Goal: Information Seeking & Learning: Learn about a topic

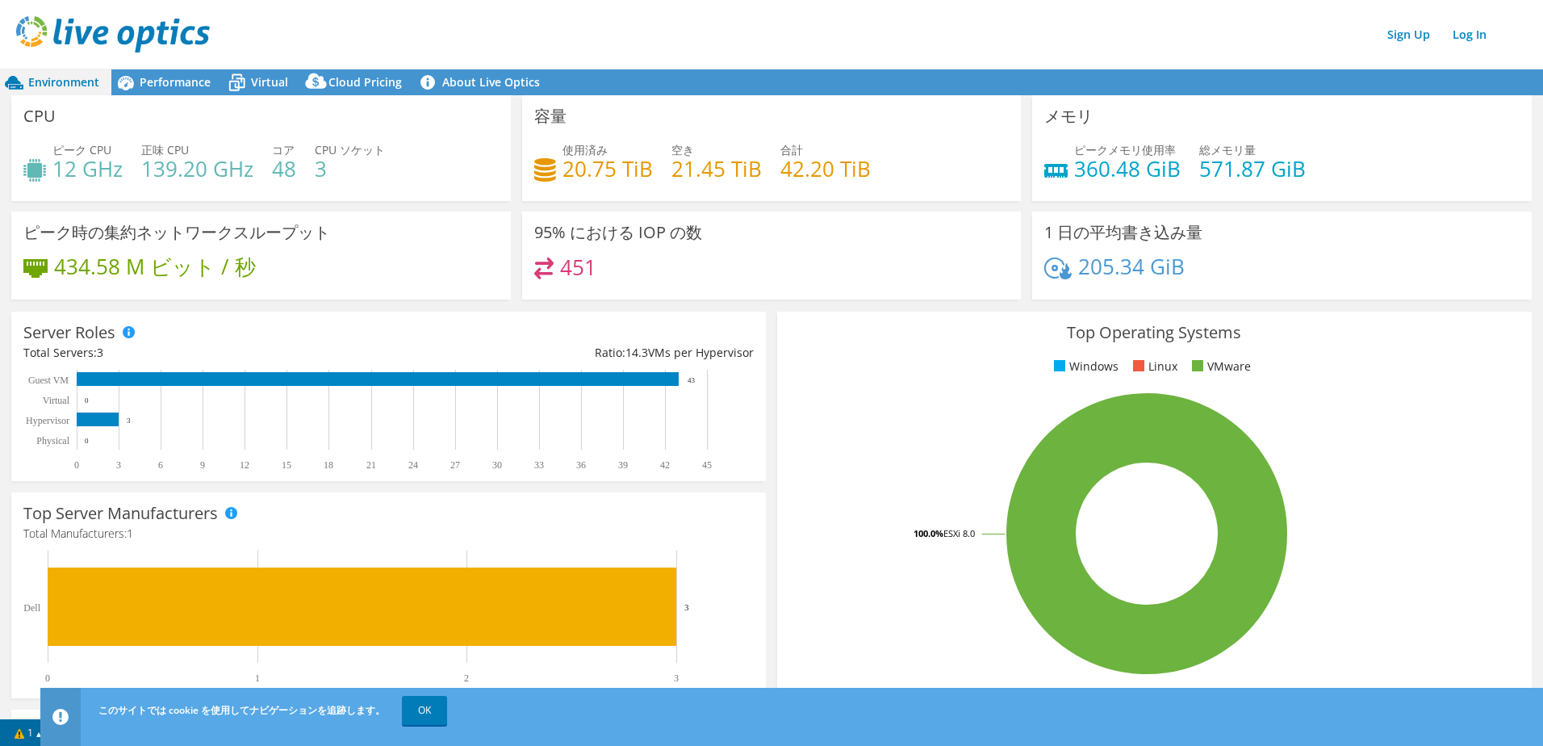
click at [190, 92] on div "Performance" at bounding box center [166, 82] width 111 height 26
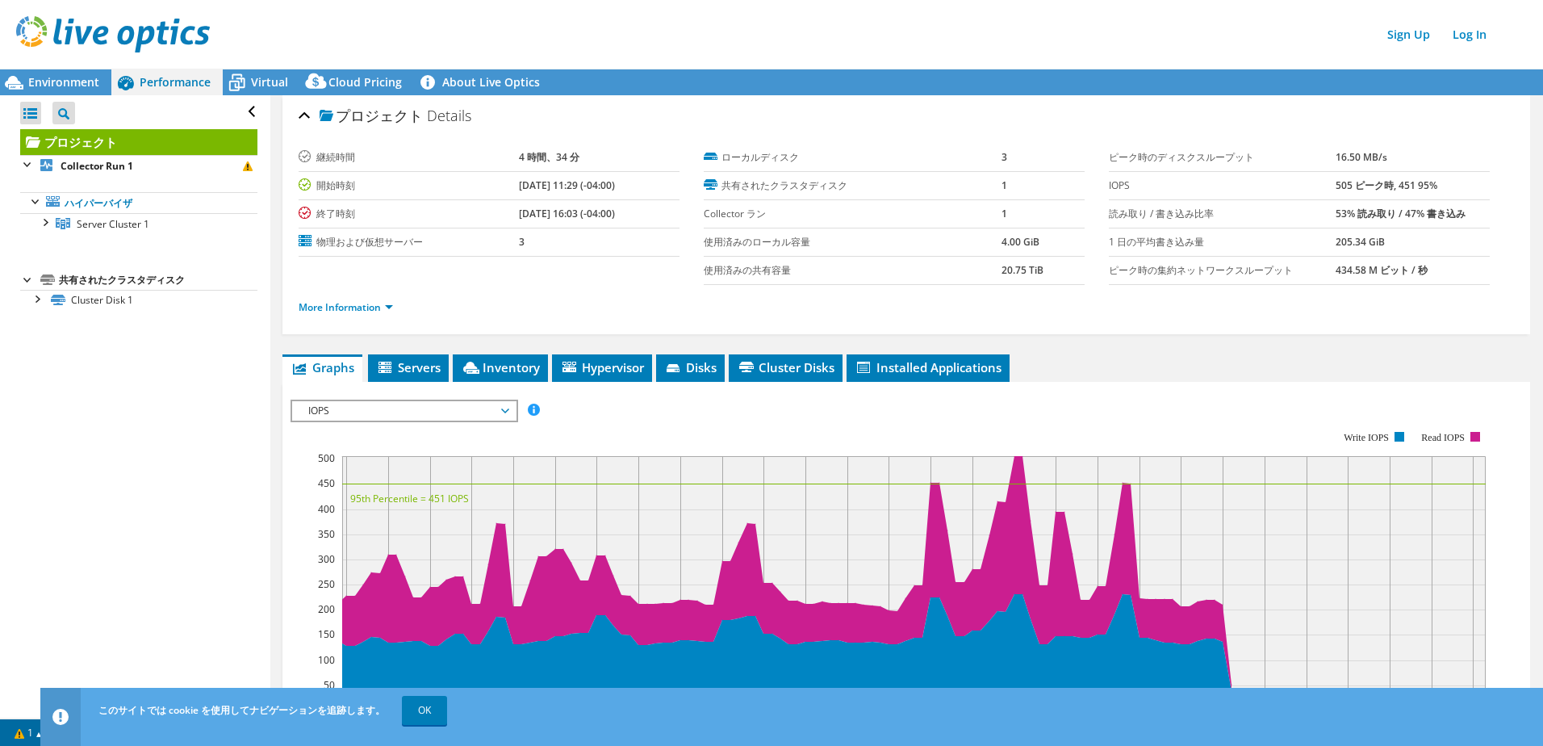
click at [275, 79] on span "Virtual" at bounding box center [269, 81] width 37 height 15
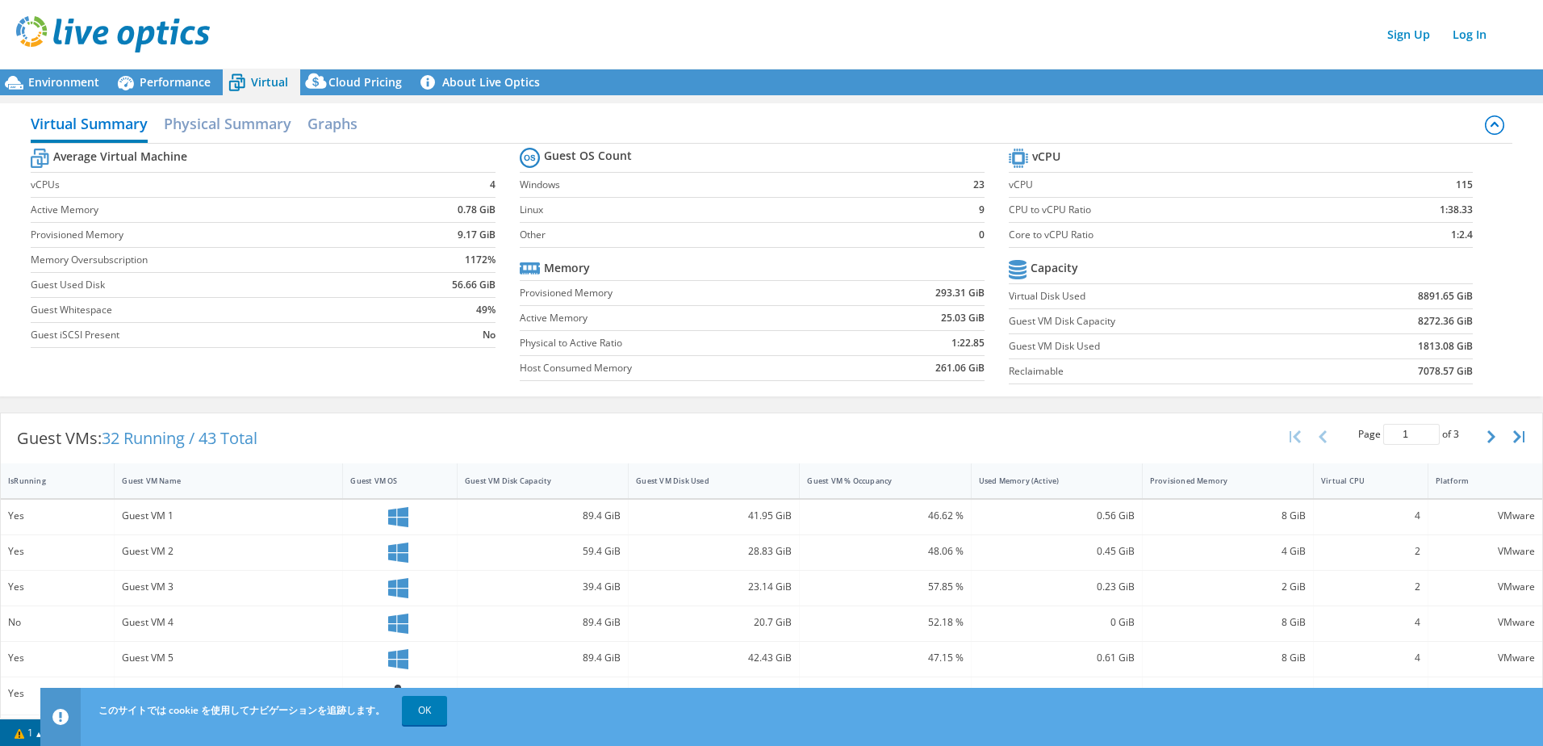
click at [355, 83] on span "Cloud Pricing" at bounding box center [364, 81] width 73 height 15
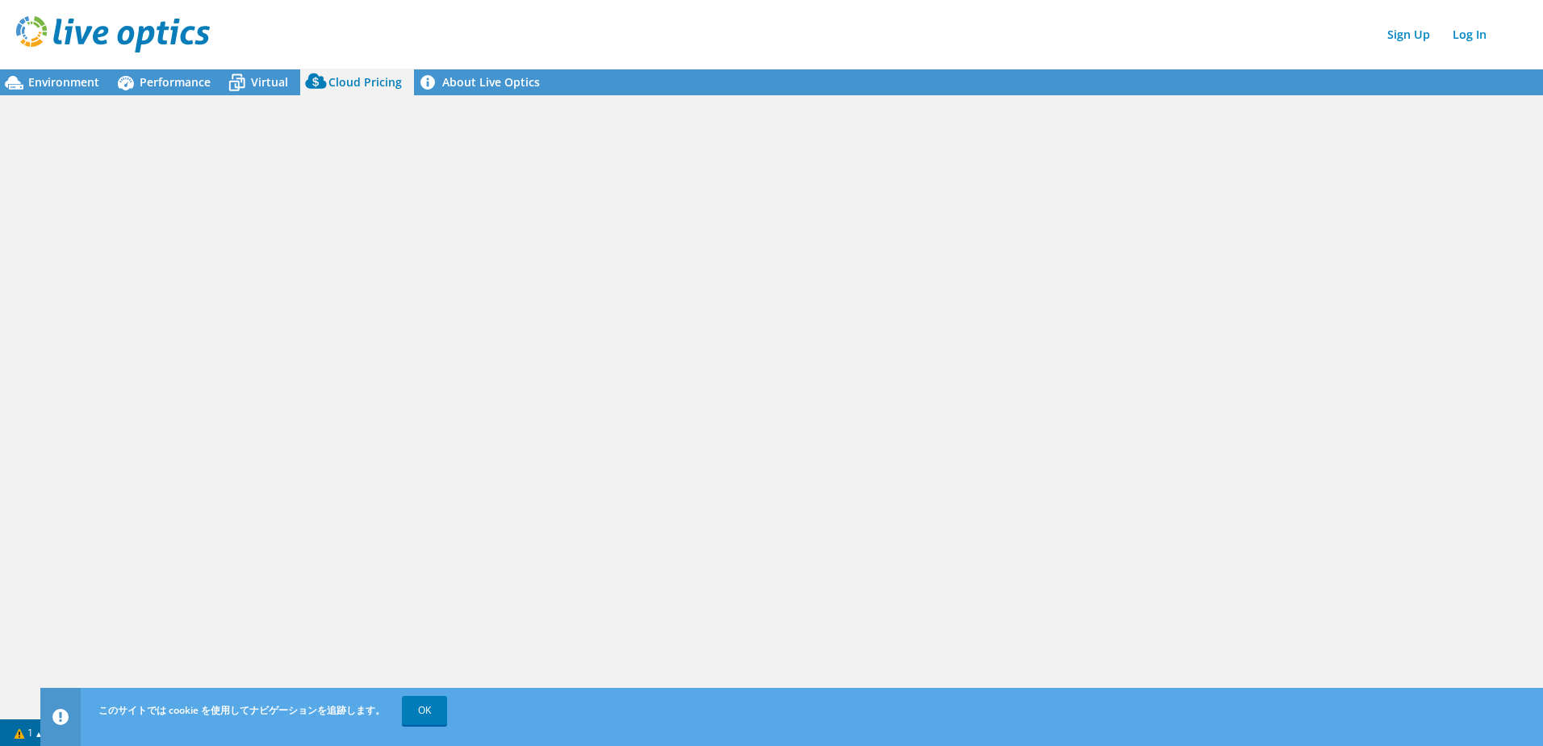
click at [82, 85] on span "Environment" at bounding box center [63, 81] width 71 height 15
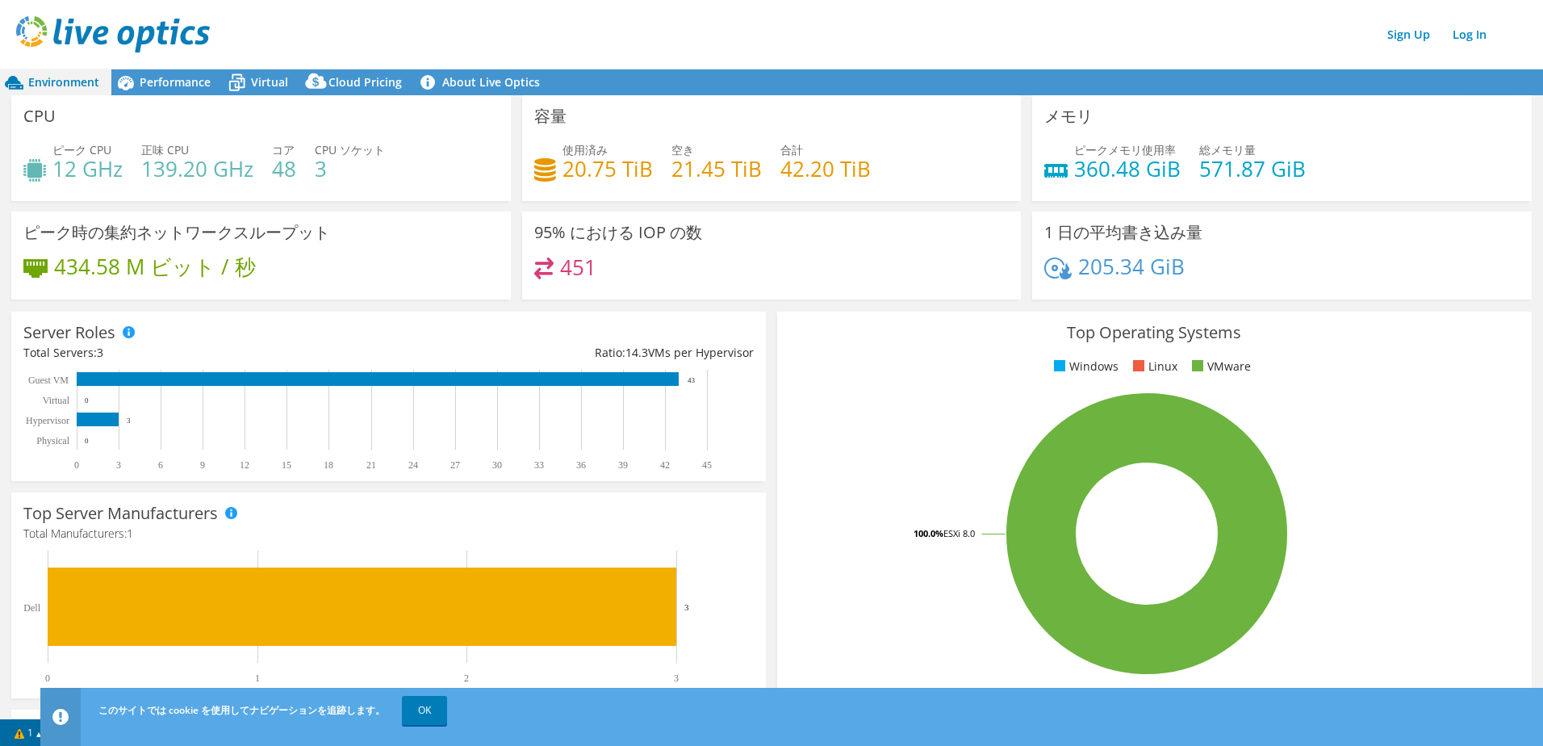
click at [199, 85] on span "Performance" at bounding box center [175, 81] width 71 height 15
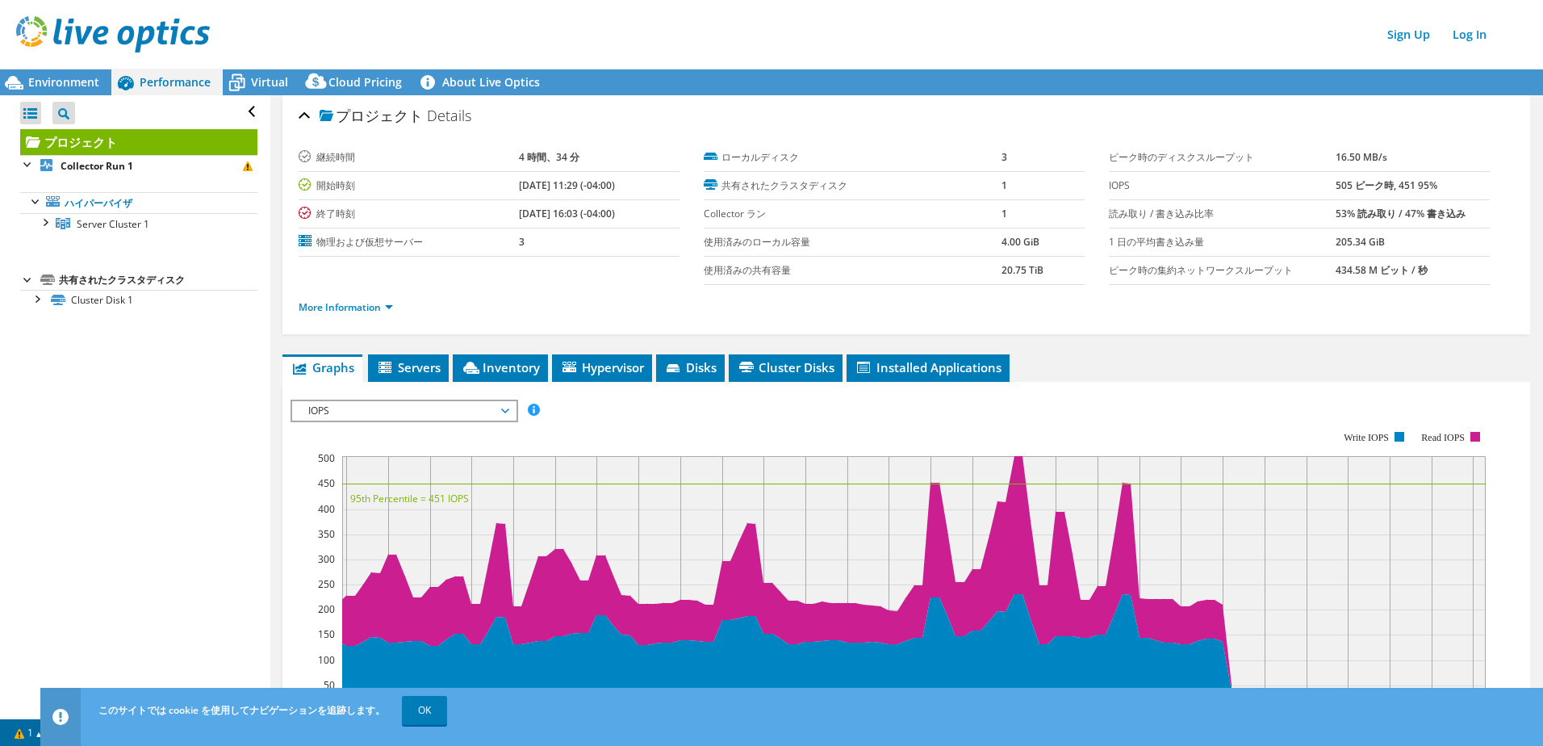
click at [401, 364] on span "Servers" at bounding box center [408, 367] width 65 height 16
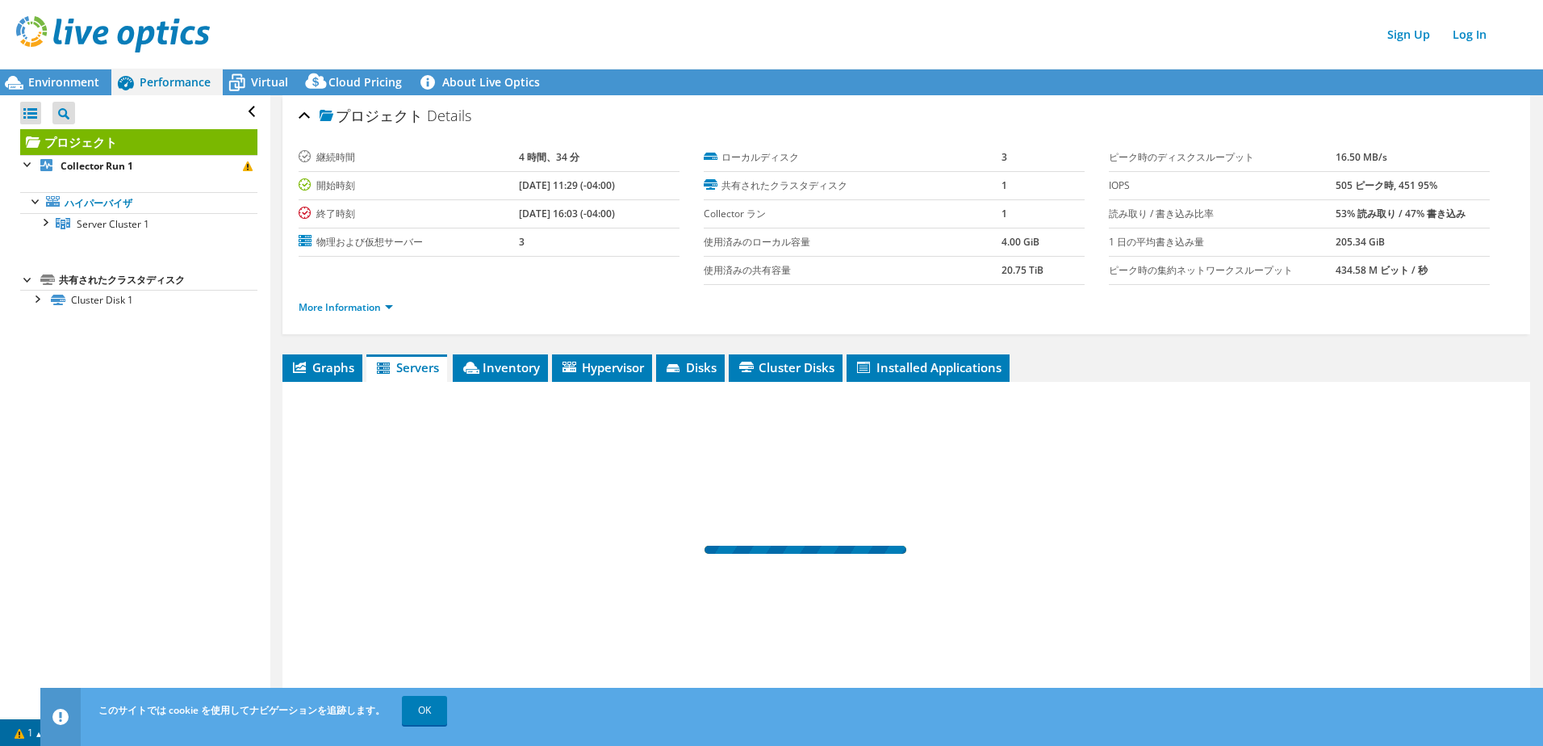
scroll to position [69, 0]
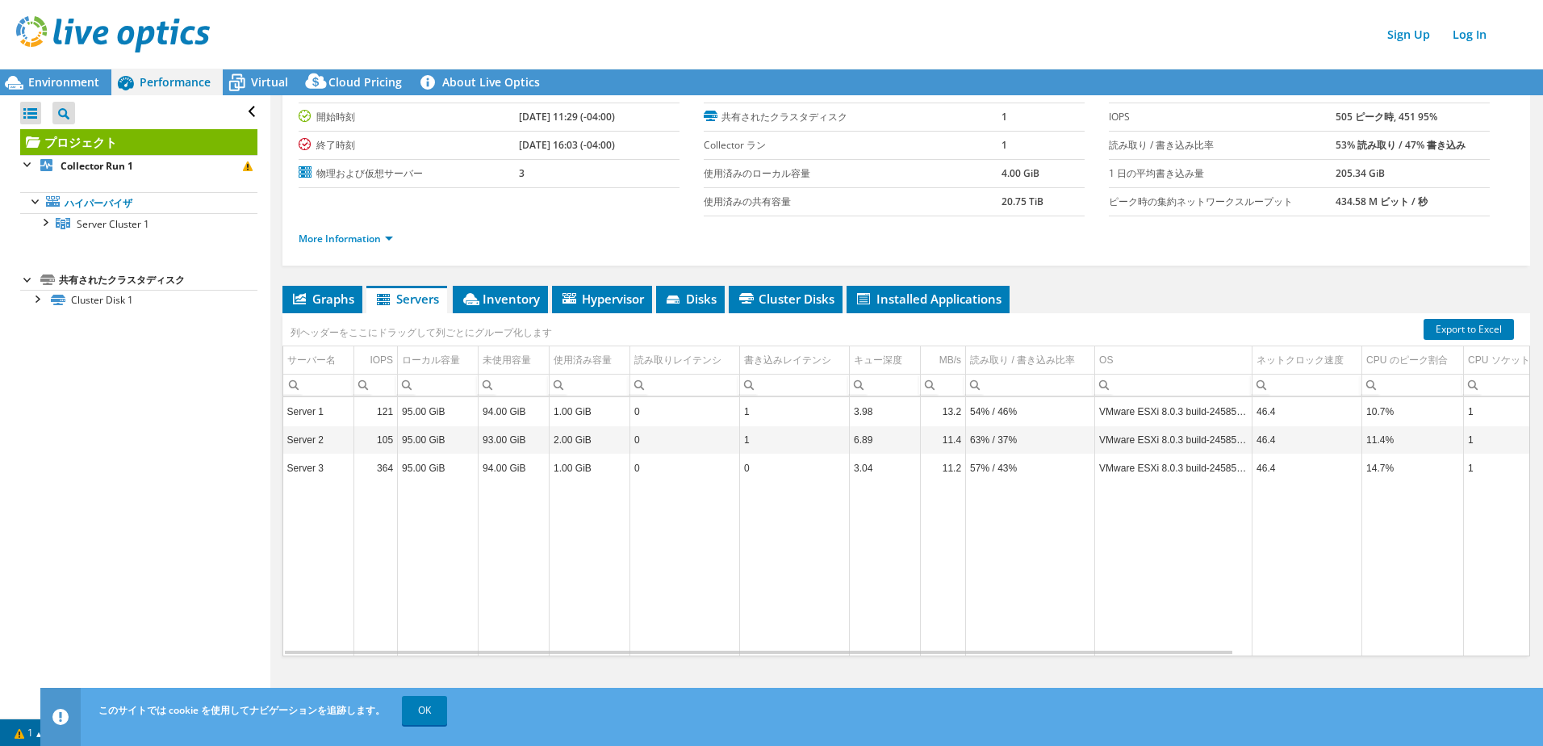
click at [514, 298] on span "Inventory" at bounding box center [500, 299] width 79 height 16
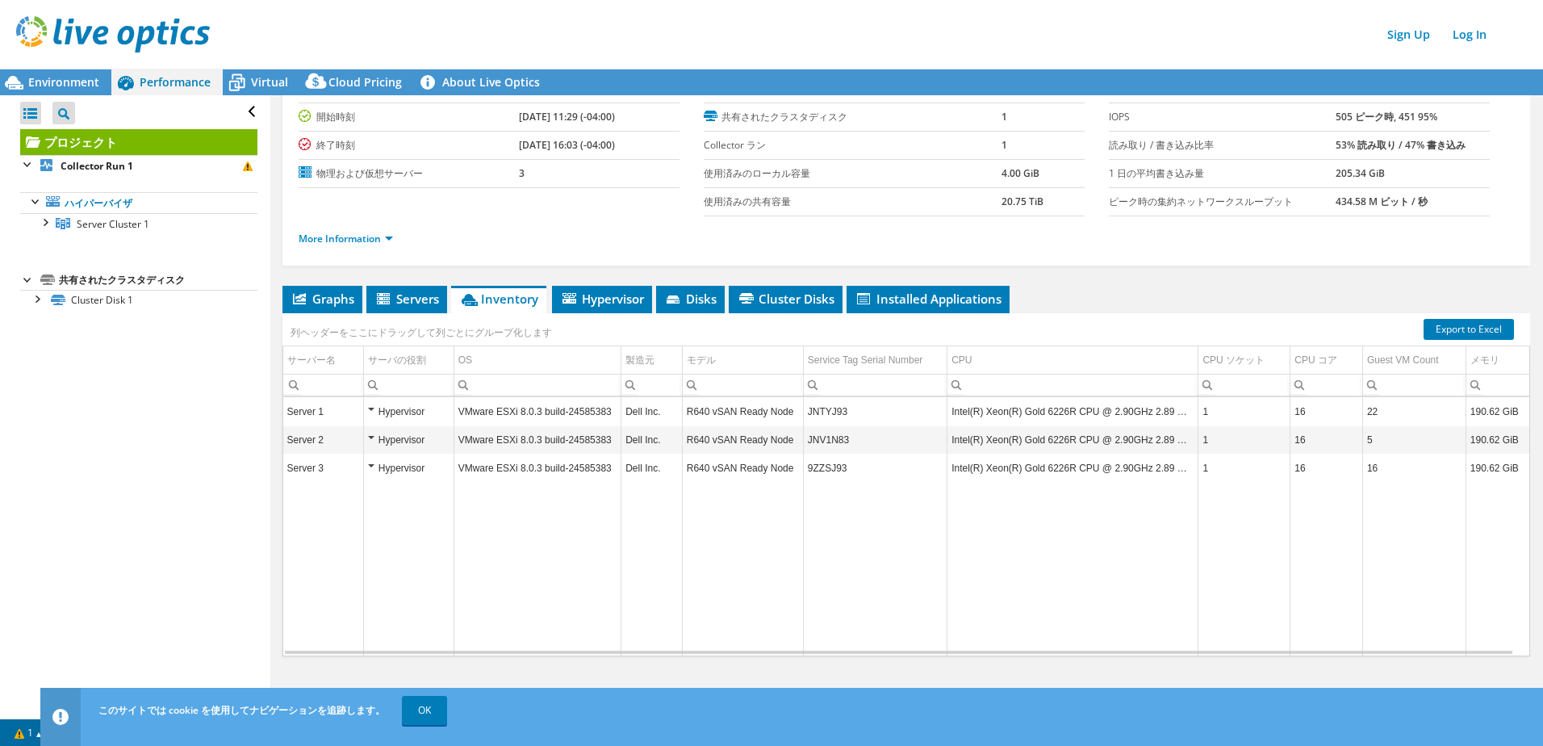
click at [621, 300] on span "Hypervisor" at bounding box center [602, 299] width 84 height 16
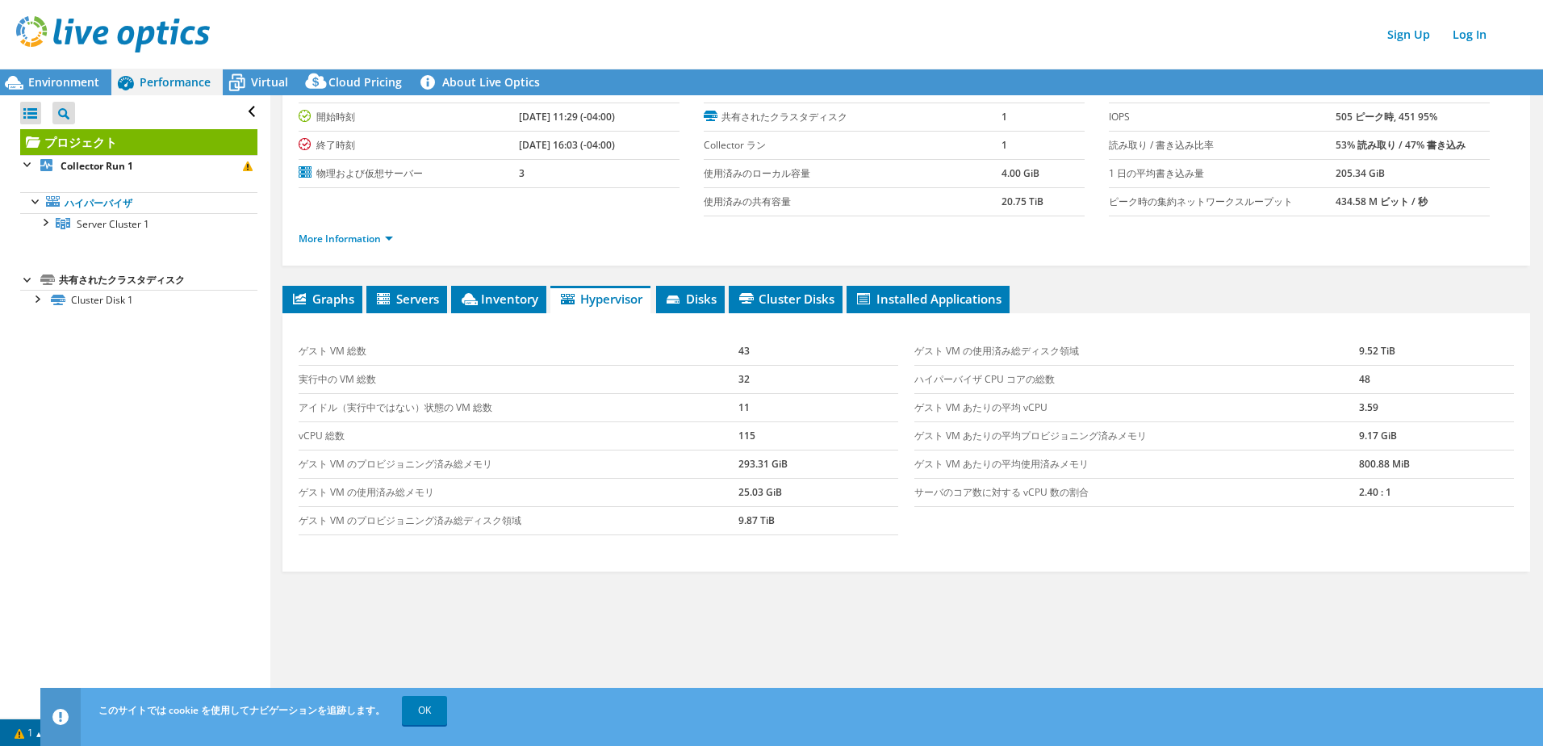
click at [710, 299] on span "Disks" at bounding box center [690, 299] width 52 height 16
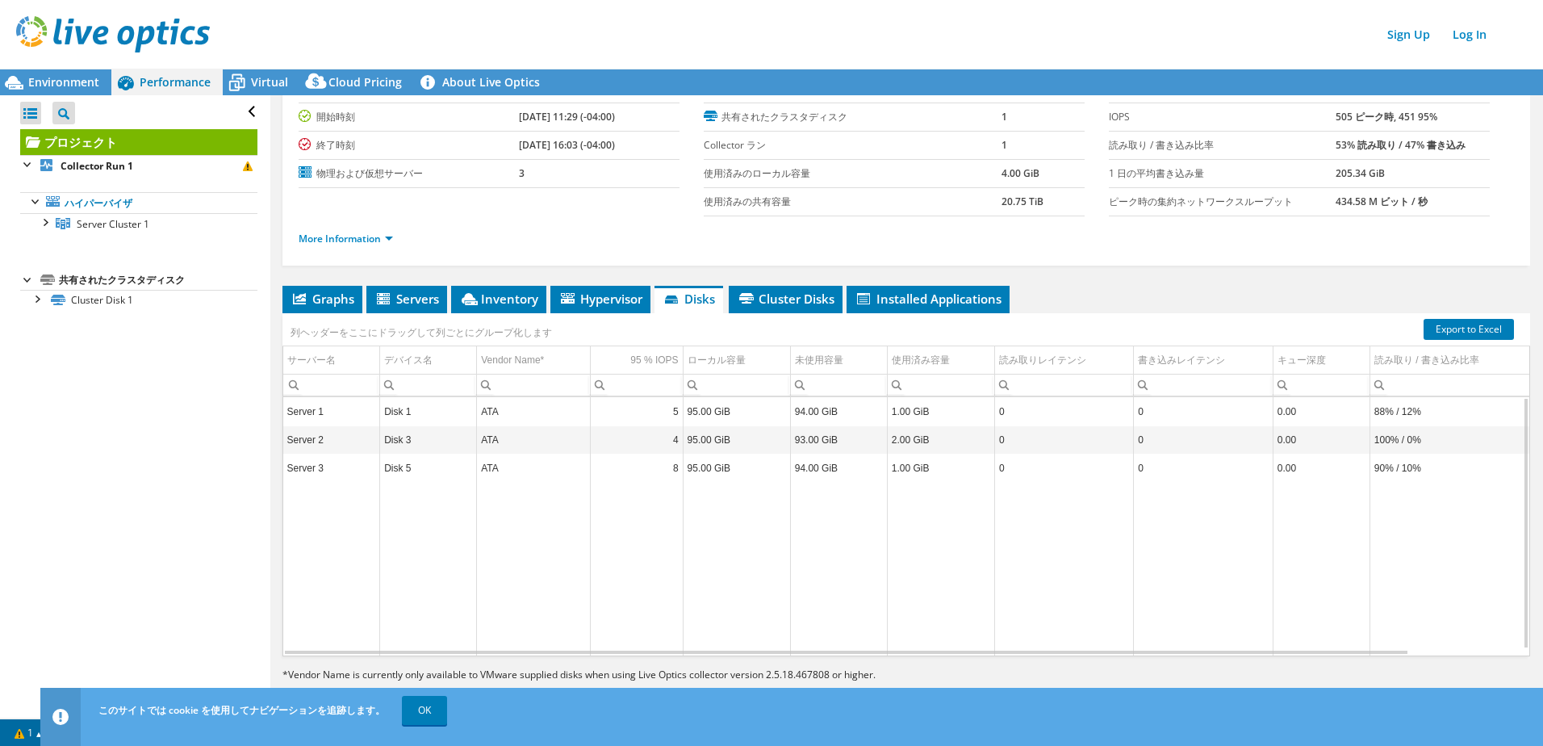
click at [555, 19] on div "Sign Up Log In" at bounding box center [787, 34] width 1543 height 36
click at [63, 87] on span "Environment" at bounding box center [63, 81] width 71 height 15
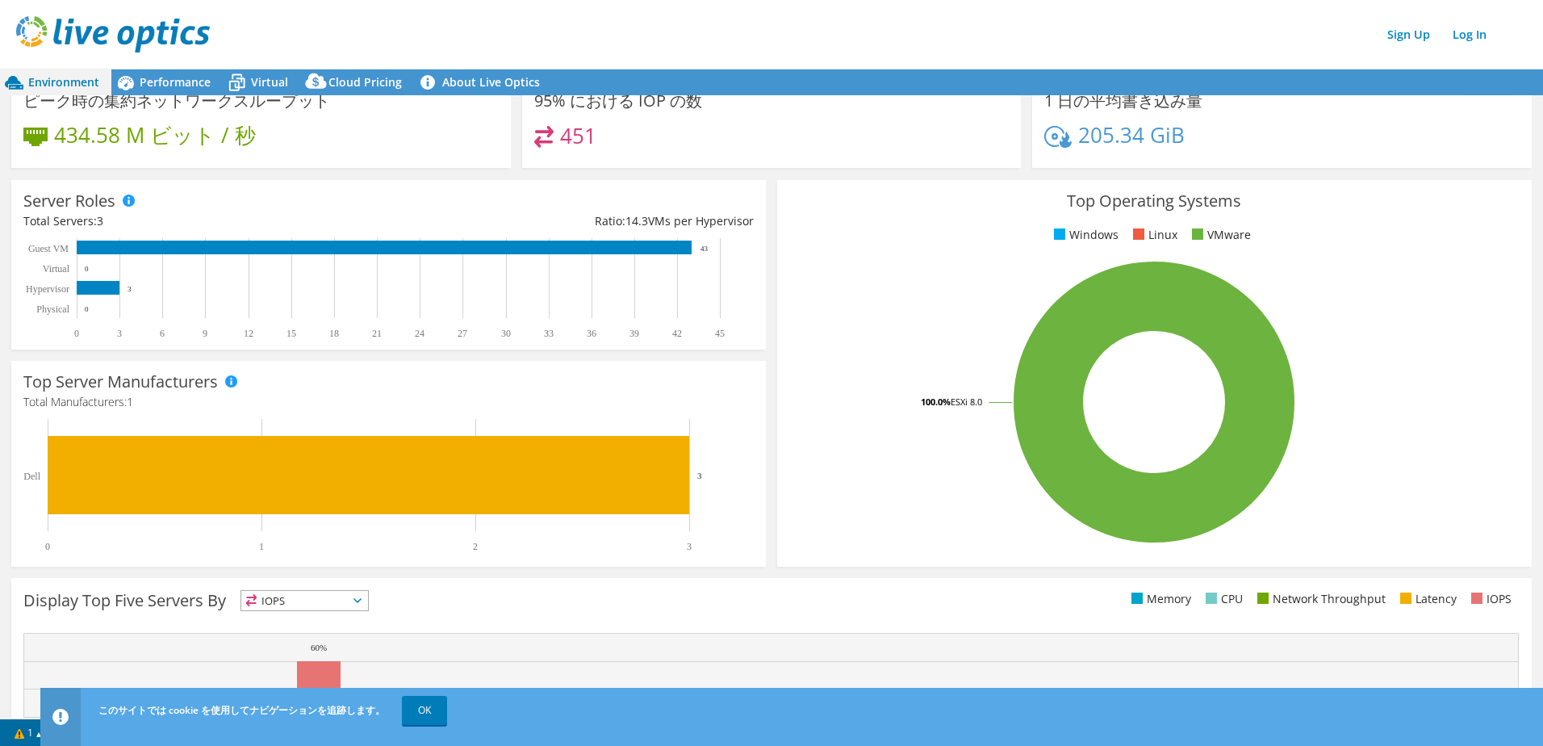
scroll to position [0, 0]
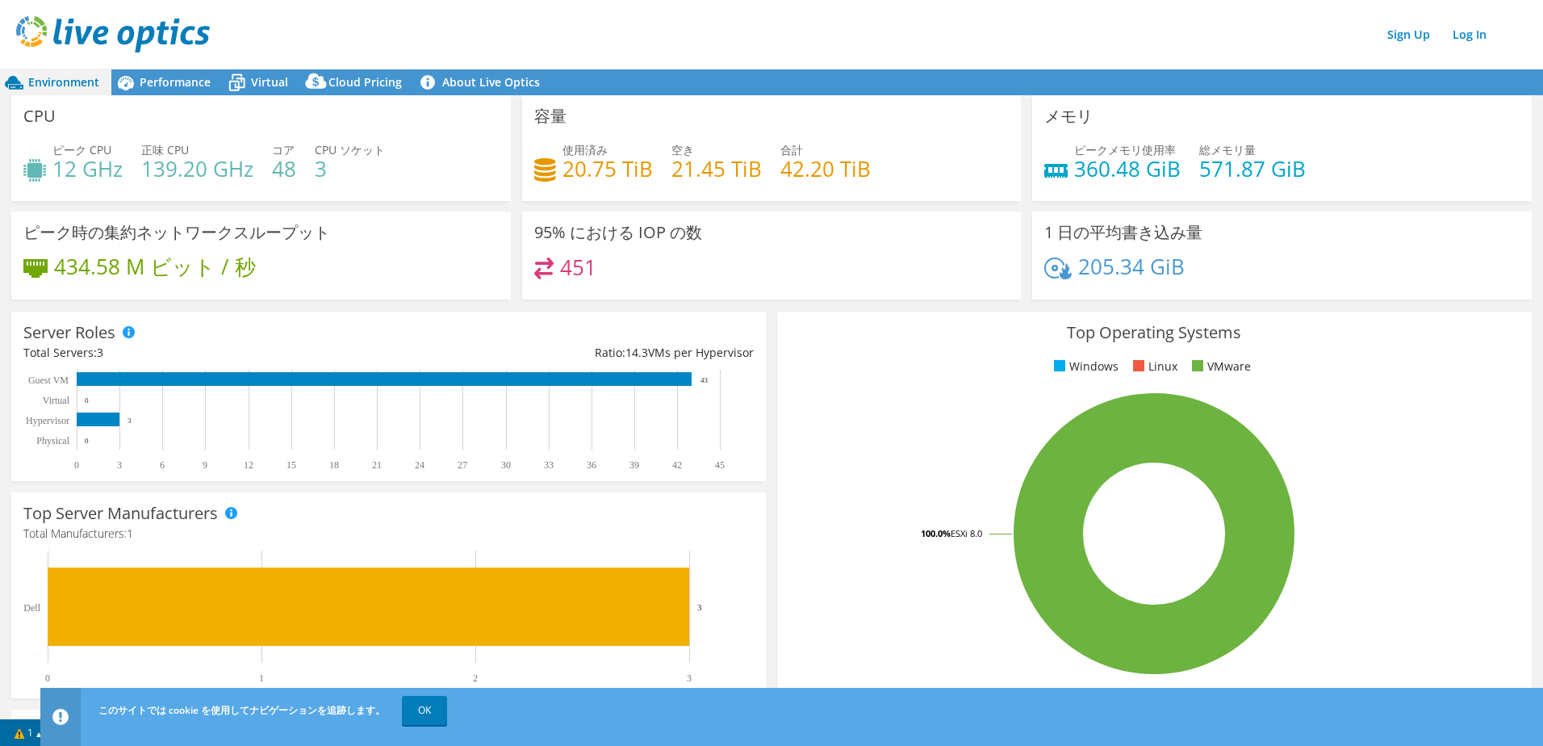
click at [430, 704] on link "OK" at bounding box center [424, 710] width 45 height 29
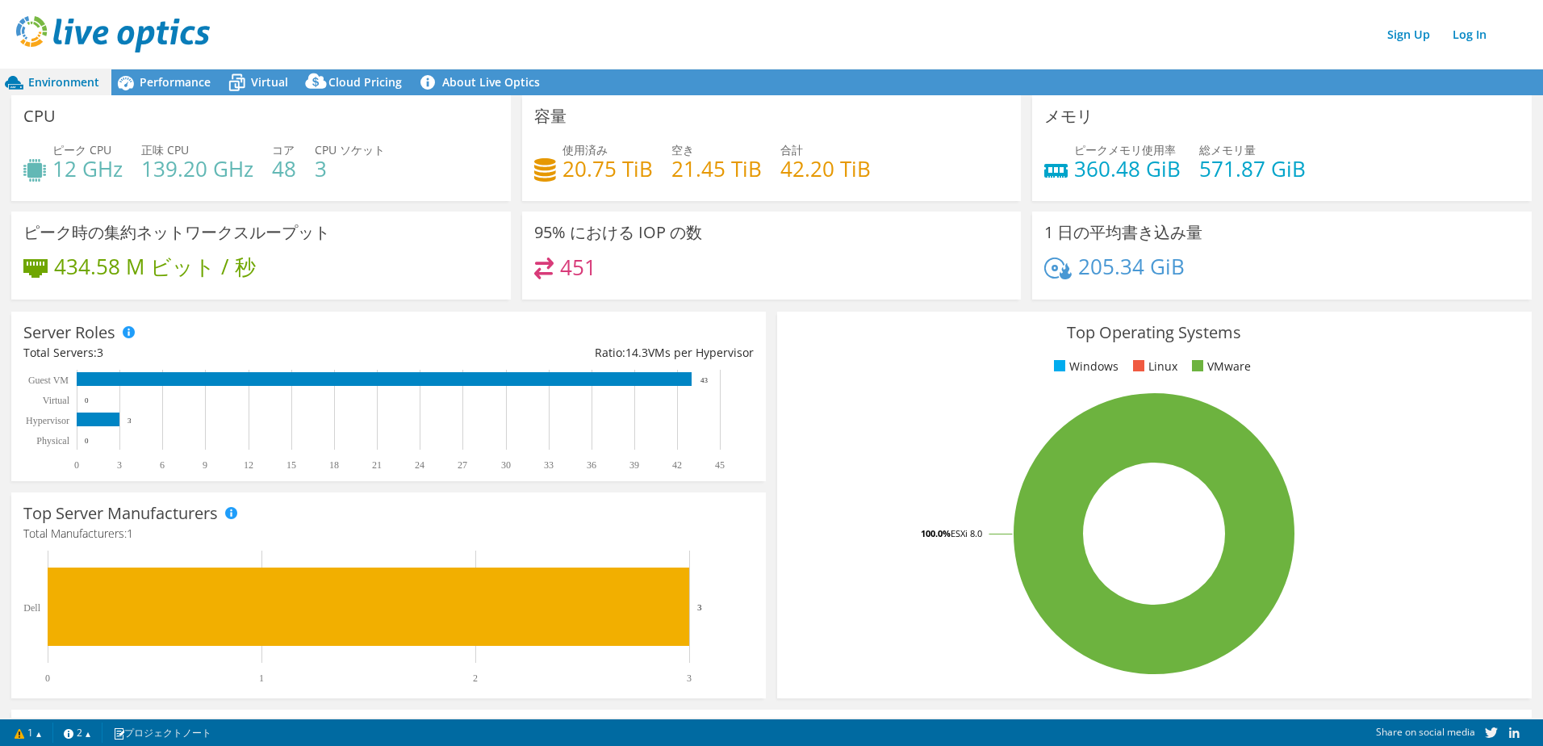
click at [560, 32] on div "Sign Up Log In" at bounding box center [787, 34] width 1543 height 36
click at [1459, 38] on link "Log In" at bounding box center [1470, 34] width 50 height 23
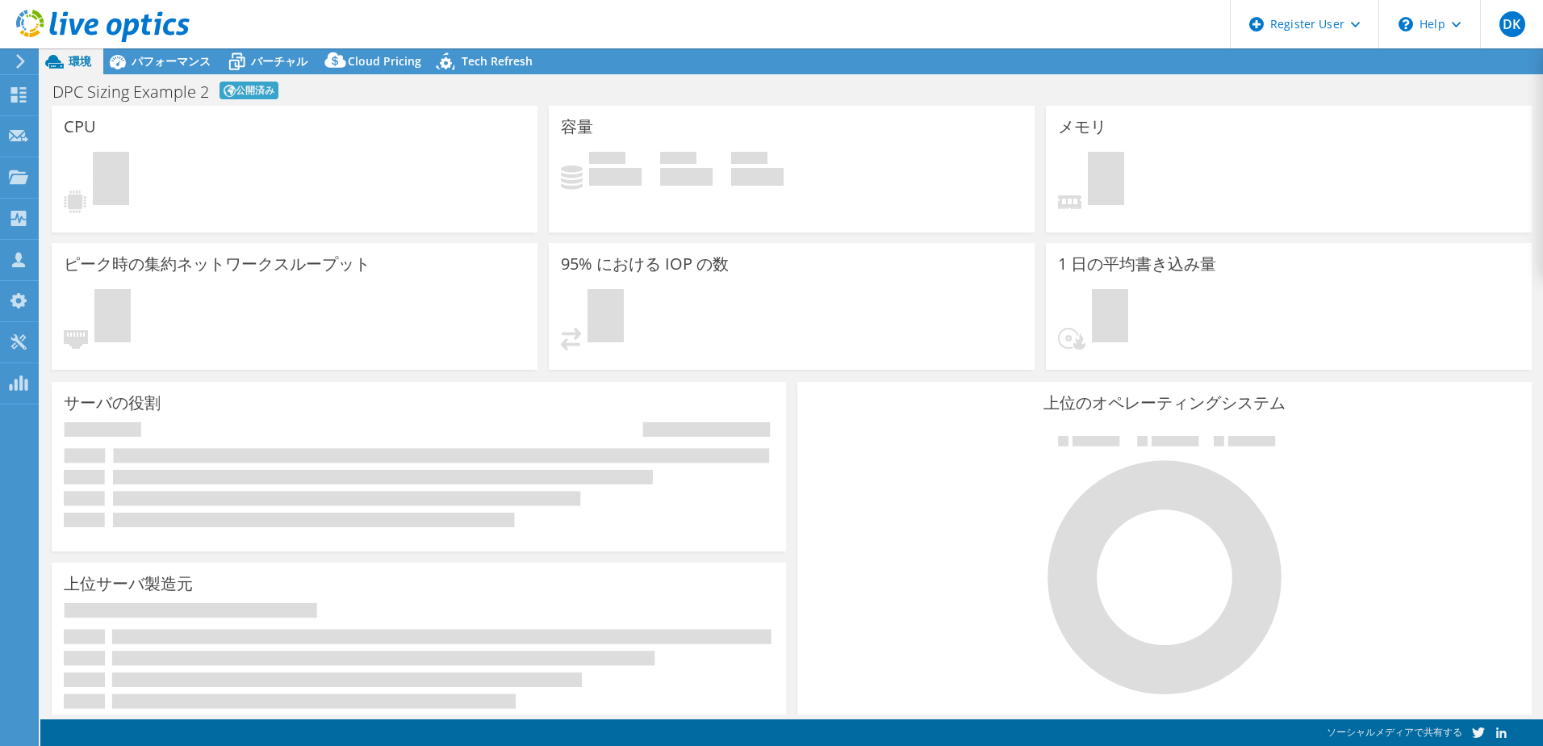
select select "Tokyo"
select select "JPY"
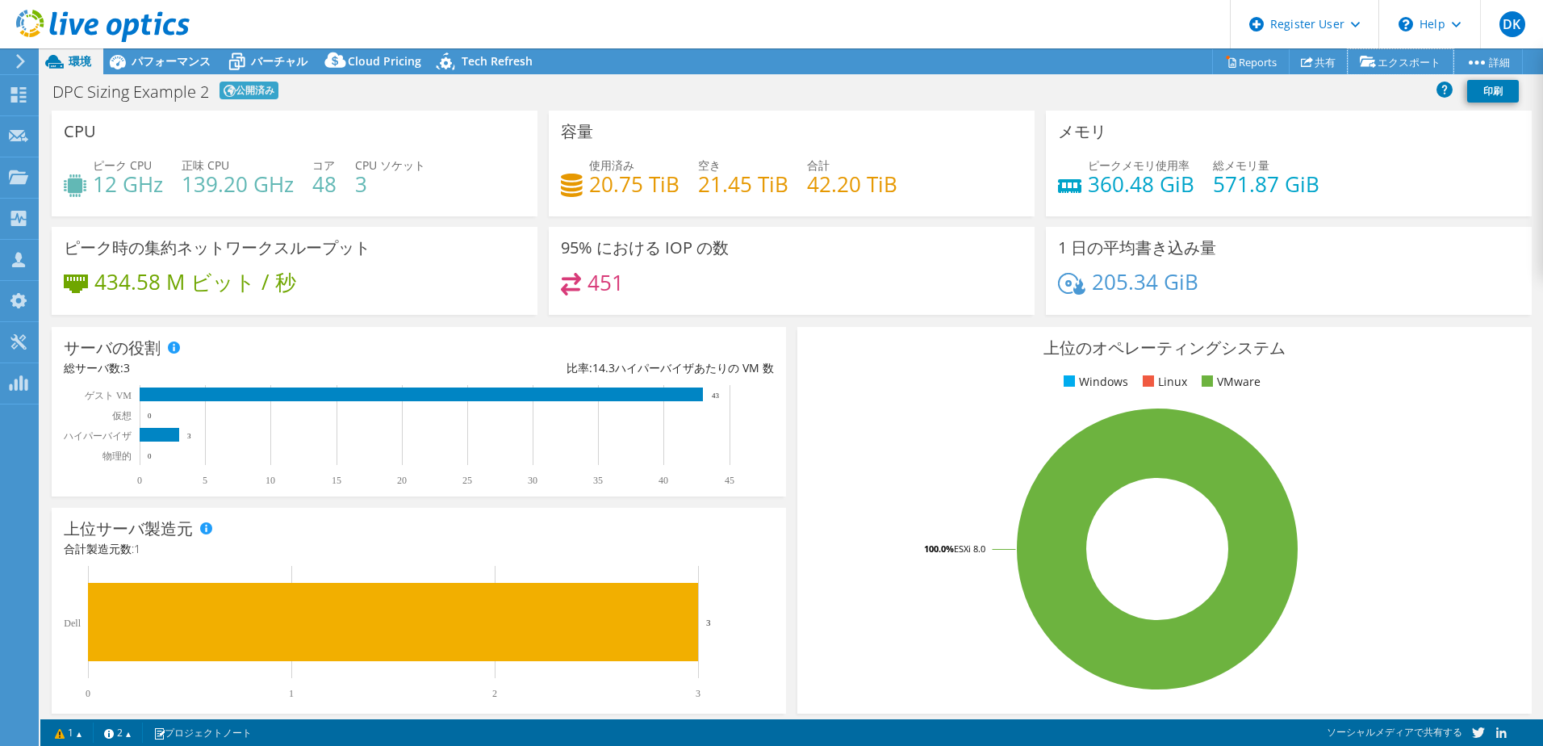
click at [1399, 57] on link "エクスポート" at bounding box center [1401, 61] width 106 height 25
click at [1266, 98] on div "DPC Sizing Example 2 公開済み 印刷" at bounding box center [791, 91] width 1503 height 30
click at [751, 84] on div "DPC Sizing Example 2 公開済み 印刷" at bounding box center [791, 91] width 1503 height 30
click at [651, 97] on div "DPC Sizing Example 2 公開済み 印刷" at bounding box center [791, 91] width 1503 height 30
click at [1170, 95] on div "DPC Sizing Example 2 公開済み 印刷" at bounding box center [791, 91] width 1503 height 30
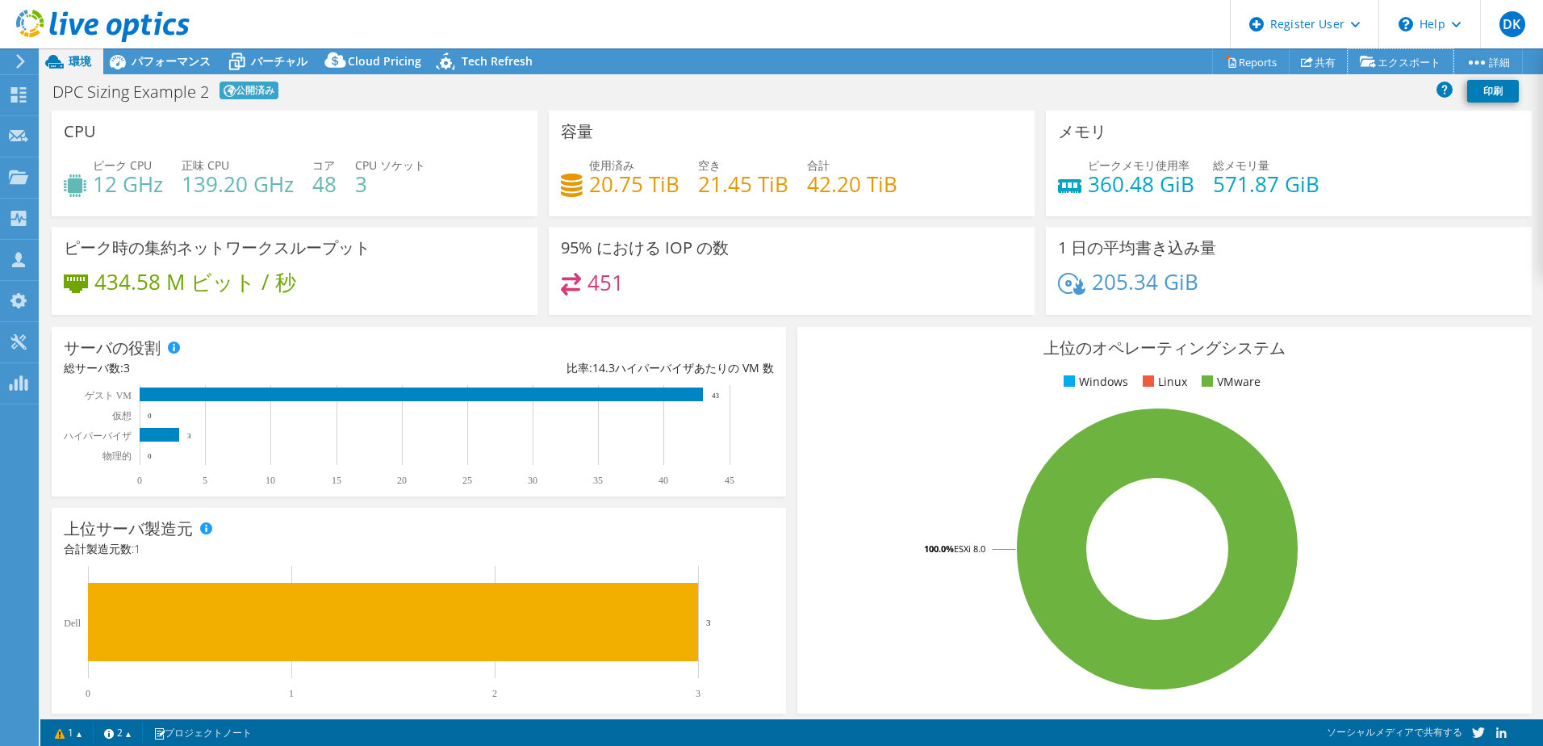
click at [1404, 61] on link "エクスポート" at bounding box center [1401, 61] width 106 height 25
click at [1475, 63] on circle at bounding box center [1477, 63] width 4 height 4
click at [0, 0] on link "PSS Solution Request" at bounding box center [0, 0] width 0 height 0
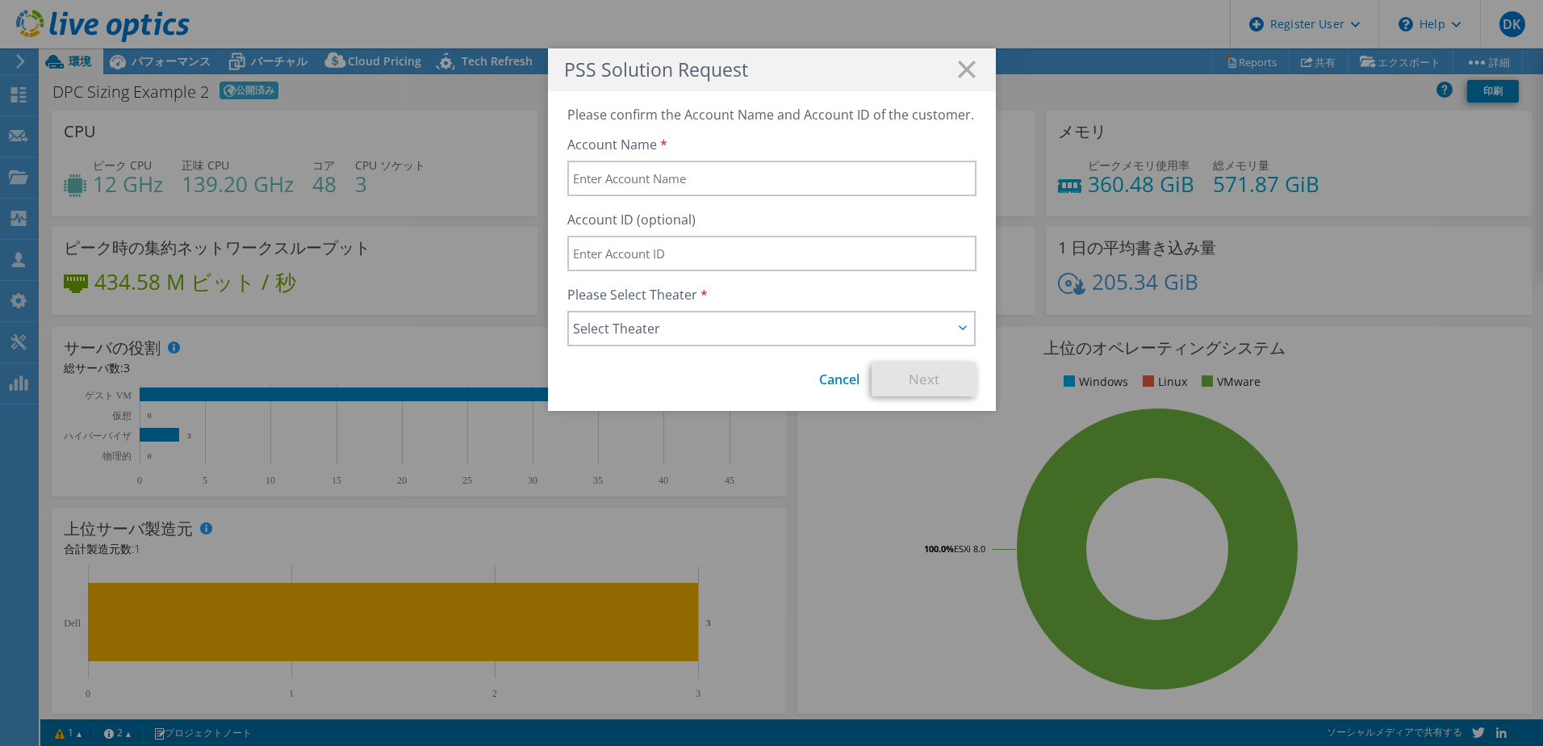
click at [964, 64] on icon at bounding box center [967, 70] width 18 height 18
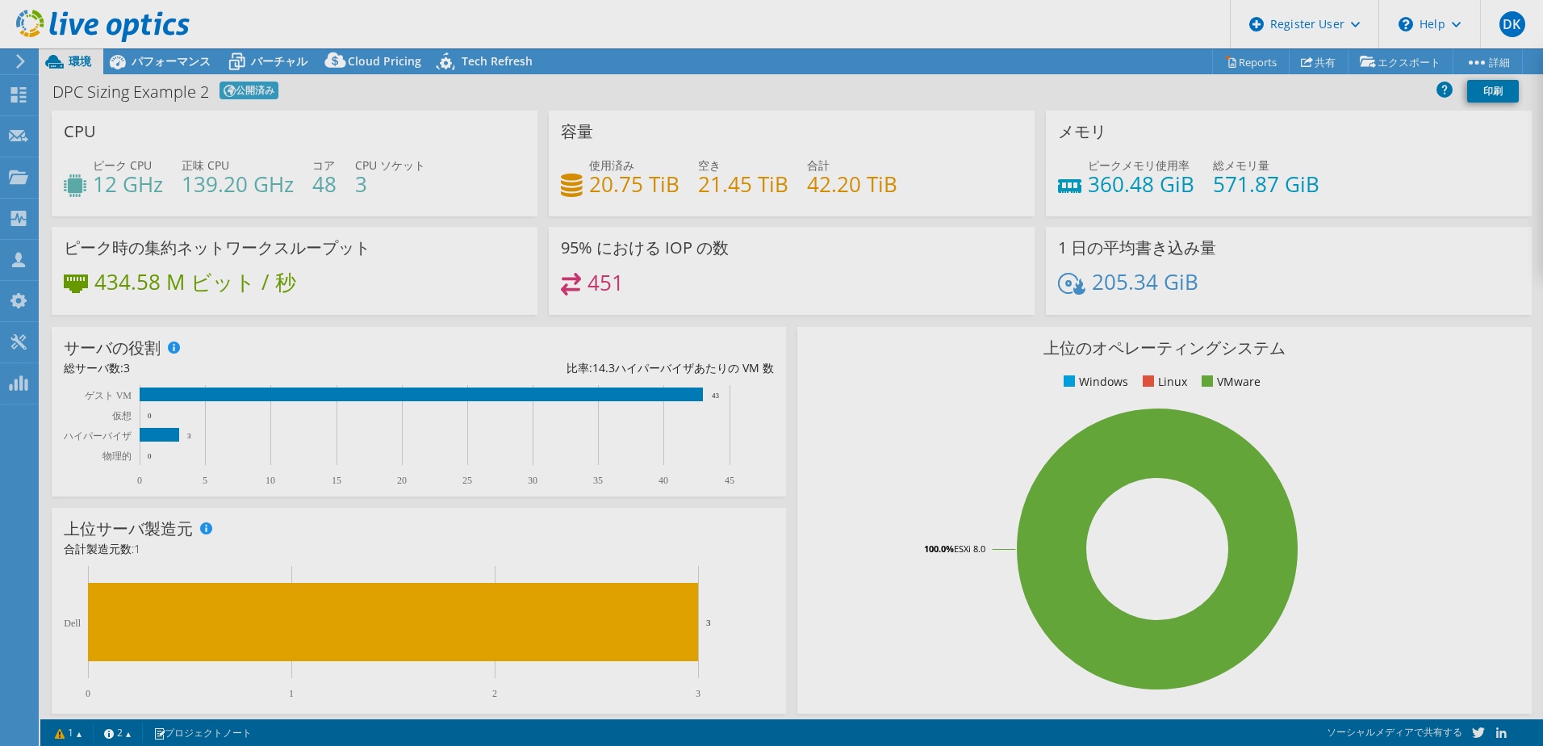
click at [1312, 70] on div "このプロジェクトはアーカイブされているため、変更できません。プロジェクトレベルで利用可能なのは、グラフと概要表だけです。 復元 プロジェクト処置 プロジェクト…" at bounding box center [791, 396] width 1503 height 697
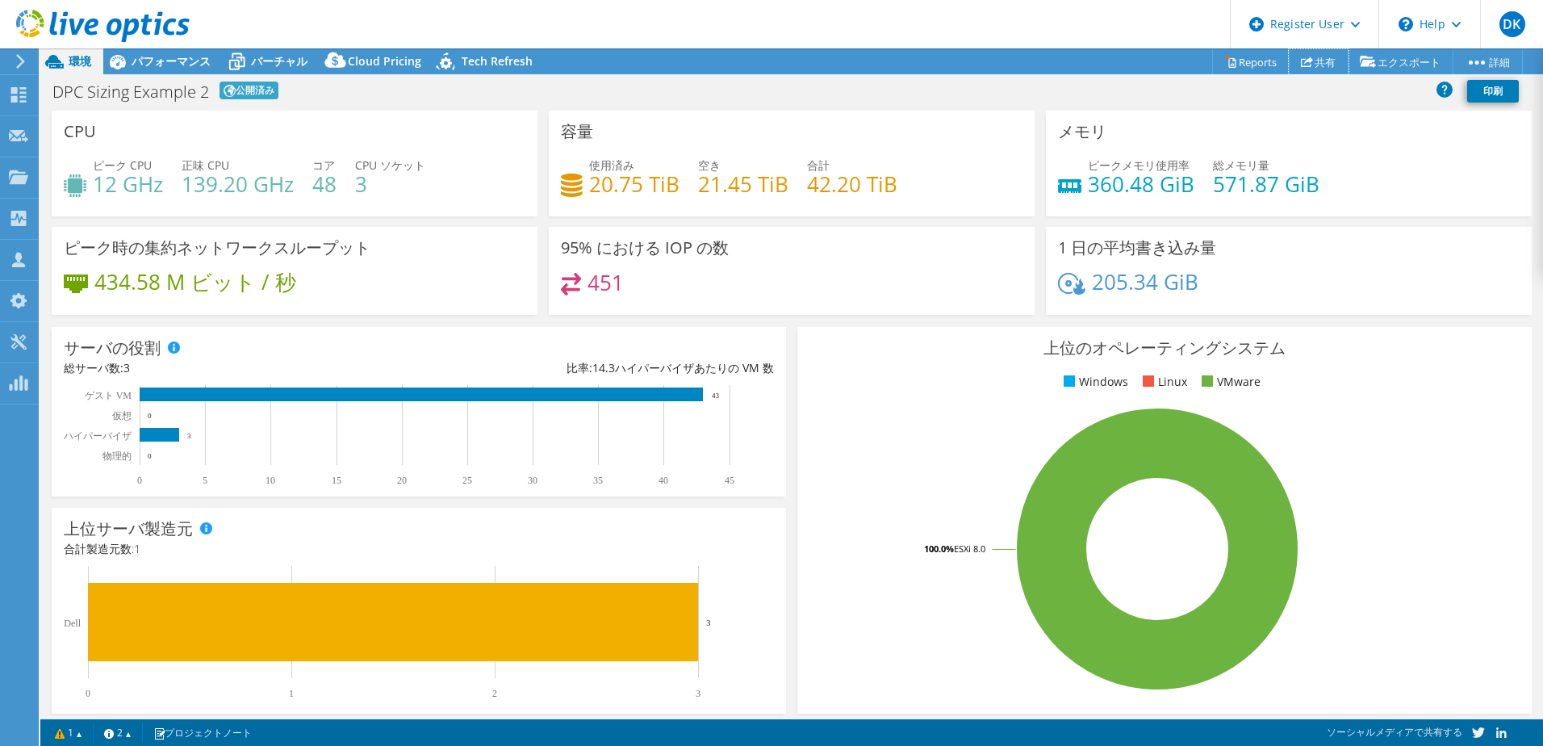
click at [1312, 66] on link "共有" at bounding box center [1319, 61] width 60 height 25
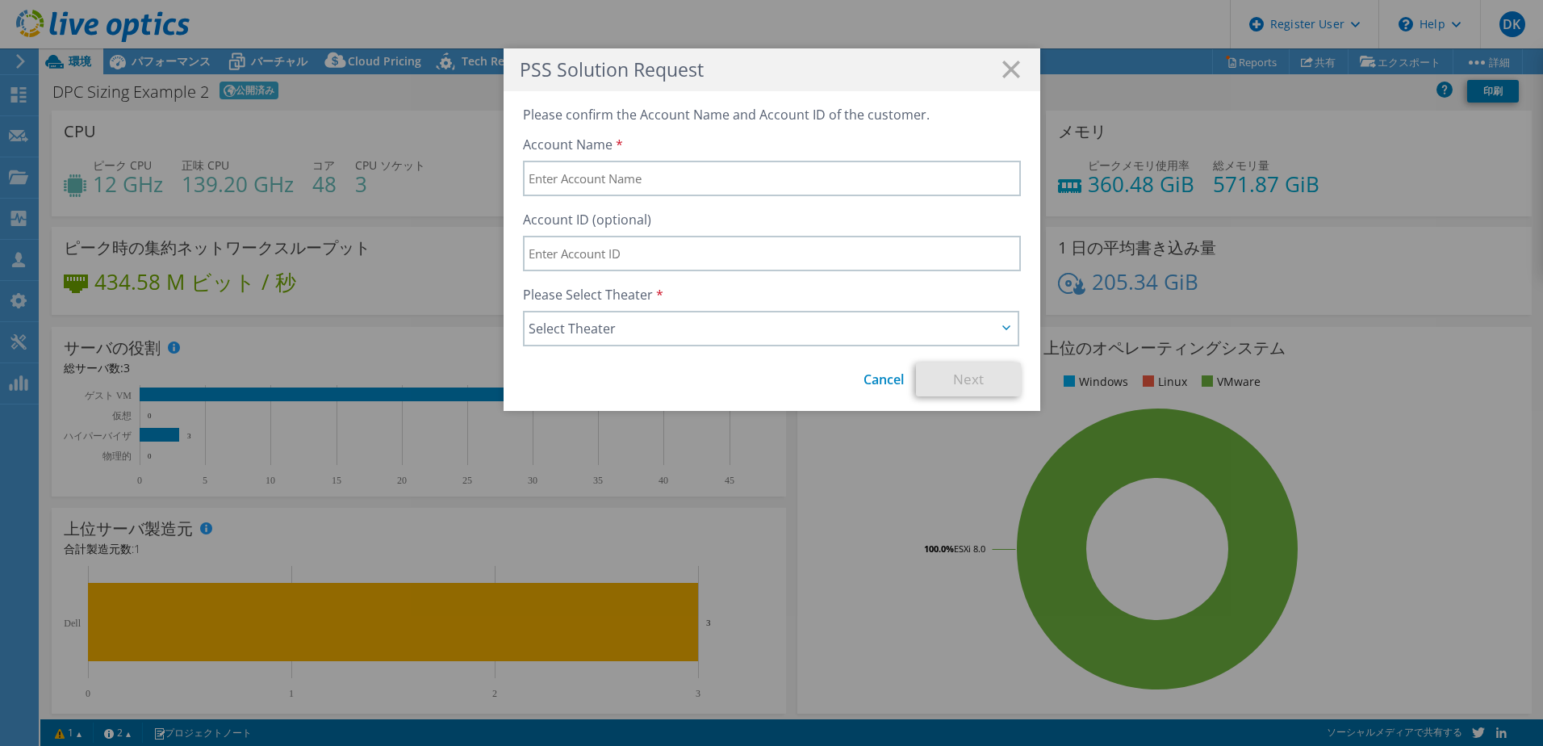
click at [1002, 68] on icon at bounding box center [1011, 70] width 18 height 18
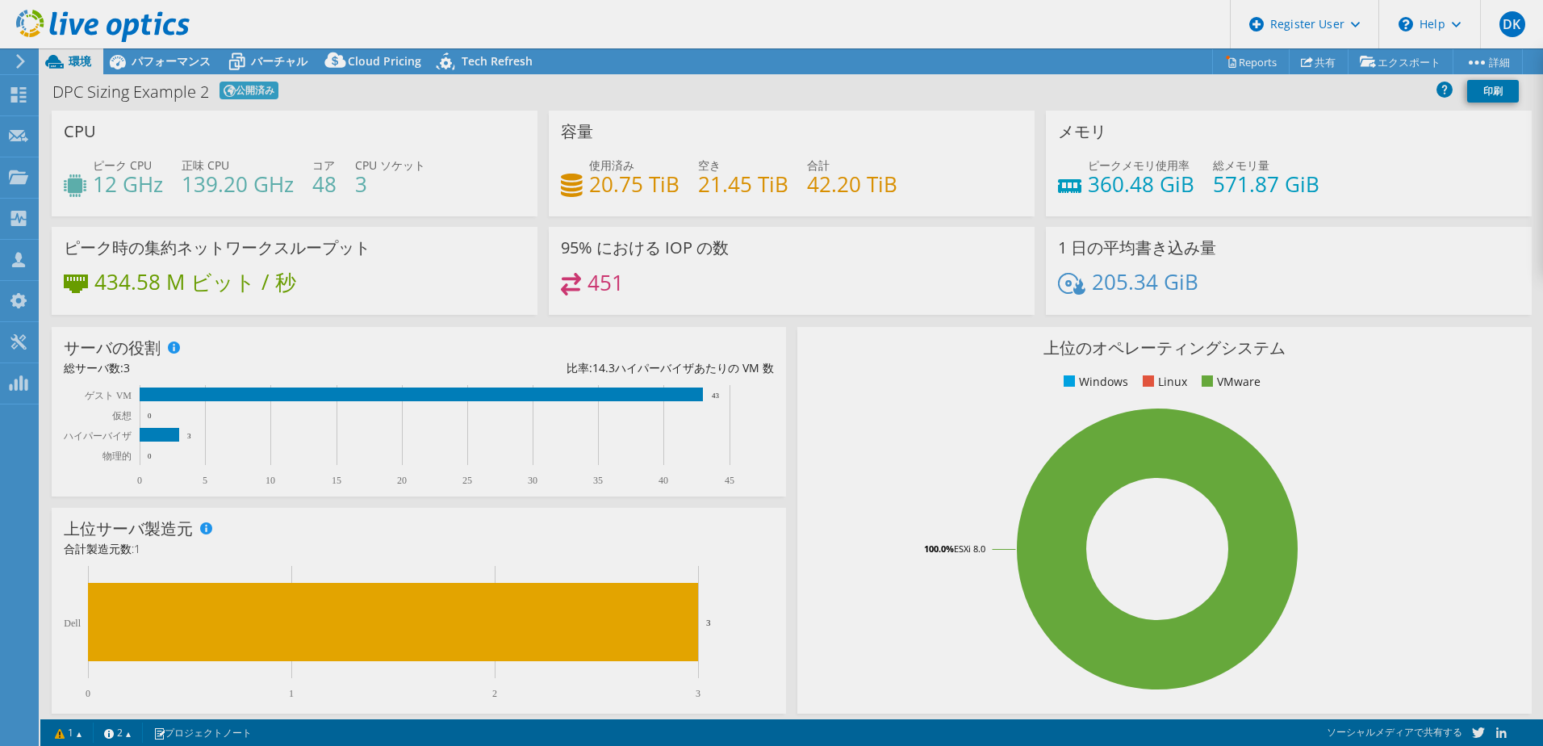
click at [1241, 69] on div at bounding box center [771, 373] width 1543 height 746
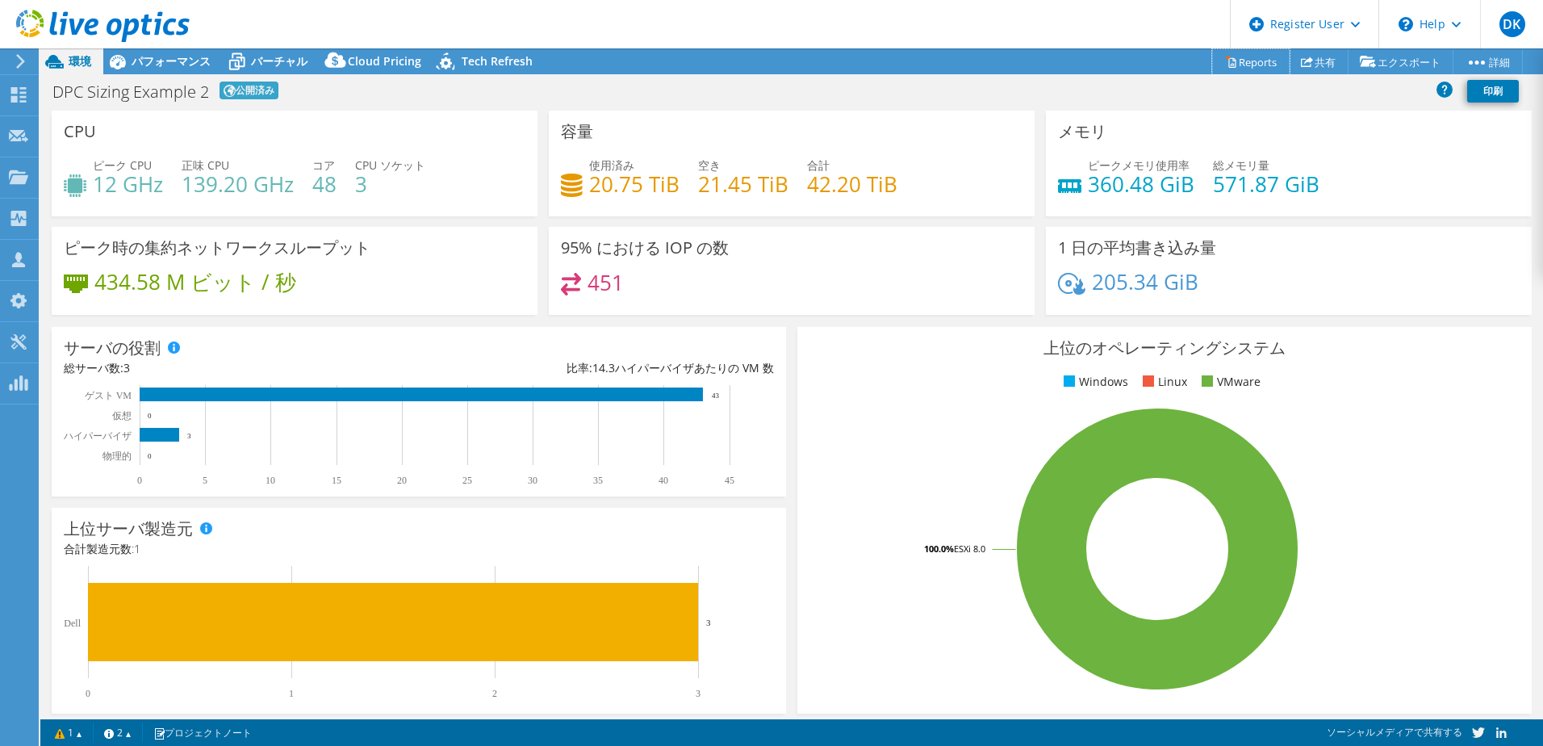
click at [1244, 61] on link "Reports" at bounding box center [1250, 61] width 77 height 25
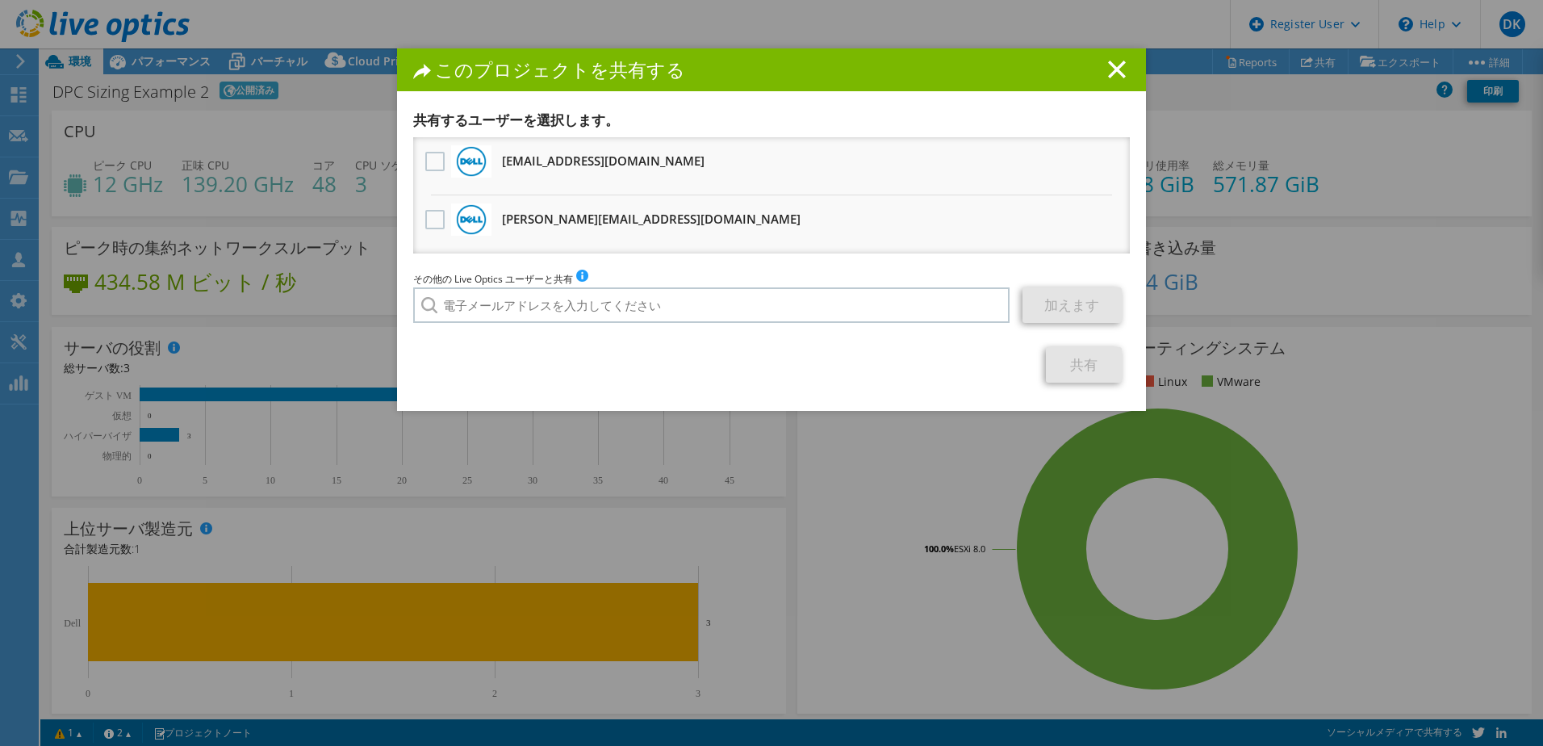
click at [1110, 73] on icon at bounding box center [1117, 70] width 18 height 18
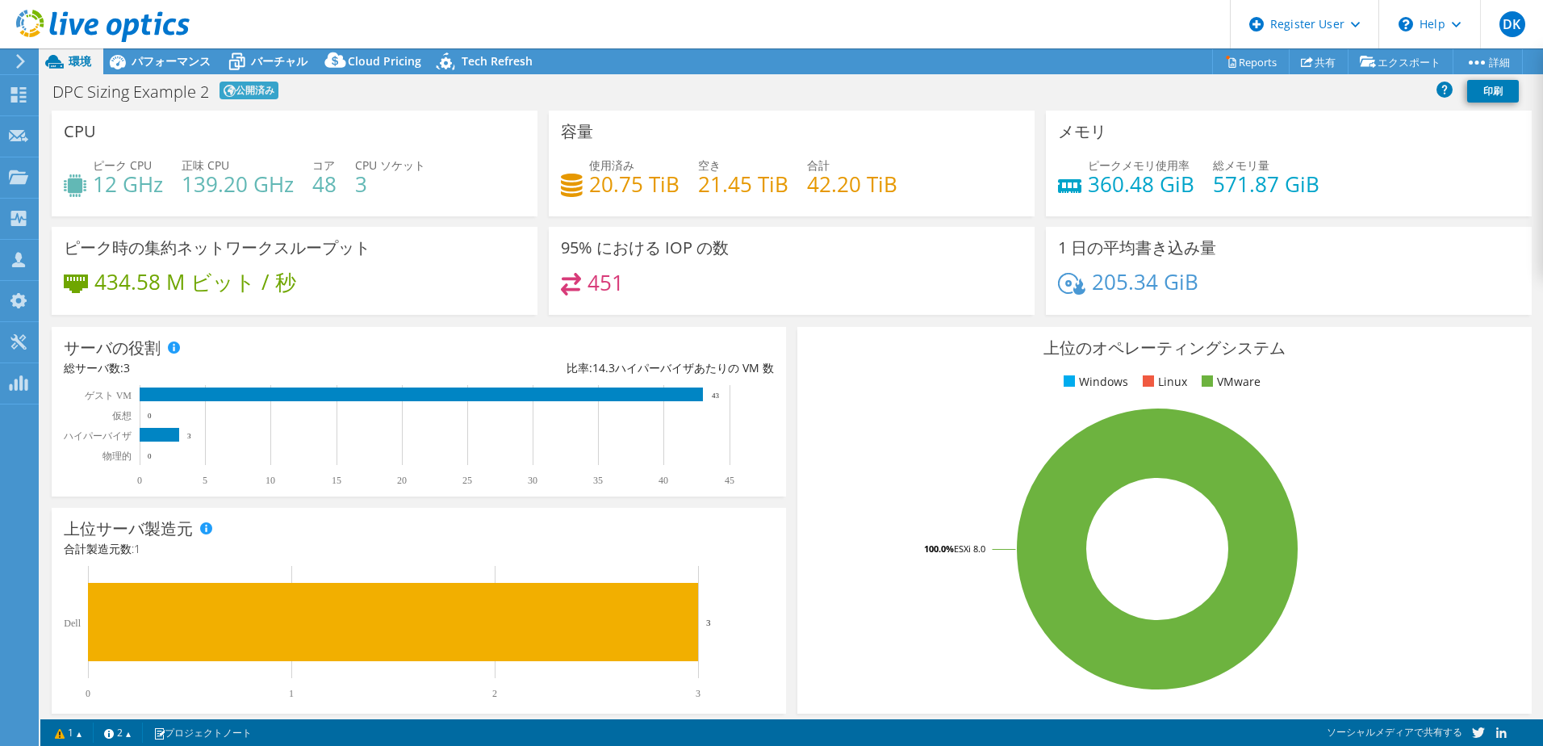
click at [317, 93] on div "DPC Sizing Example 2 公開済み 印刷" at bounding box center [791, 91] width 1503 height 30
click at [655, 106] on div "DPC Sizing Example 2 公開済み 印刷" at bounding box center [791, 93] width 1503 height 35
click at [174, 61] on span "パフォーマンス" at bounding box center [171, 60] width 79 height 15
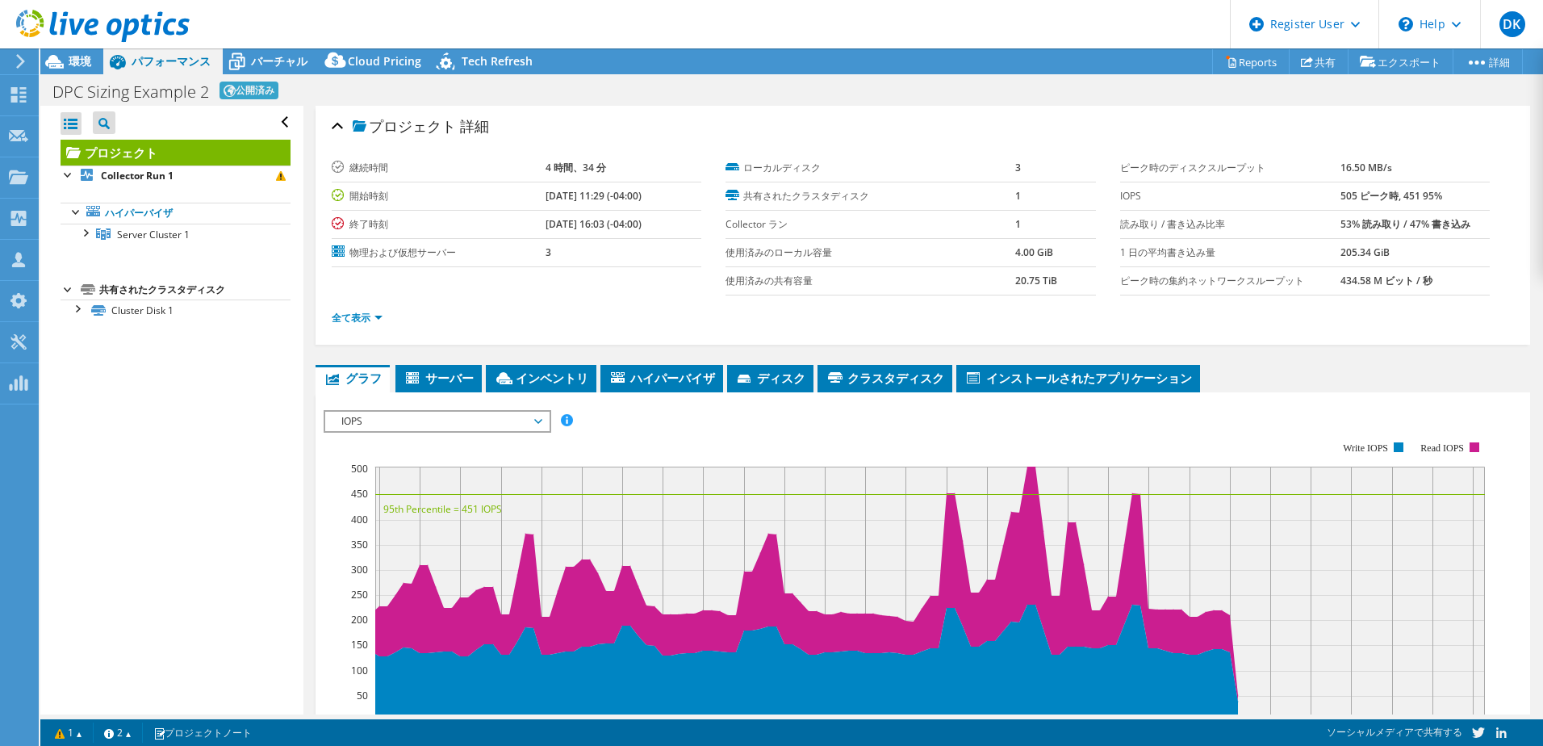
click at [274, 66] on span "バーチャル" at bounding box center [279, 60] width 56 height 15
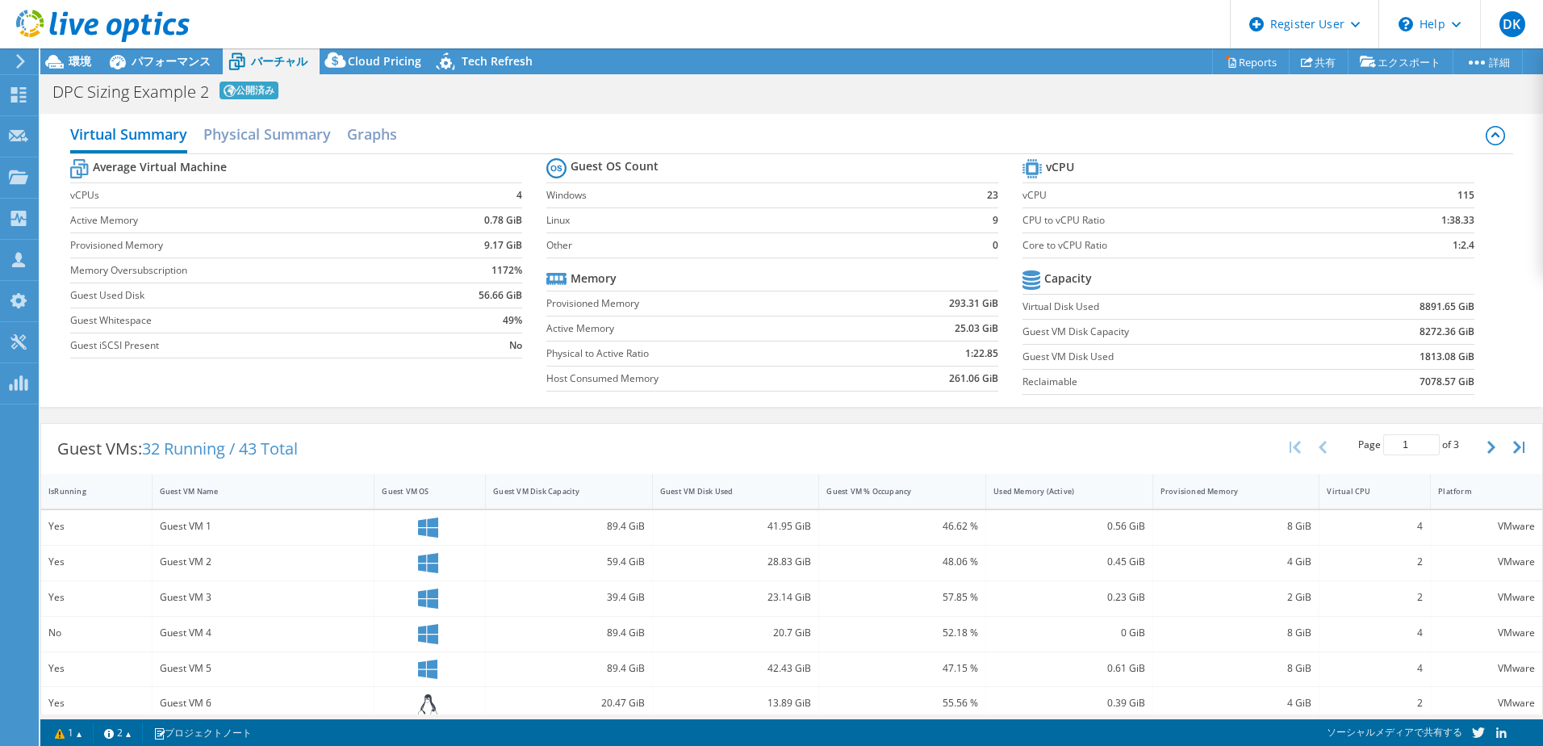
click at [383, 374] on div "Average Virtual Machine vCPUs 4 Active Memory 0.78 GiB Provisioned Memory 9.17 …" at bounding box center [791, 278] width 1443 height 249
click at [617, 141] on div "Virtual Summary Physical Summary Graphs" at bounding box center [791, 136] width 1443 height 36
click at [1226, 117] on div "Virtual Summary Physical Summary Graphs Average Virtual Machine vCPUs 4 Active …" at bounding box center [791, 260] width 1503 height 293
drag, startPoint x: 1421, startPoint y: 113, endPoint x: 1415, endPoint y: 98, distance: 16.3
click at [1421, 114] on div "Virtual Summary Physical Summary Graphs Average Virtual Machine vCPUs 4 Active …" at bounding box center [791, 260] width 1503 height 293
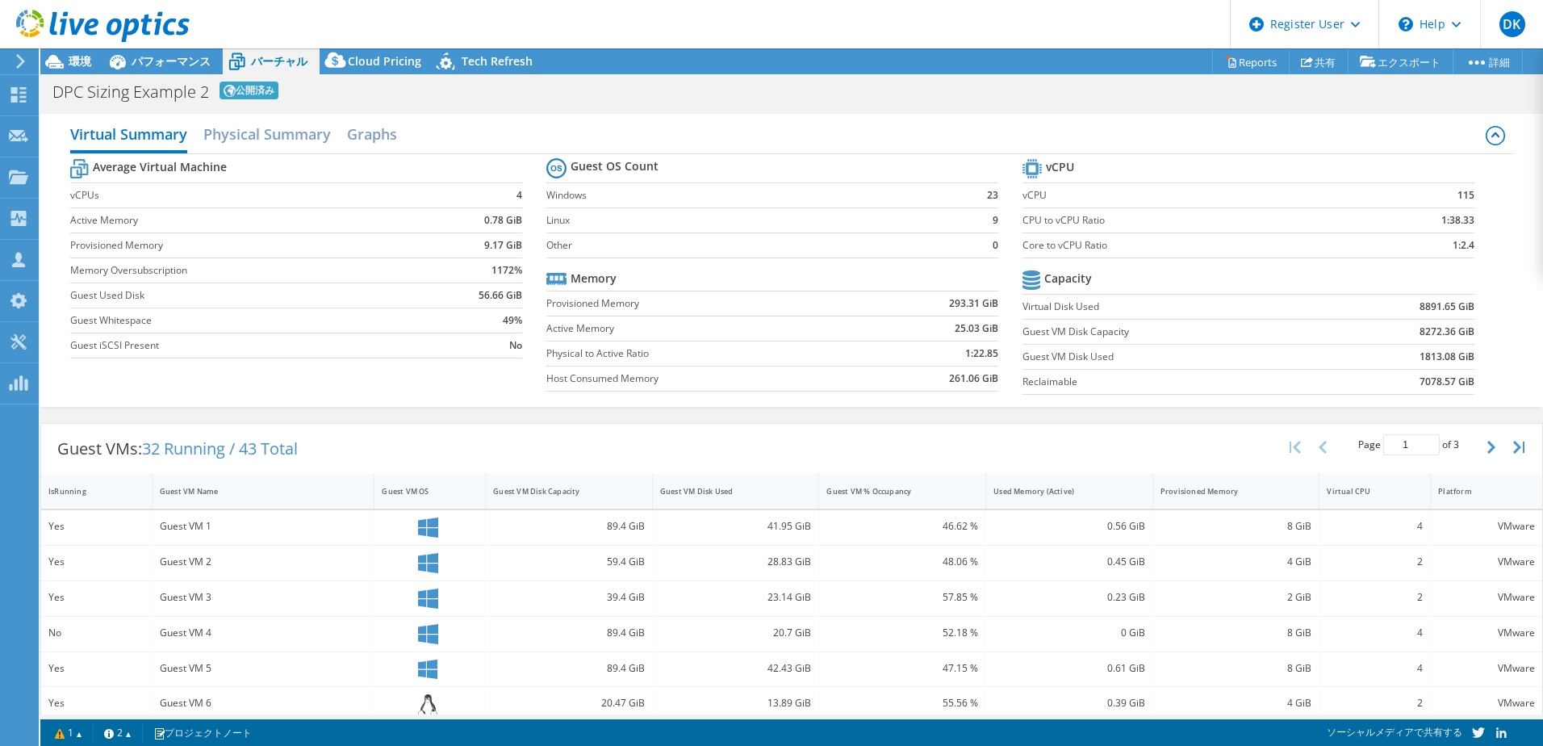
click at [1241, 93] on div "DPC Sizing Example 2 公開済み 印刷" at bounding box center [791, 91] width 1503 height 30
click at [61, 60] on icon at bounding box center [54, 62] width 28 height 28
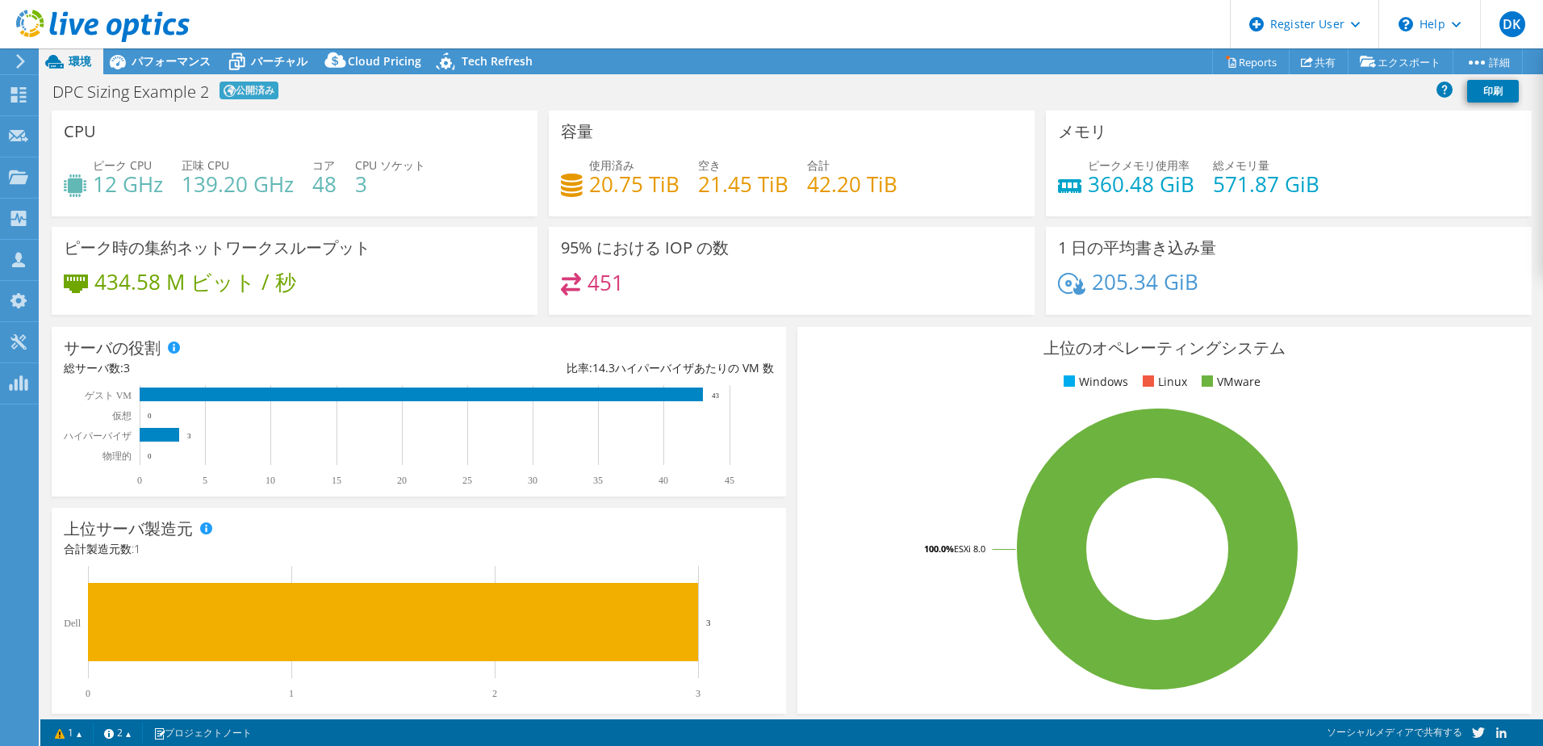
drag, startPoint x: 1263, startPoint y: 105, endPoint x: 1330, endPoint y: 80, distance: 71.5
click at [1265, 105] on div "DPC Sizing Example 2 公開済み 印刷" at bounding box center [791, 91] width 1503 height 30
click at [1319, 62] on link "共有" at bounding box center [1319, 61] width 60 height 25
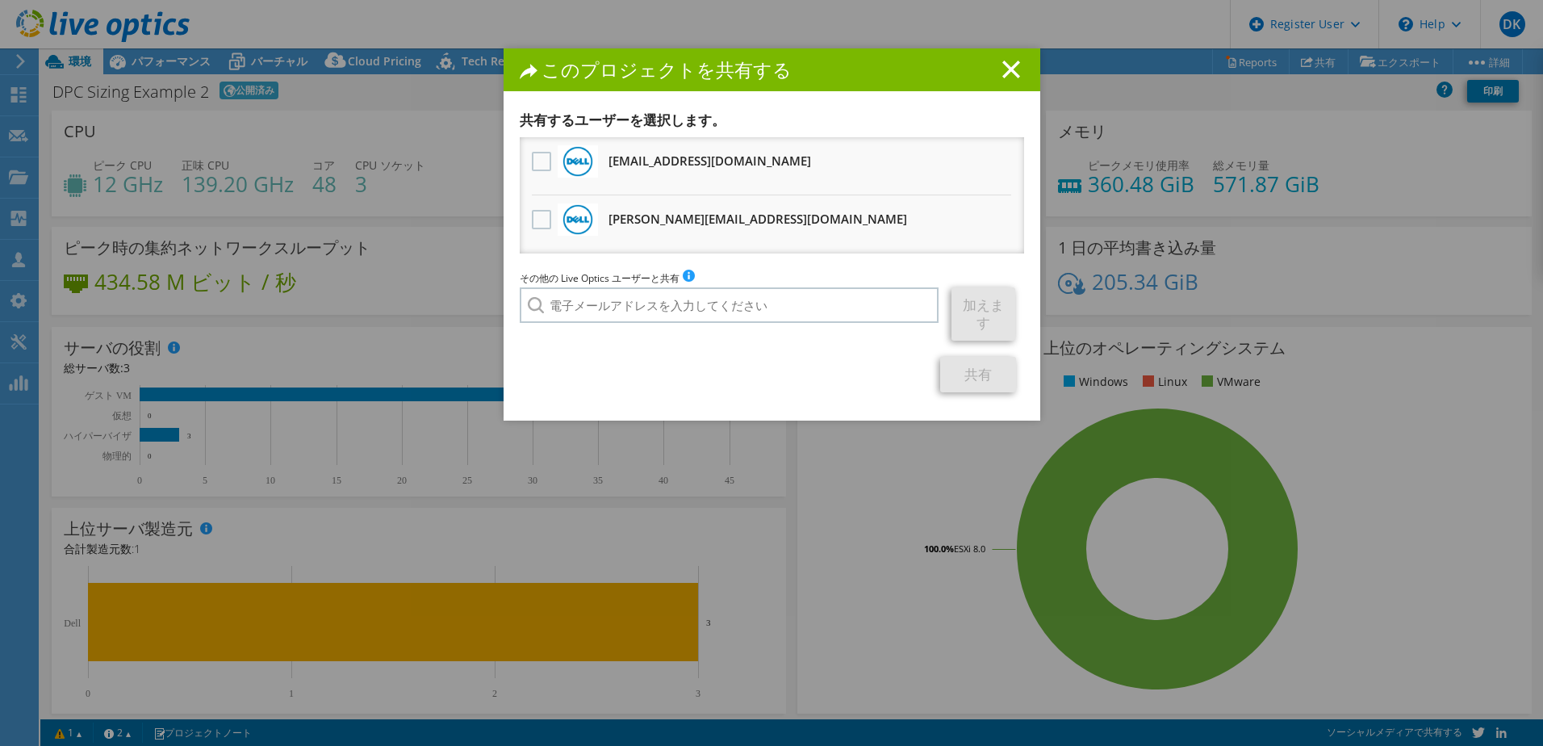
click at [1002, 70] on icon at bounding box center [1011, 70] width 18 height 18
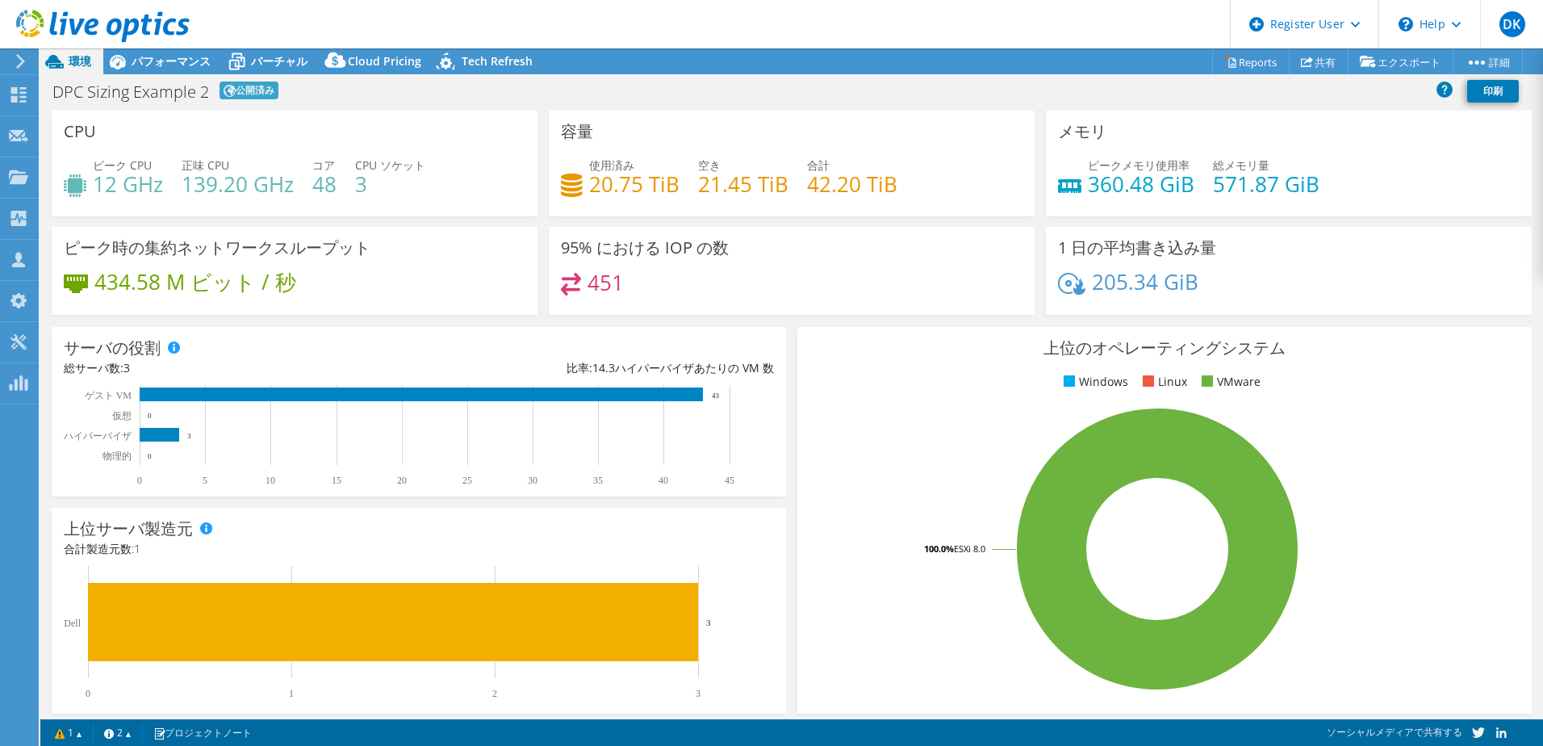
click at [1362, 92] on div "DPC Sizing Example 2 公開済み 印刷" at bounding box center [791, 91] width 1503 height 30
click at [1375, 45] on div "Register User" at bounding box center [1304, 24] width 148 height 48
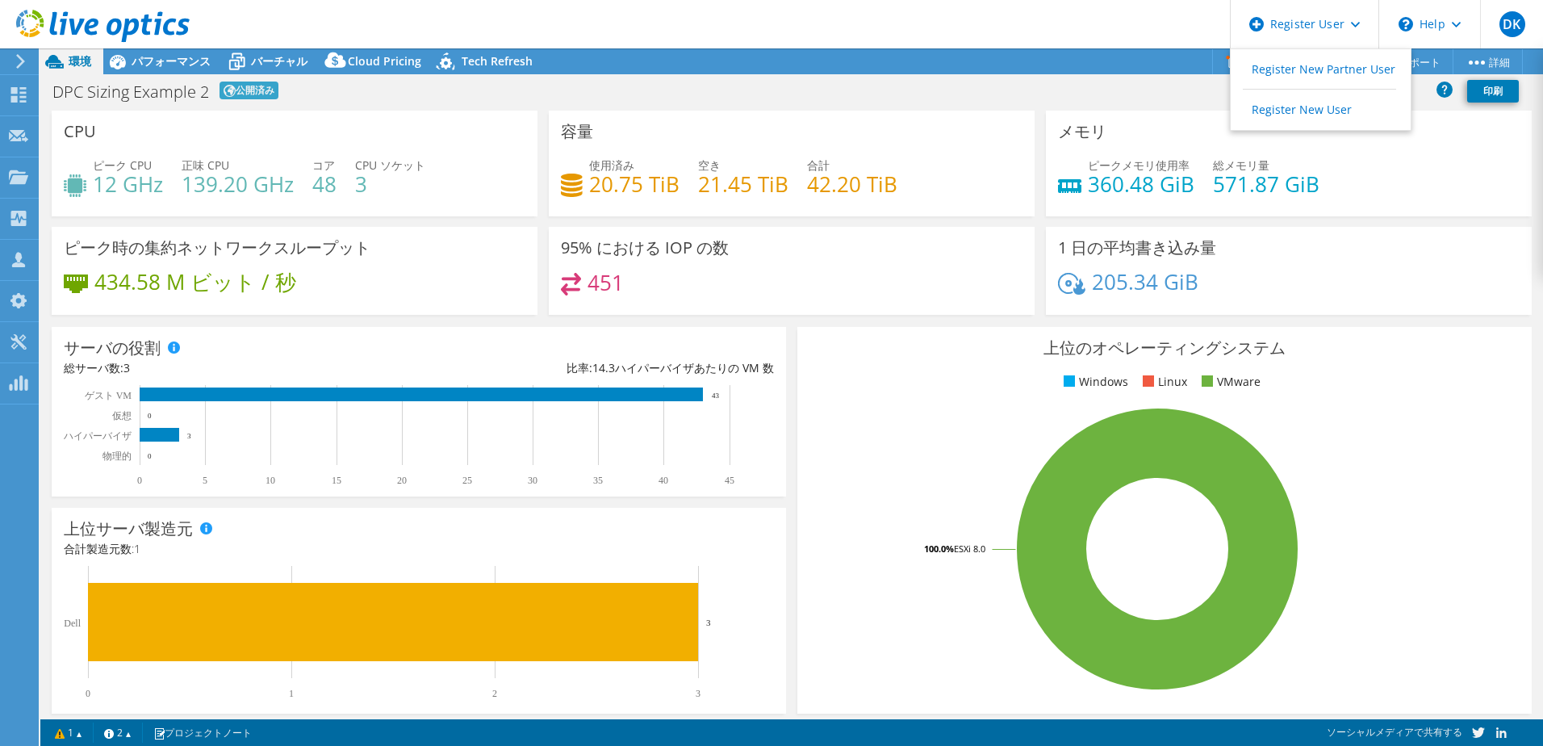
click at [1060, 99] on div "DPC Sizing Example 2 公開済み 印刷" at bounding box center [791, 91] width 1503 height 30
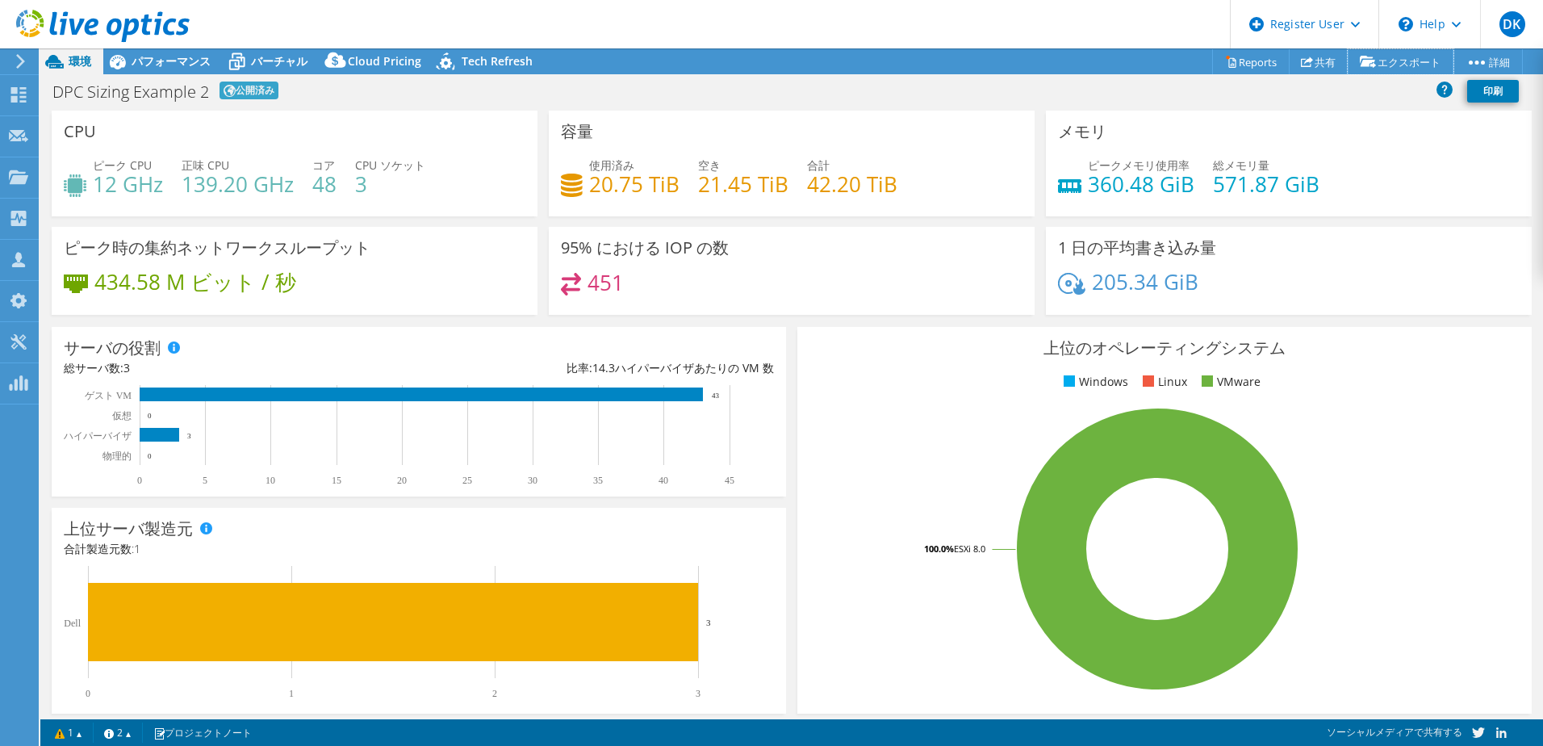
click at [1399, 50] on link "エクスポート" at bounding box center [1401, 61] width 106 height 25
click at [1389, 60] on link "エクスポート" at bounding box center [1401, 61] width 106 height 25
click at [1319, 63] on link "共有" at bounding box center [1319, 61] width 60 height 25
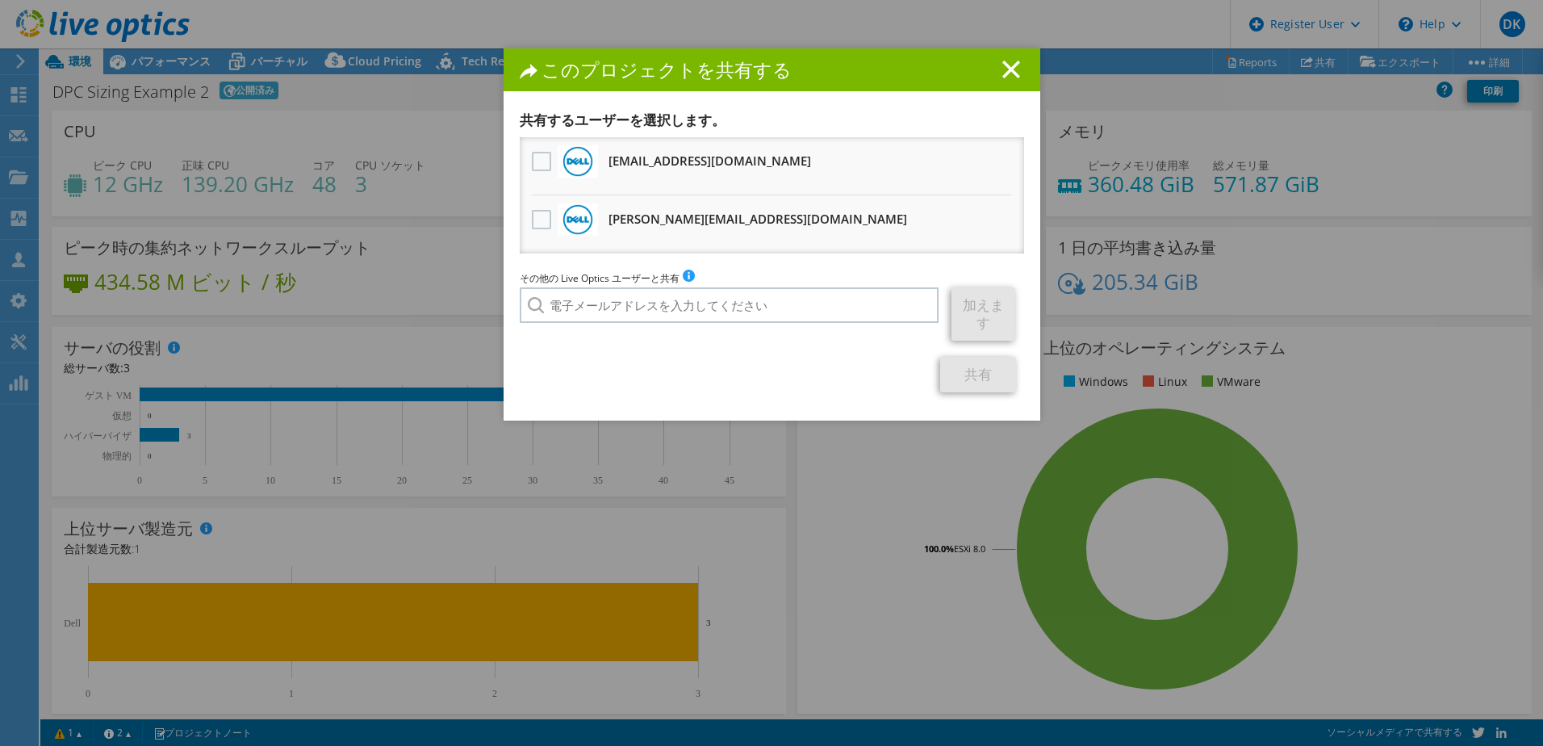
click at [1002, 70] on icon at bounding box center [1011, 70] width 18 height 18
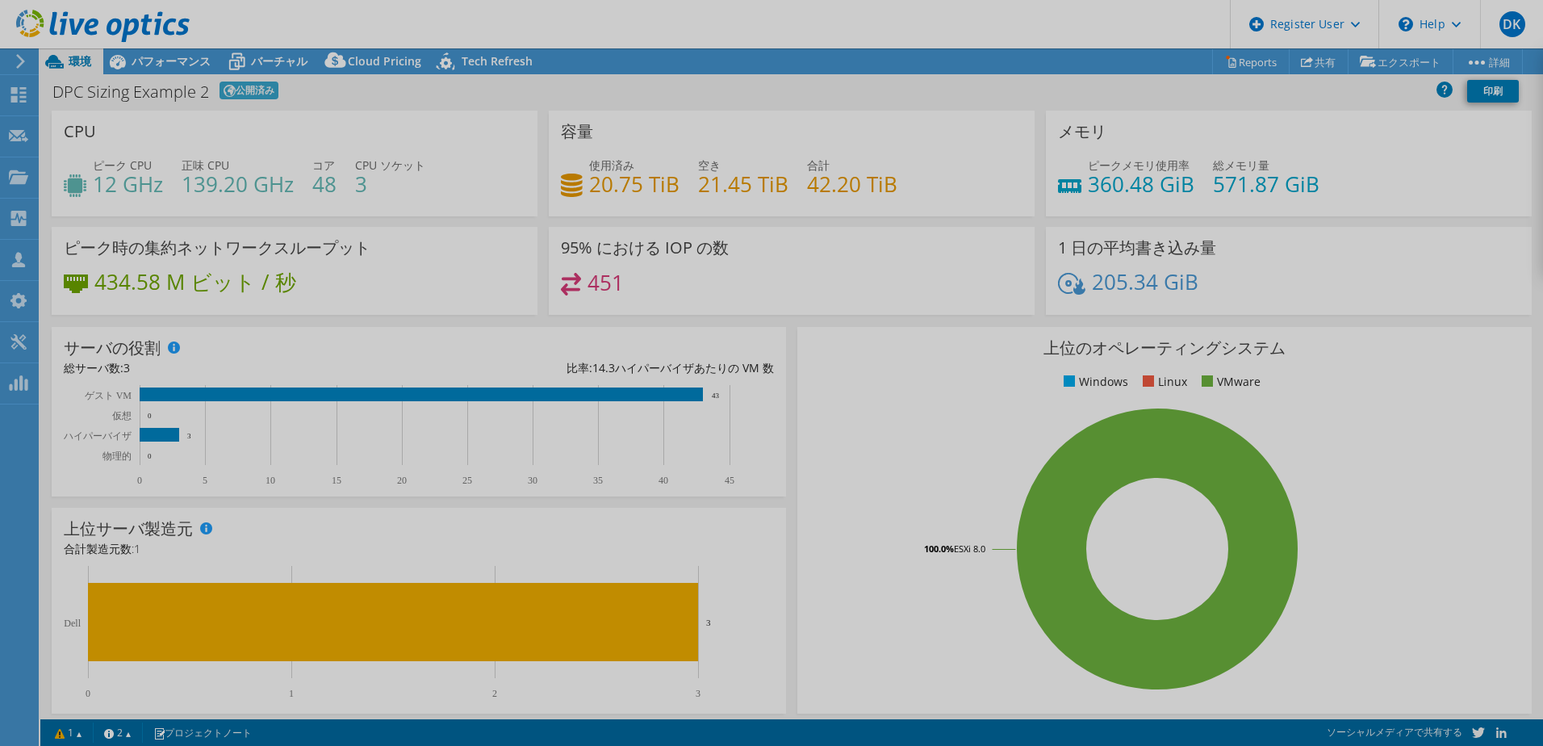
click at [1159, 102] on div at bounding box center [771, 373] width 1543 height 746
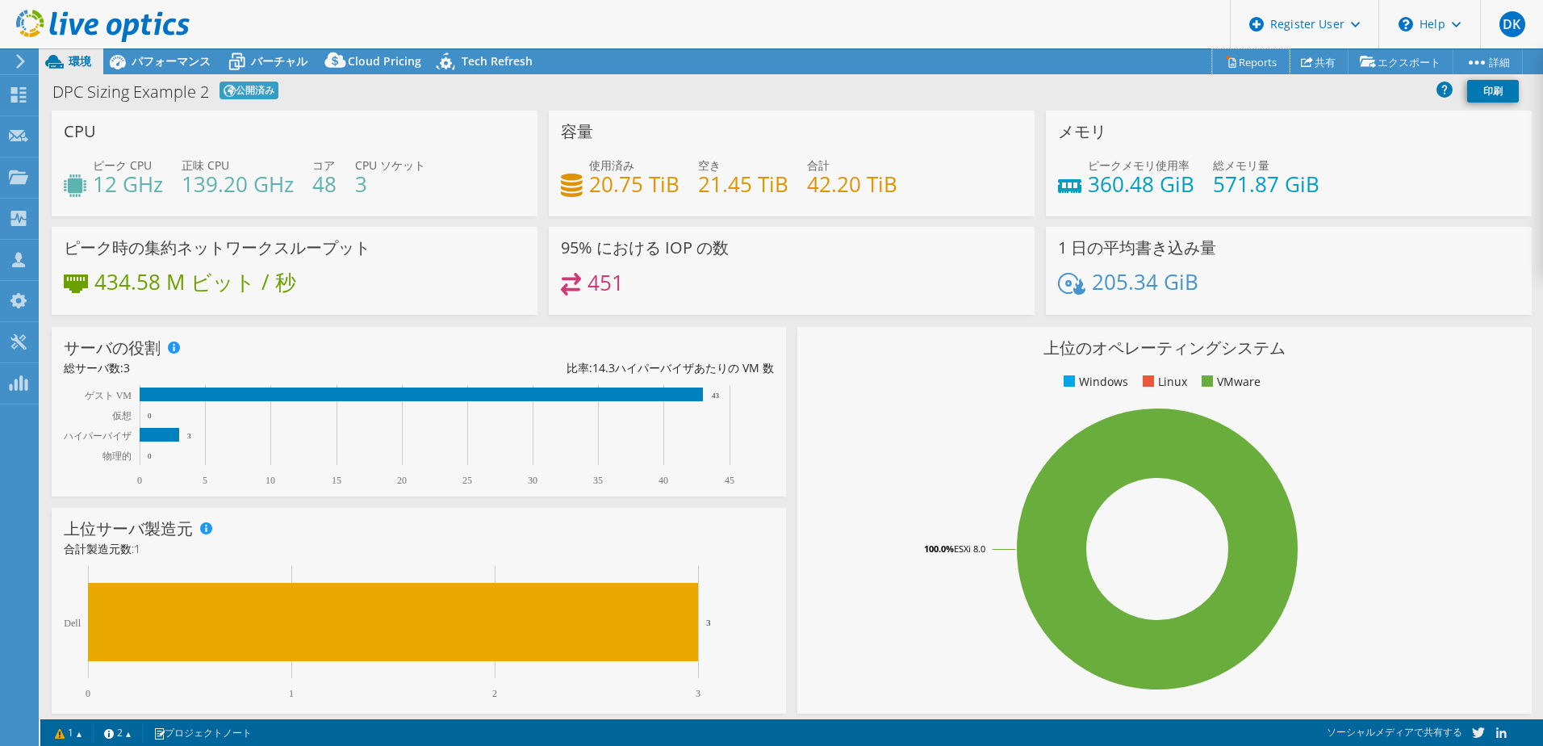
click at [1225, 64] on icon at bounding box center [1231, 62] width 12 height 12
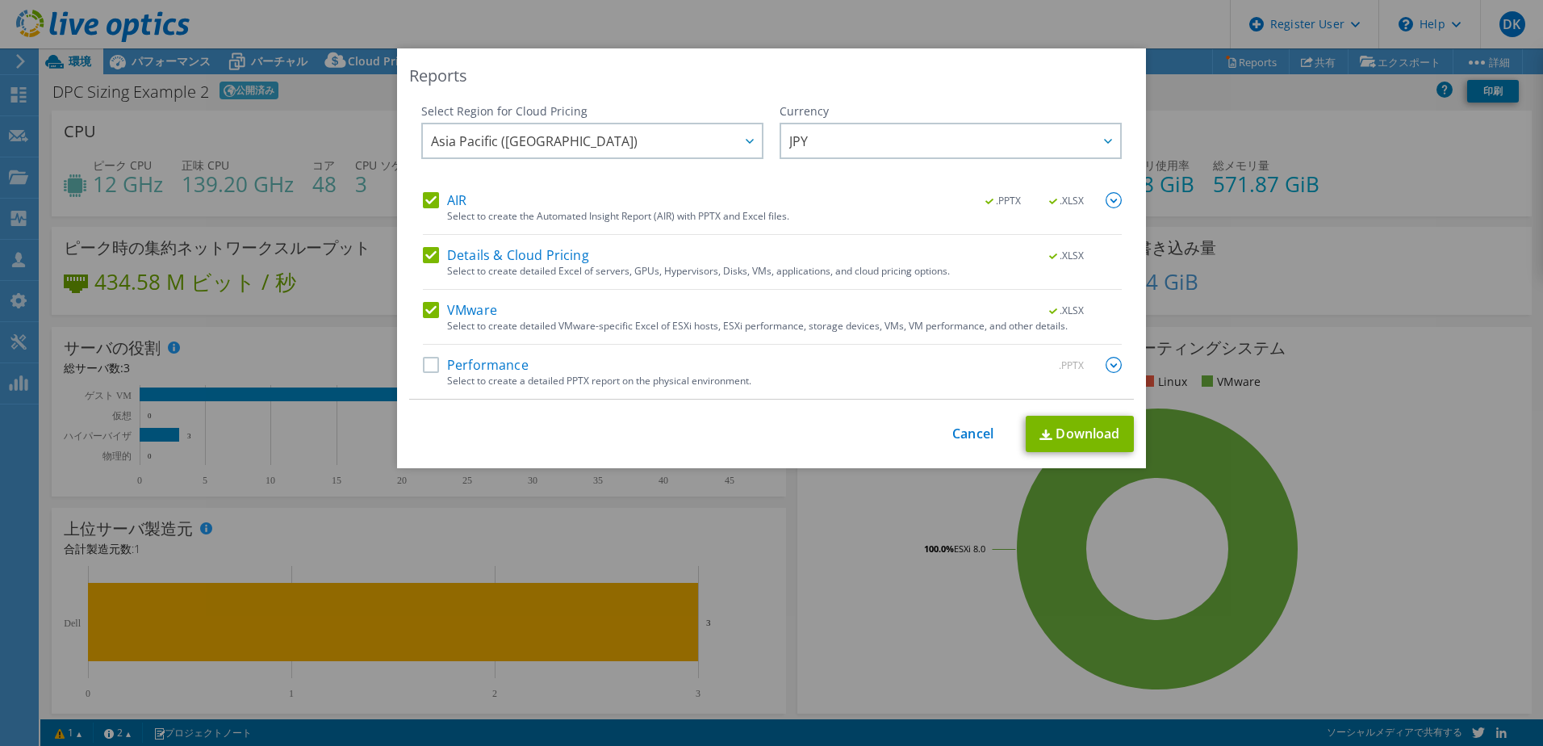
click at [431, 368] on label "Performance" at bounding box center [476, 365] width 106 height 16
click at [0, 0] on input "Performance" at bounding box center [0, 0] width 0 height 0
click at [631, 129] on span "Asia Pacific (Tokyo)" at bounding box center [596, 140] width 331 height 33
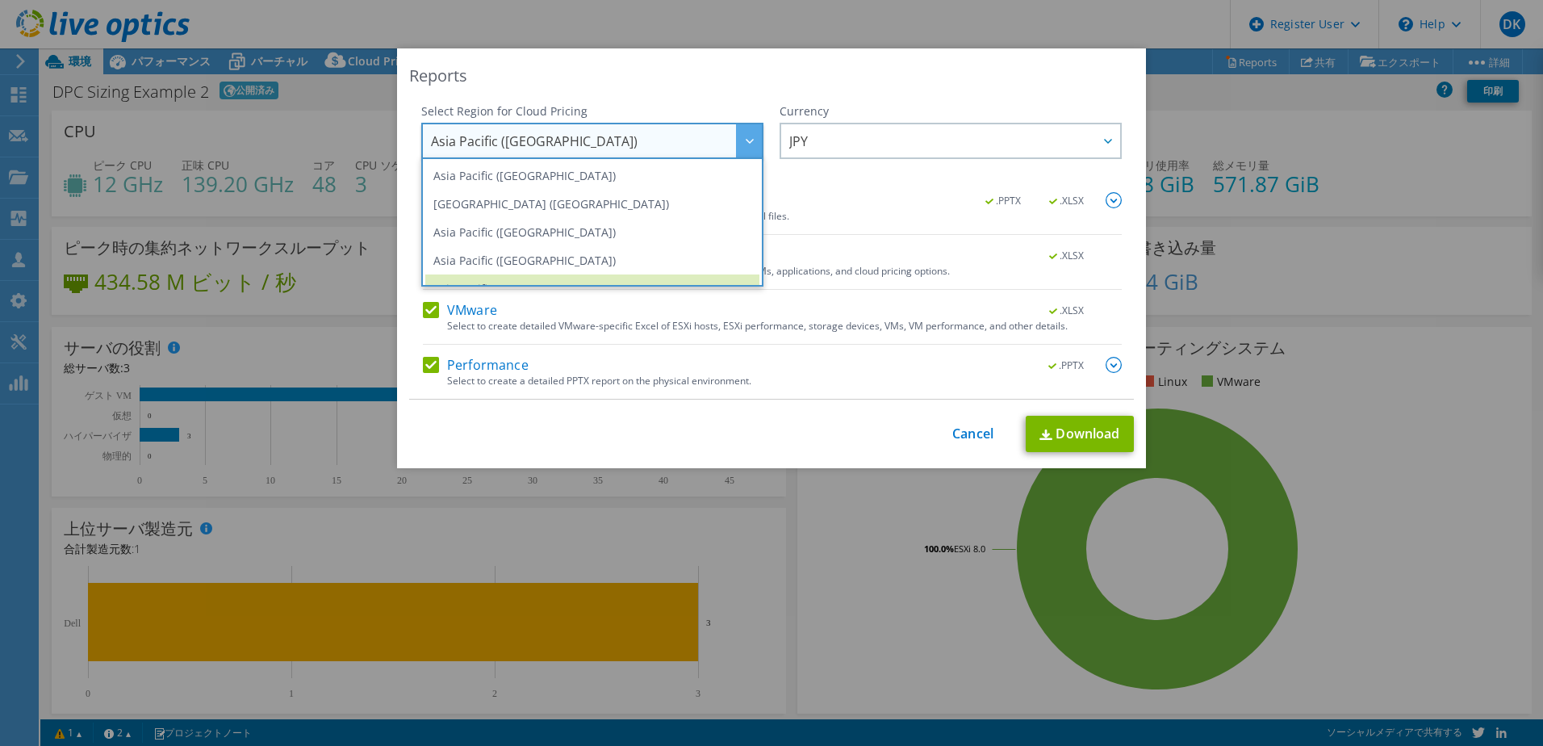
click at [630, 129] on span "Asia Pacific (Tokyo)" at bounding box center [596, 140] width 331 height 33
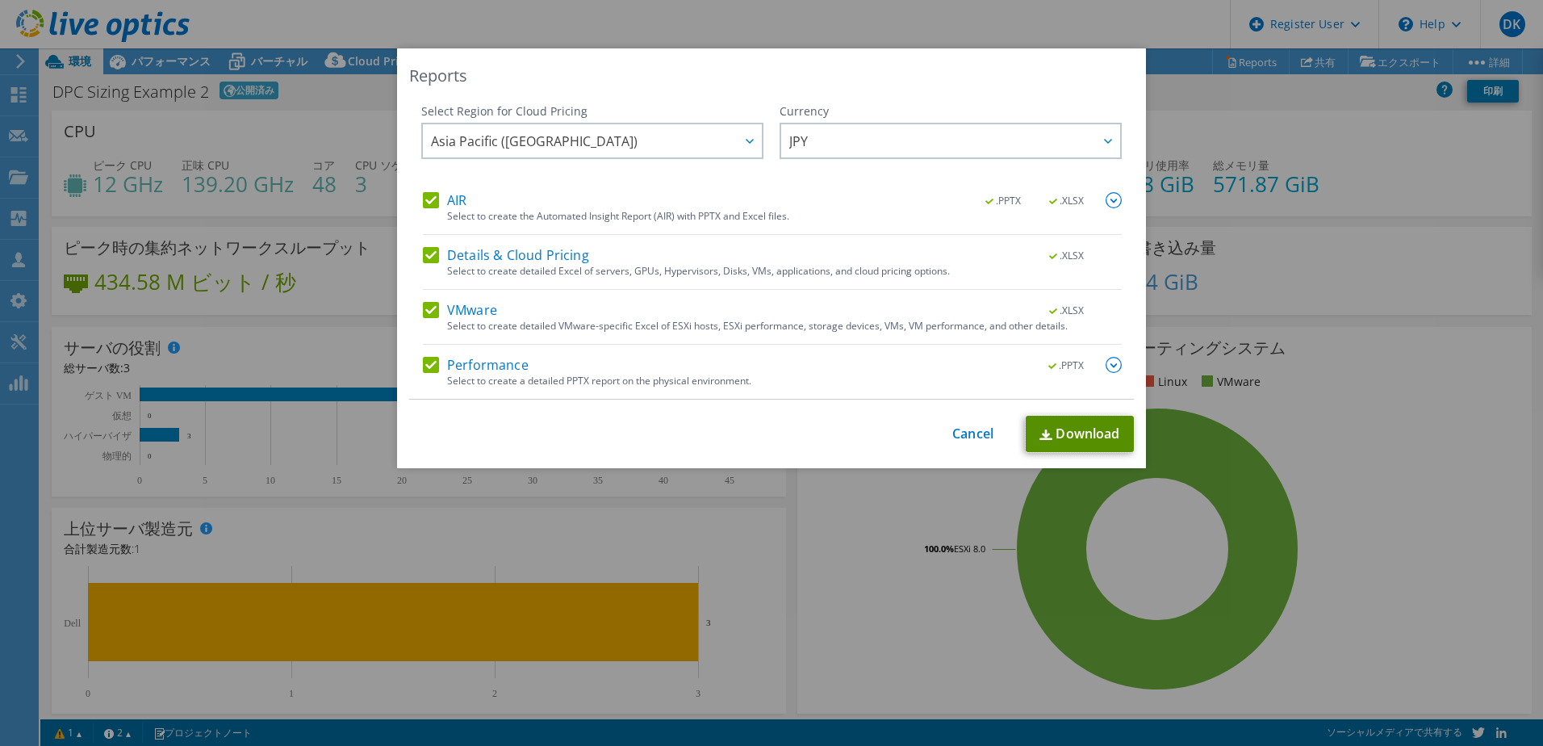
click at [1073, 431] on link "Download" at bounding box center [1080, 434] width 108 height 36
click at [1082, 62] on div "Reports Select Region for Cloud Pricing Asia Pacific (Hong Kong) Asia Pacific (…" at bounding box center [771, 258] width 749 height 420
drag, startPoint x: 972, startPoint y: 436, endPoint x: 583, endPoint y: 245, distance: 434.2
click at [972, 436] on link "Cancel" at bounding box center [972, 433] width 41 height 15
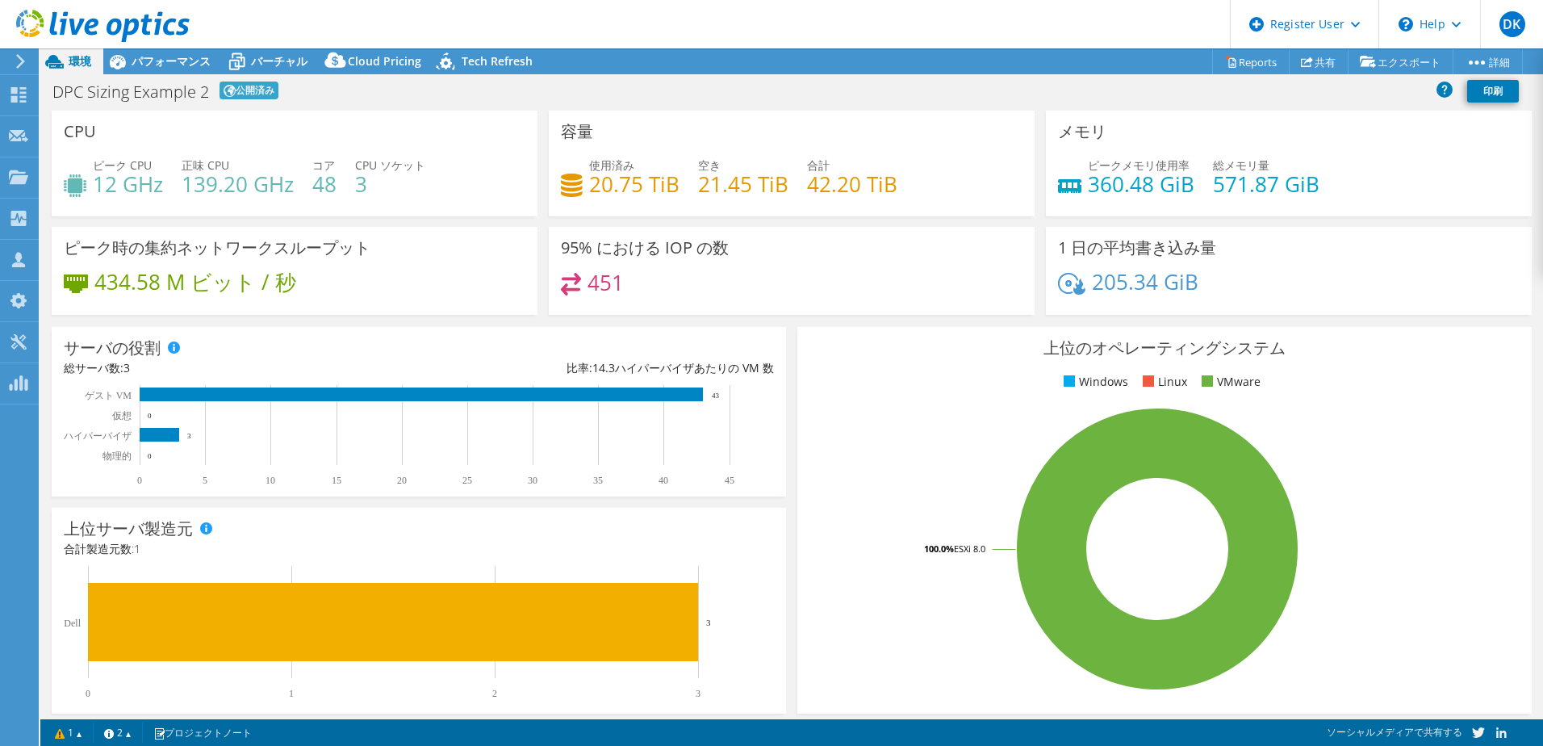
click at [201, 69] on div "パフォーマンス" at bounding box center [162, 61] width 119 height 26
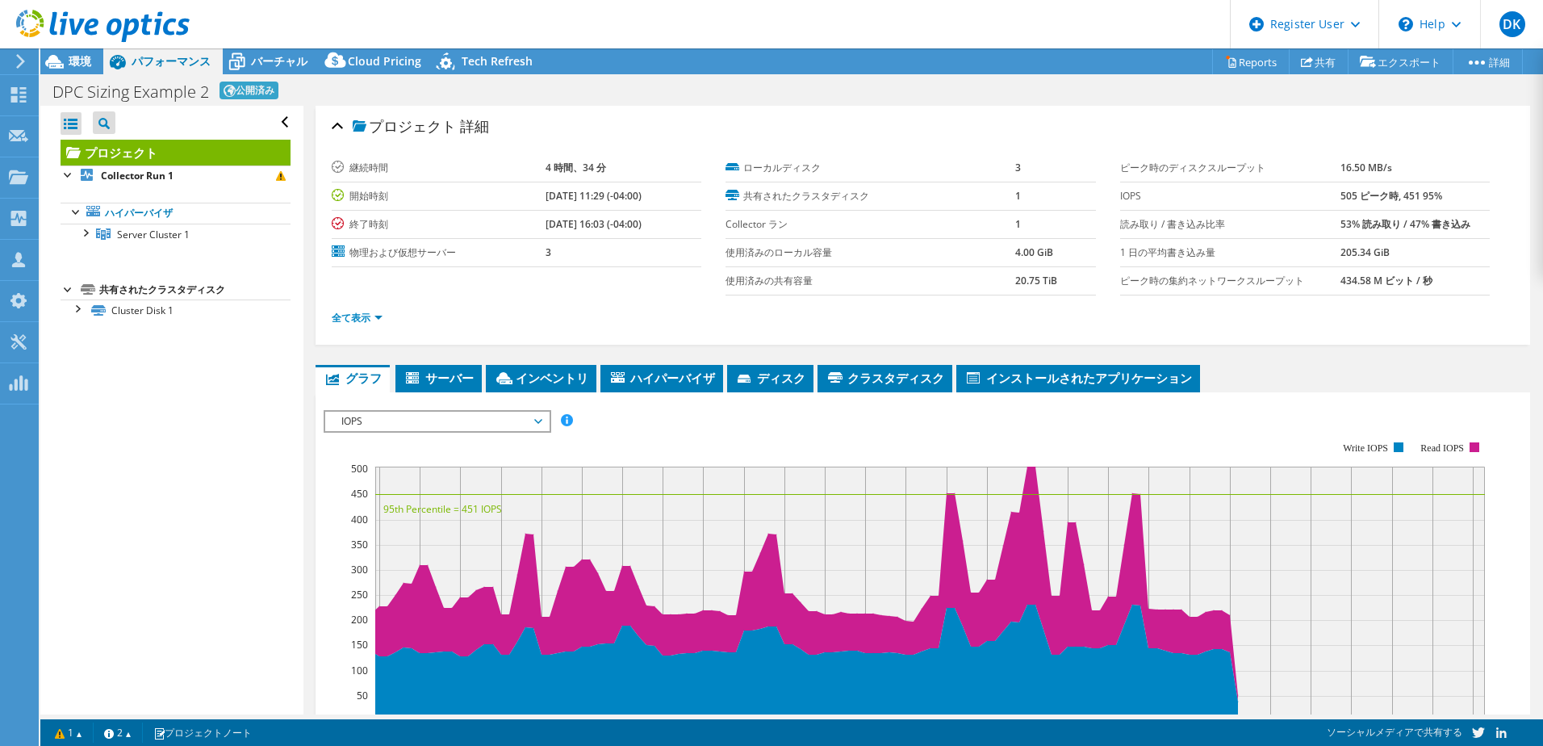
click at [88, 59] on span "環境" at bounding box center [80, 60] width 23 height 15
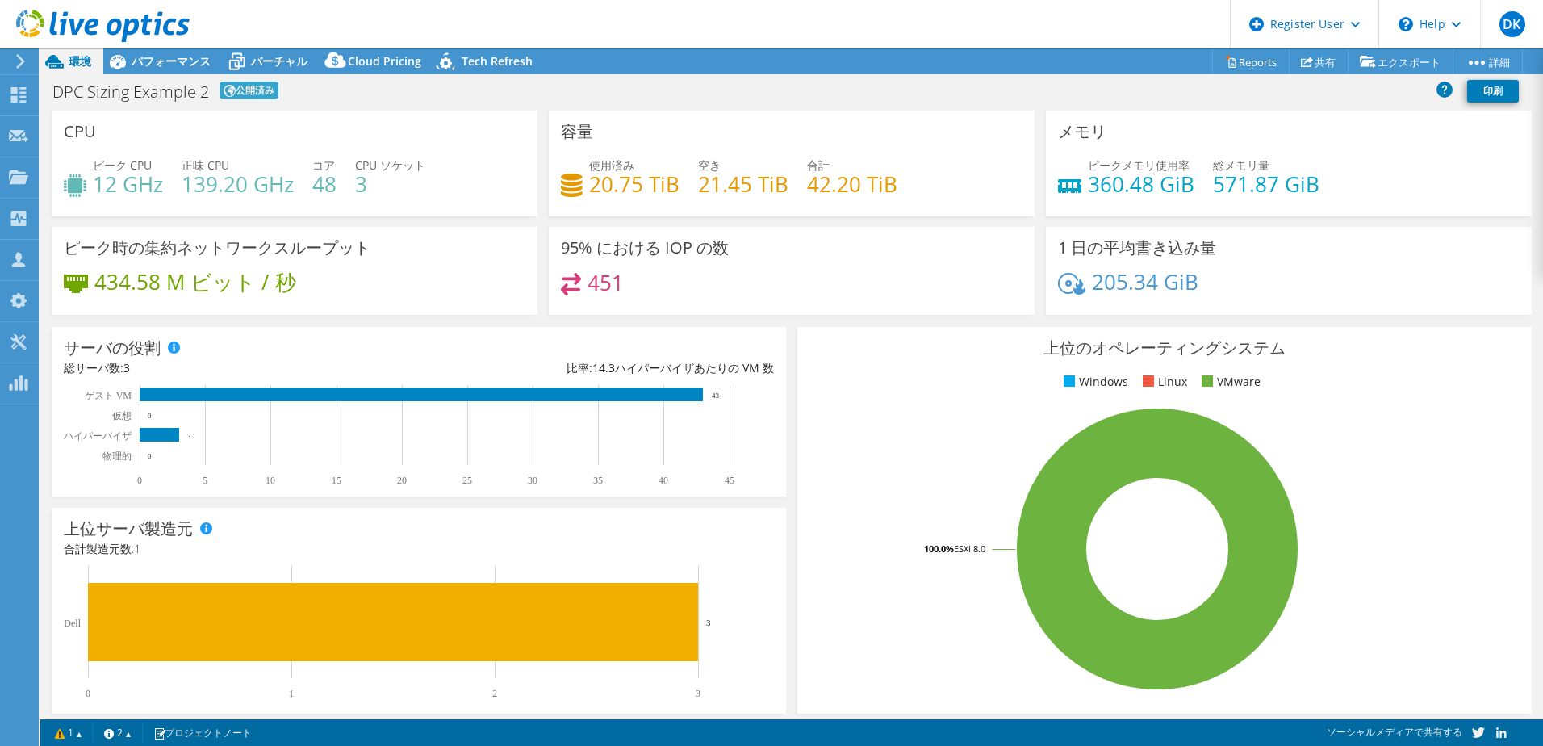
click at [157, 61] on span "パフォーマンス" at bounding box center [171, 60] width 79 height 15
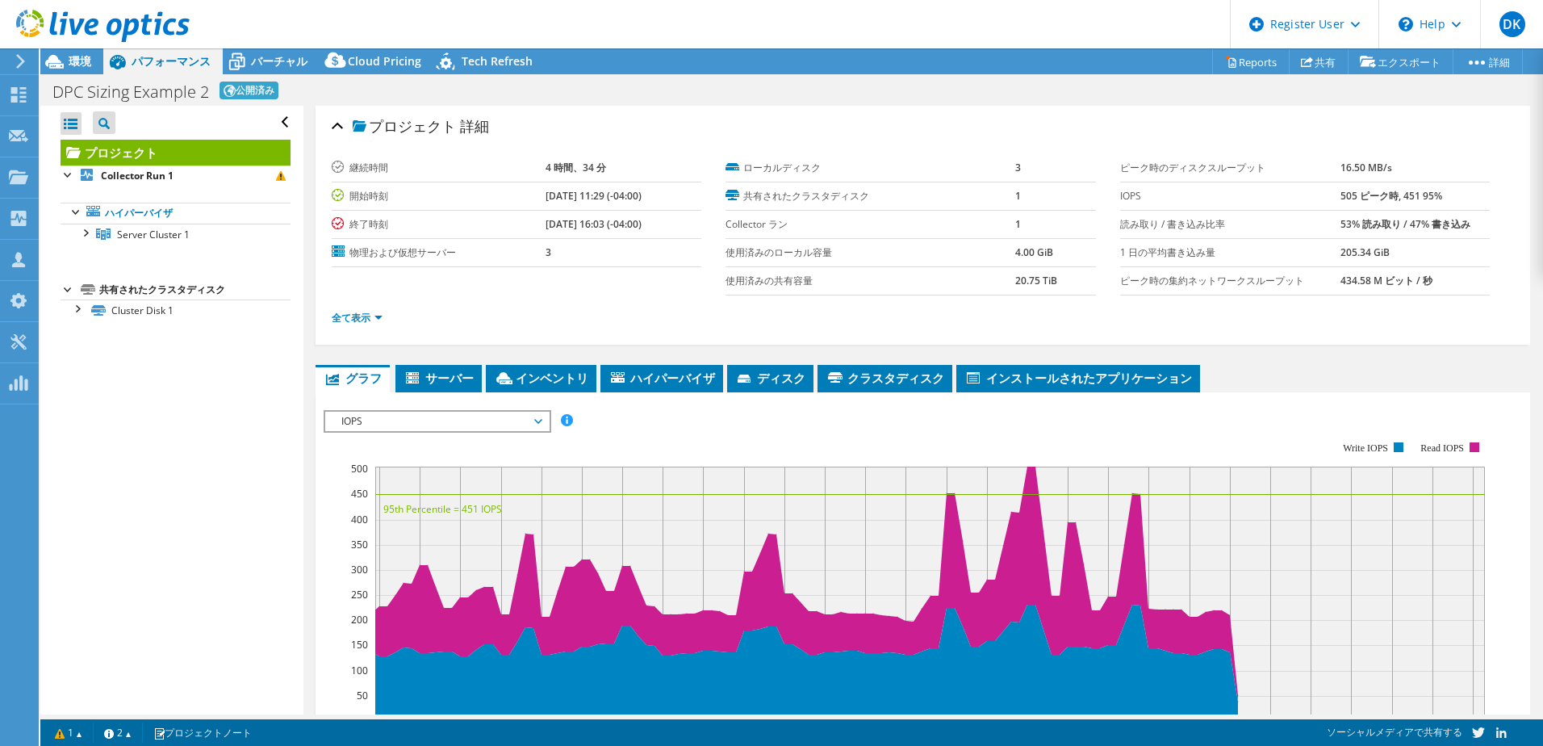
click at [266, 56] on span "バーチャル" at bounding box center [279, 60] width 56 height 15
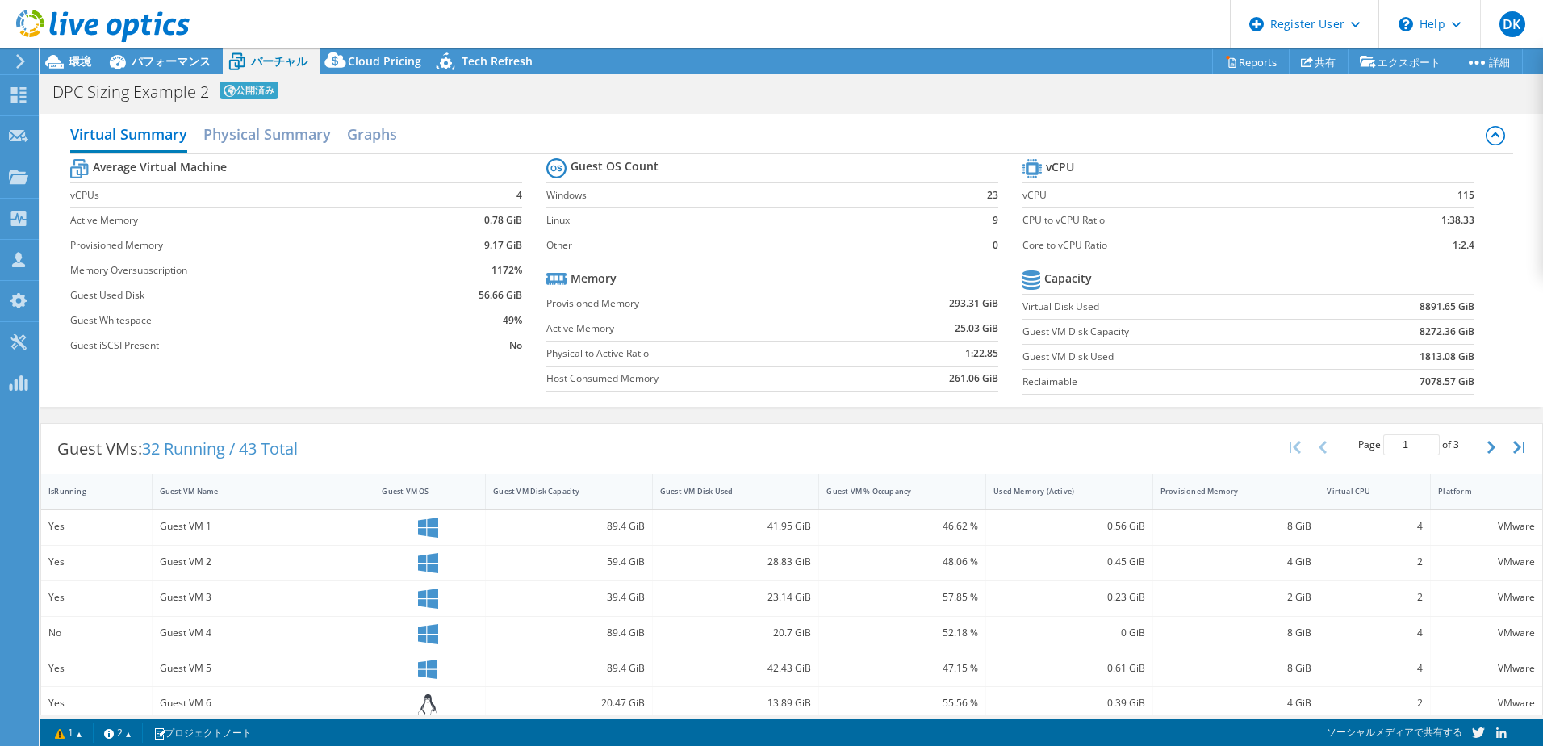
click at [91, 58] on div "環境" at bounding box center [71, 61] width 63 height 26
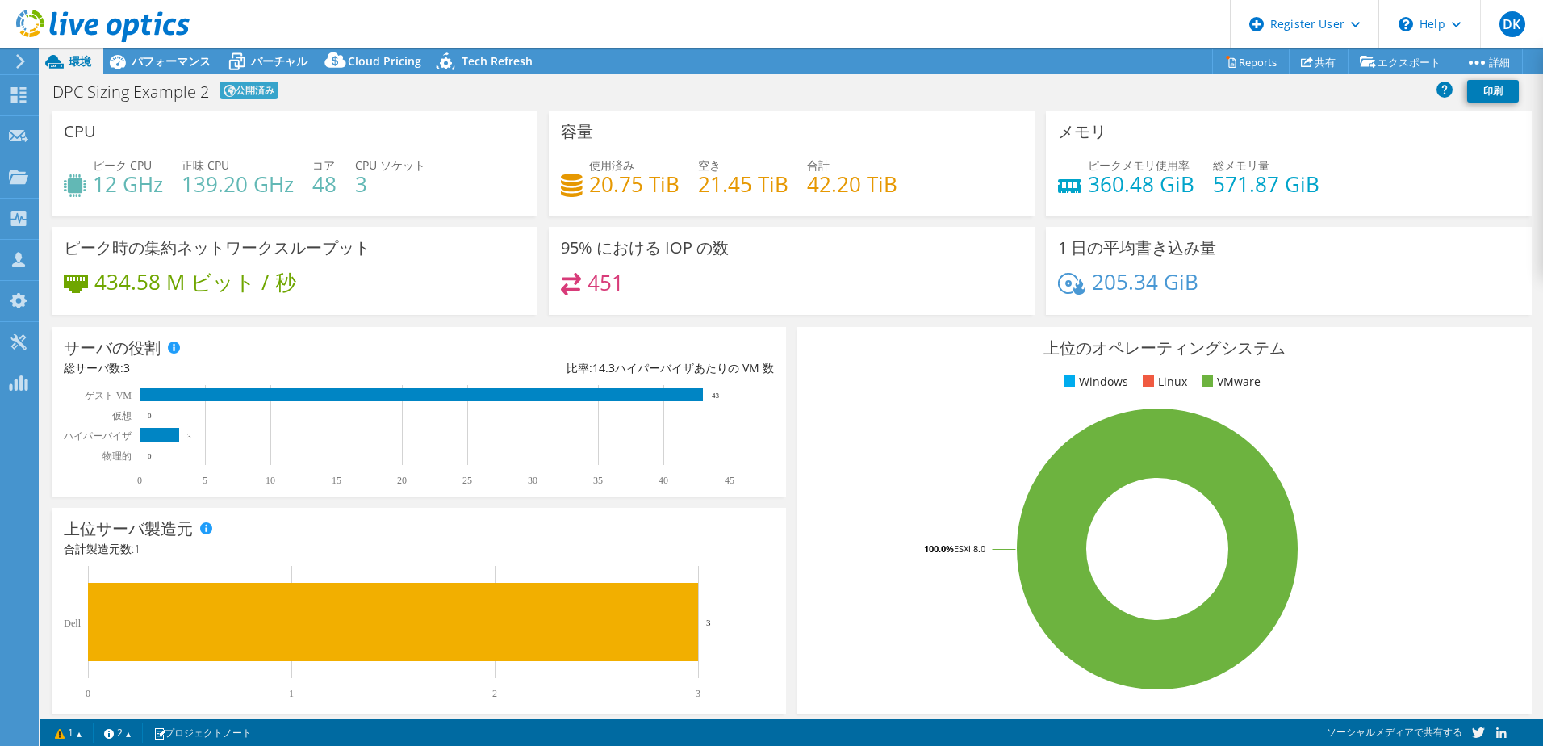
click at [182, 73] on div "パフォーマンス" at bounding box center [162, 61] width 119 height 26
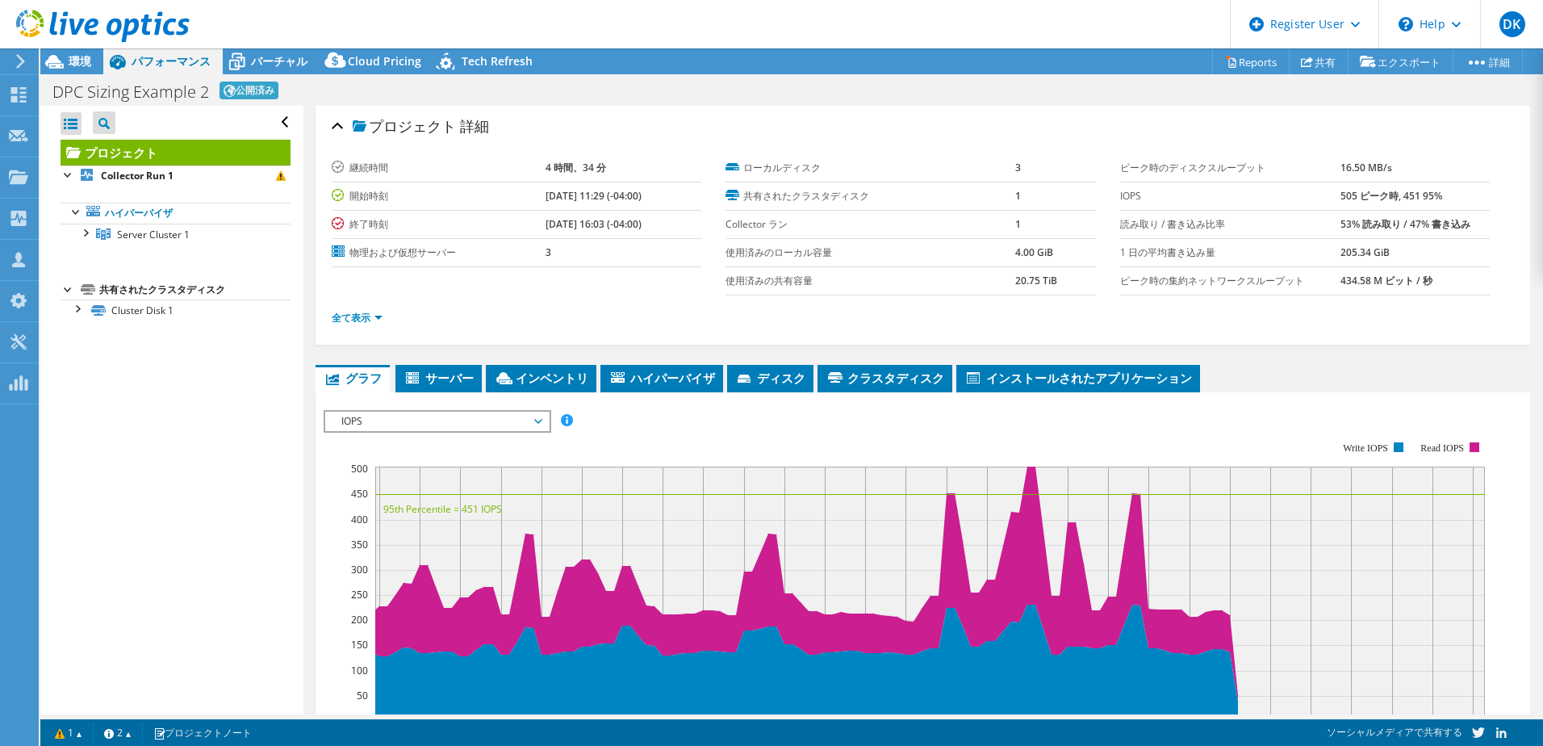
click at [169, 235] on span "Server Cluster 1" at bounding box center [153, 235] width 73 height 14
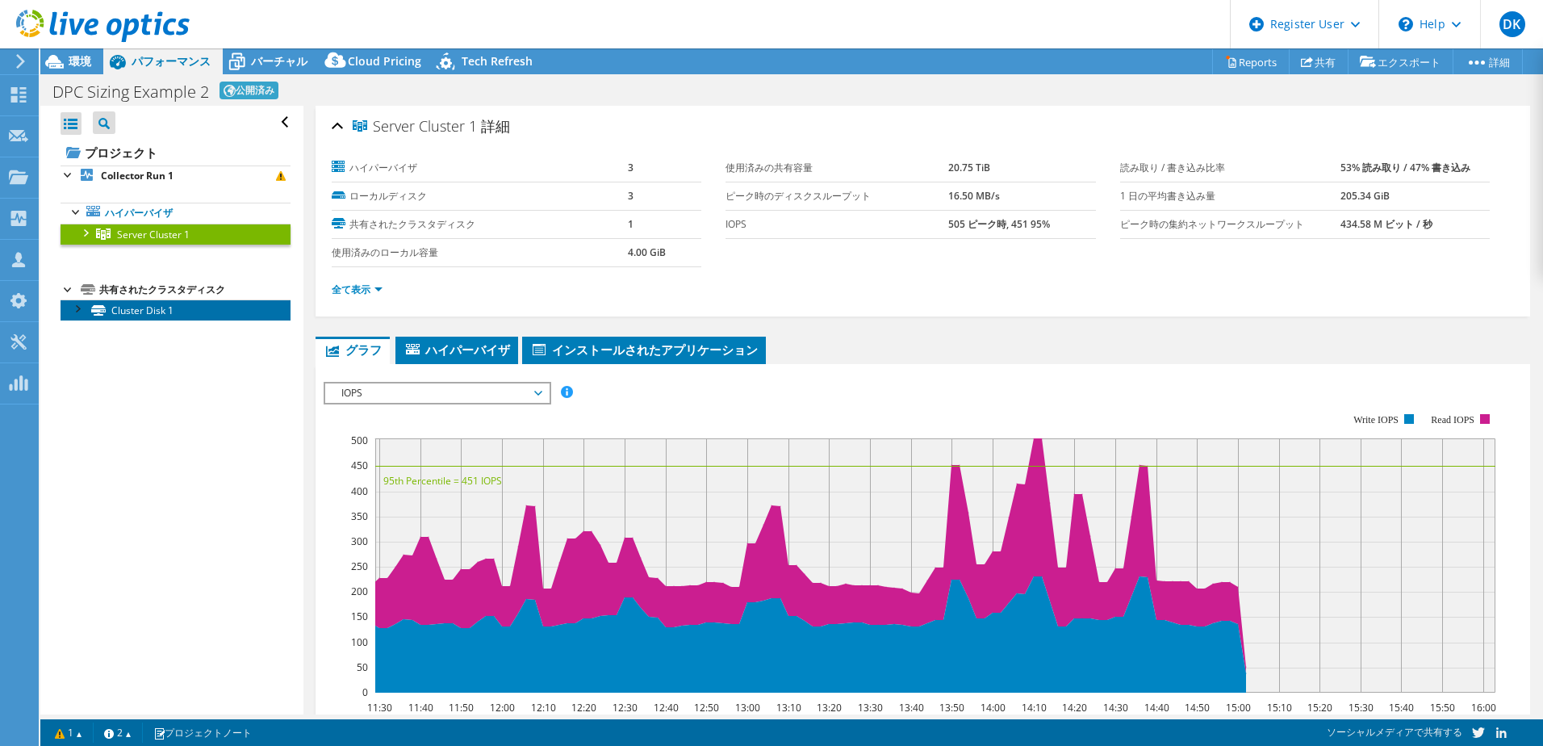
click at [143, 320] on link "Cluster Disk 1" at bounding box center [176, 309] width 230 height 21
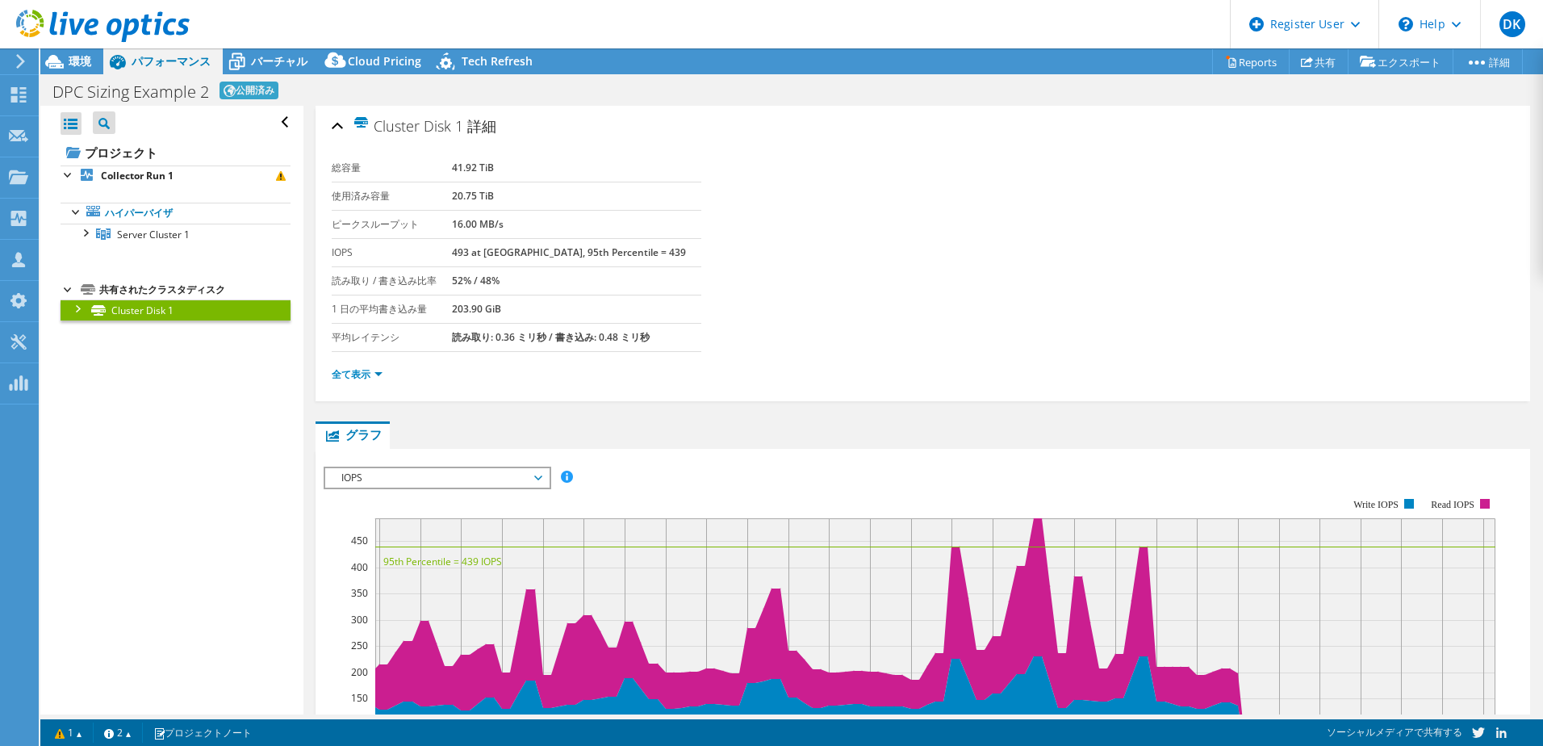
click at [77, 61] on span "環境" at bounding box center [80, 60] width 23 height 15
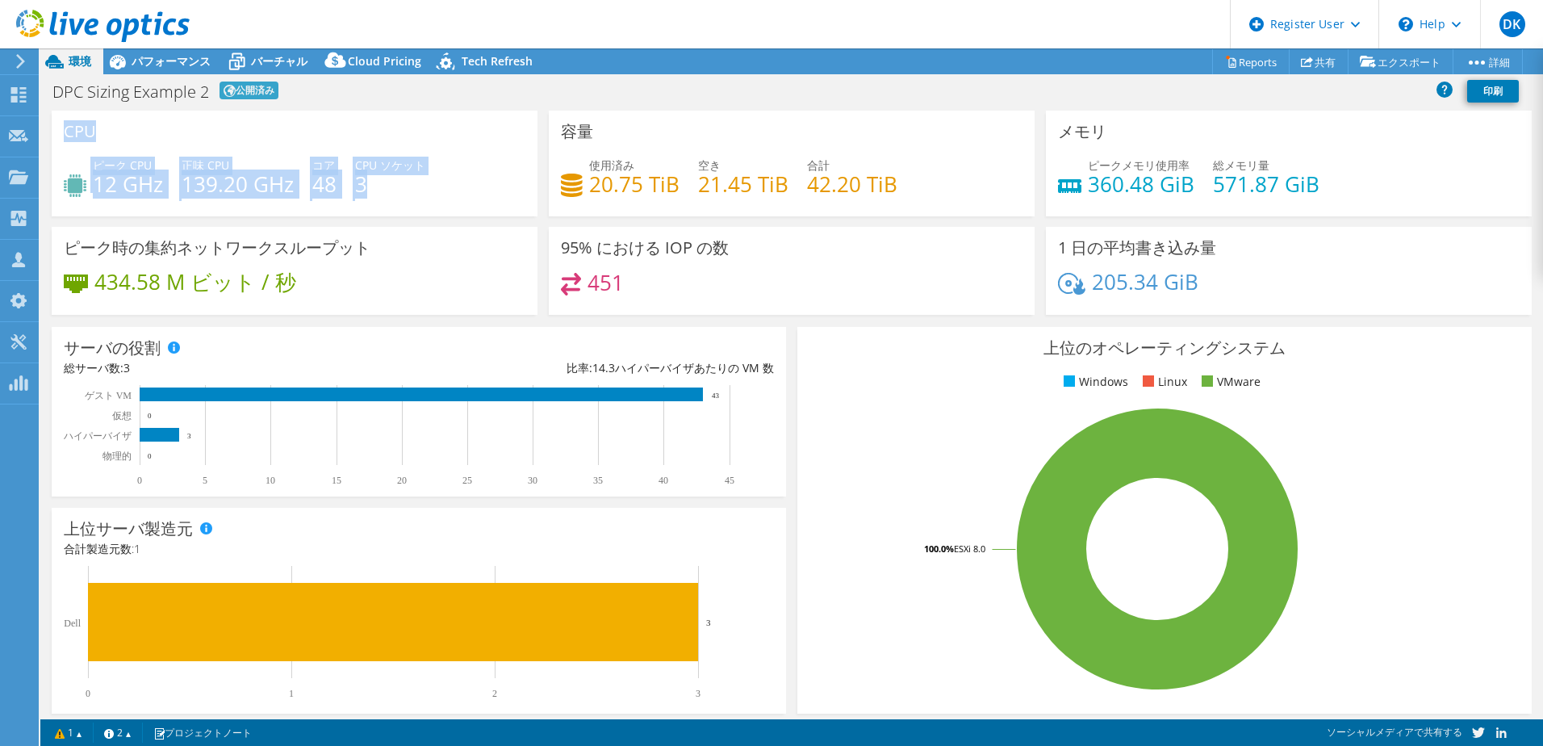
drag, startPoint x: 383, startPoint y: 180, endPoint x: 70, endPoint y: 138, distance: 315.9
click at [57, 140] on div "CPU ピーク CPU 12 GHz 正味 CPU 139.20 GHz コア 48 CPU ソケット 3" at bounding box center [295, 164] width 486 height 106
click at [398, 169] on span "CPU ソケット" at bounding box center [390, 164] width 70 height 15
click at [152, 118] on div "CPU ピーク CPU 12 GHz 正味 CPU 139.20 GHz コア 48 CPU ソケット 3" at bounding box center [295, 164] width 486 height 106
click at [176, 128] on div "CPU ピーク CPU 12 GHz 正味 CPU 139.20 GHz コア 48 CPU ソケット 3" at bounding box center [295, 164] width 486 height 106
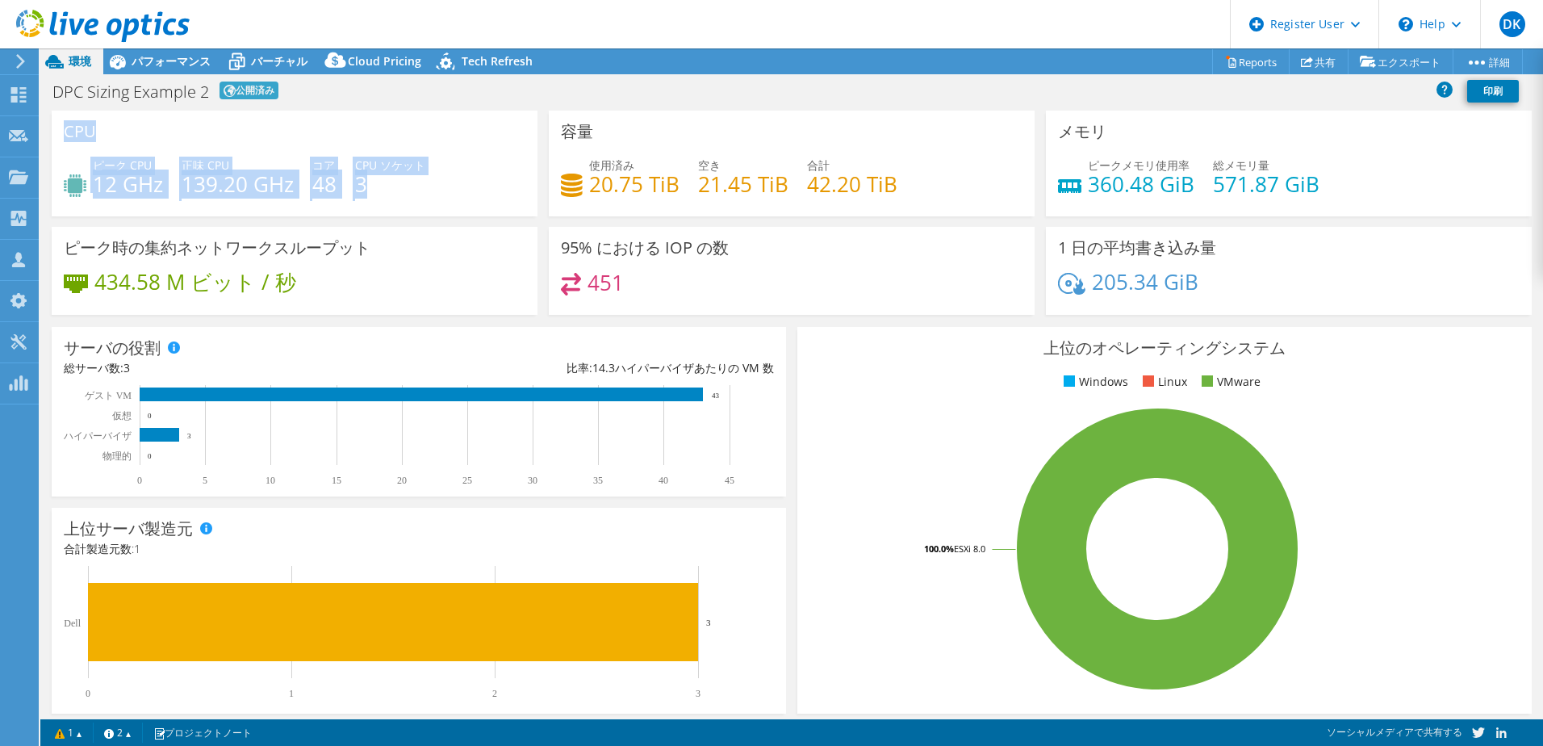
click at [256, 182] on h4 "139.20 GHz" at bounding box center [238, 184] width 112 height 18
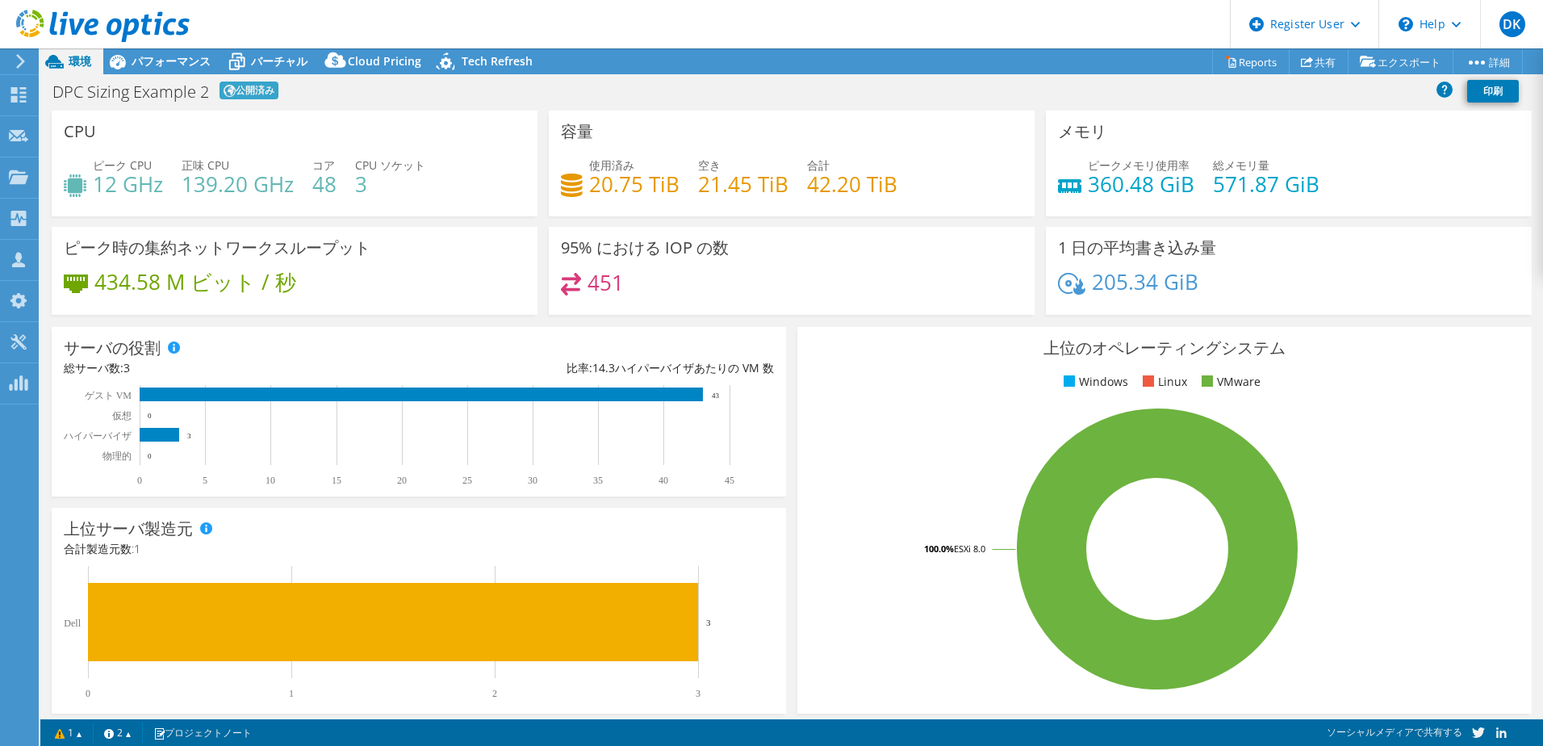
click at [184, 59] on span "パフォーマンス" at bounding box center [171, 60] width 79 height 15
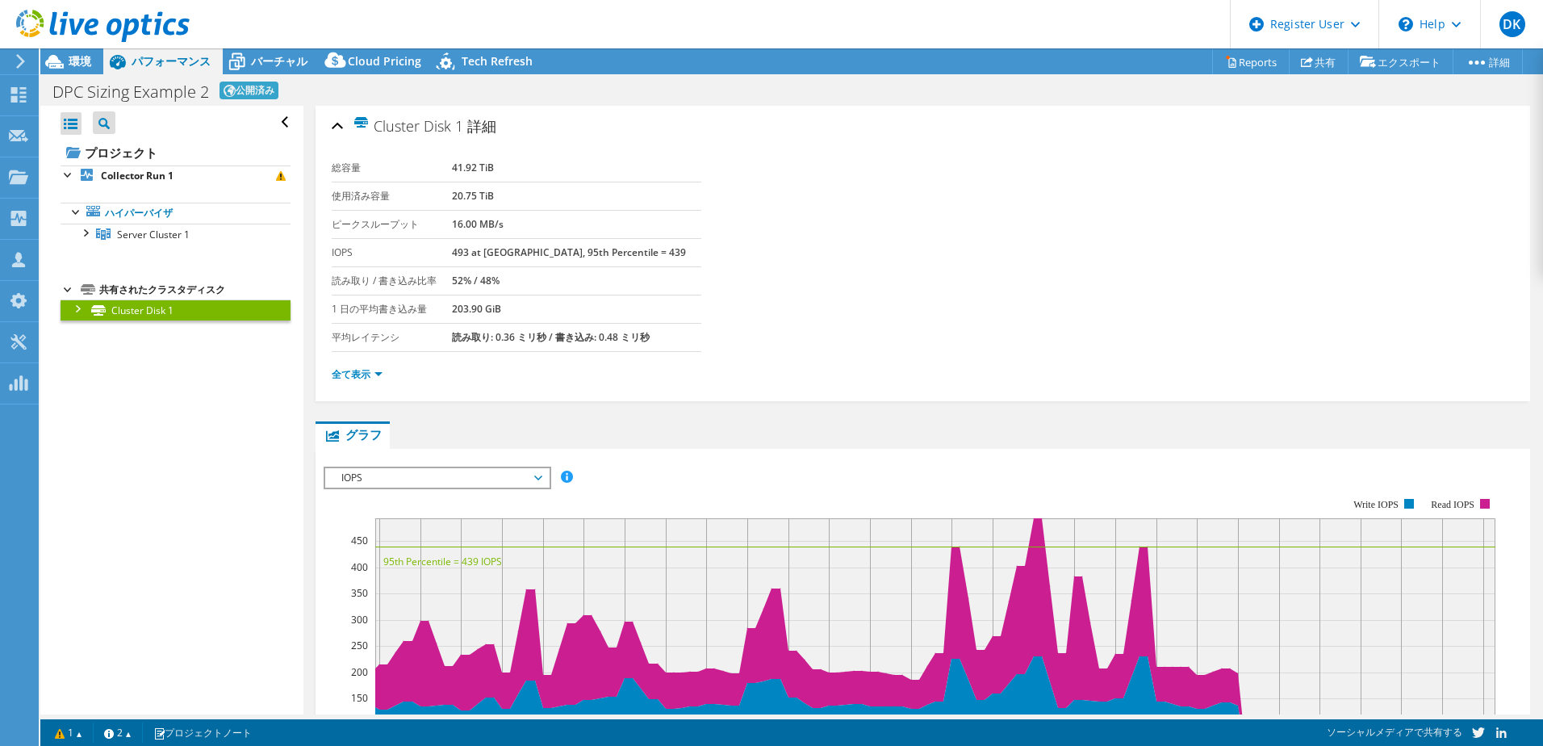
click at [147, 234] on span "Server Cluster 1" at bounding box center [153, 235] width 73 height 14
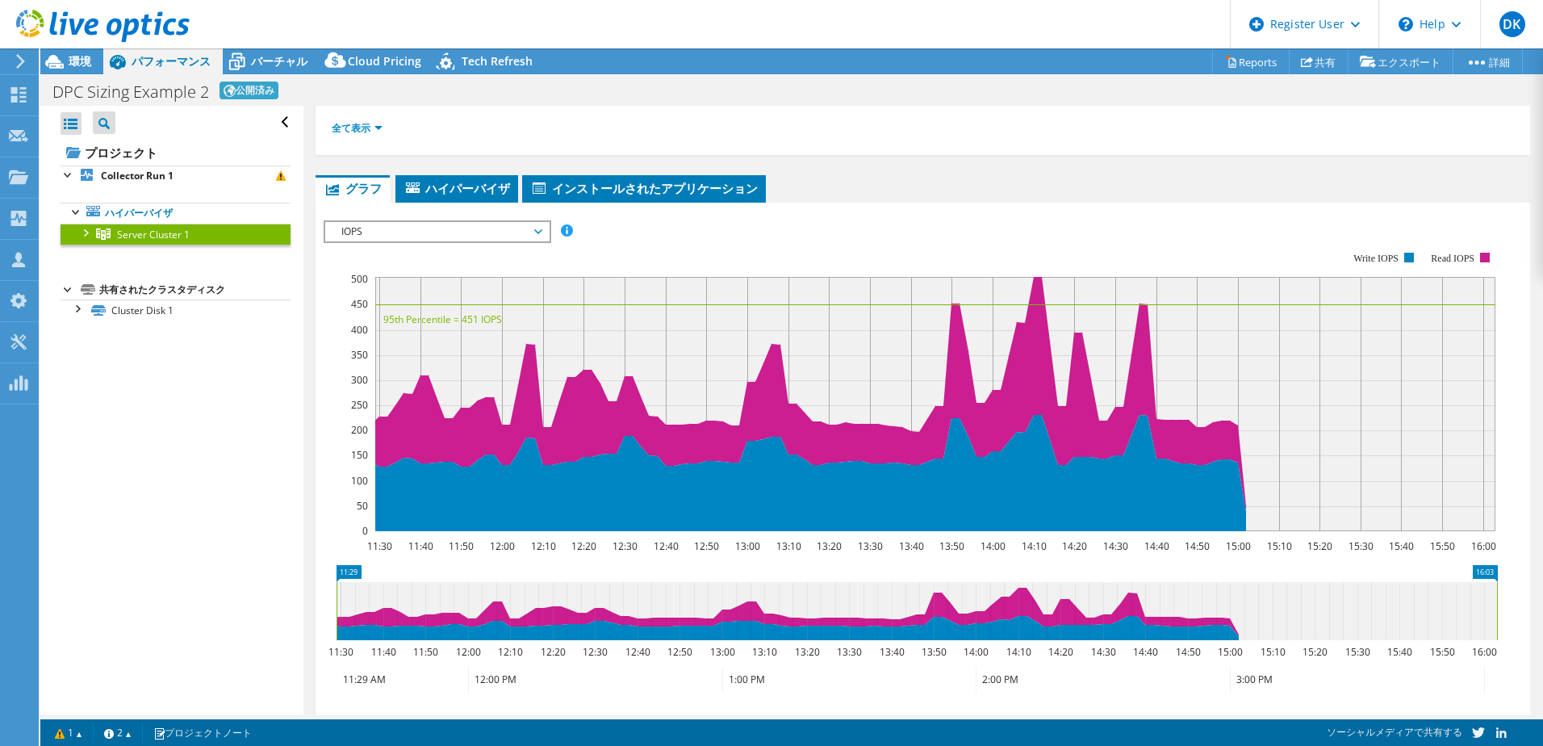
scroll to position [219, 0]
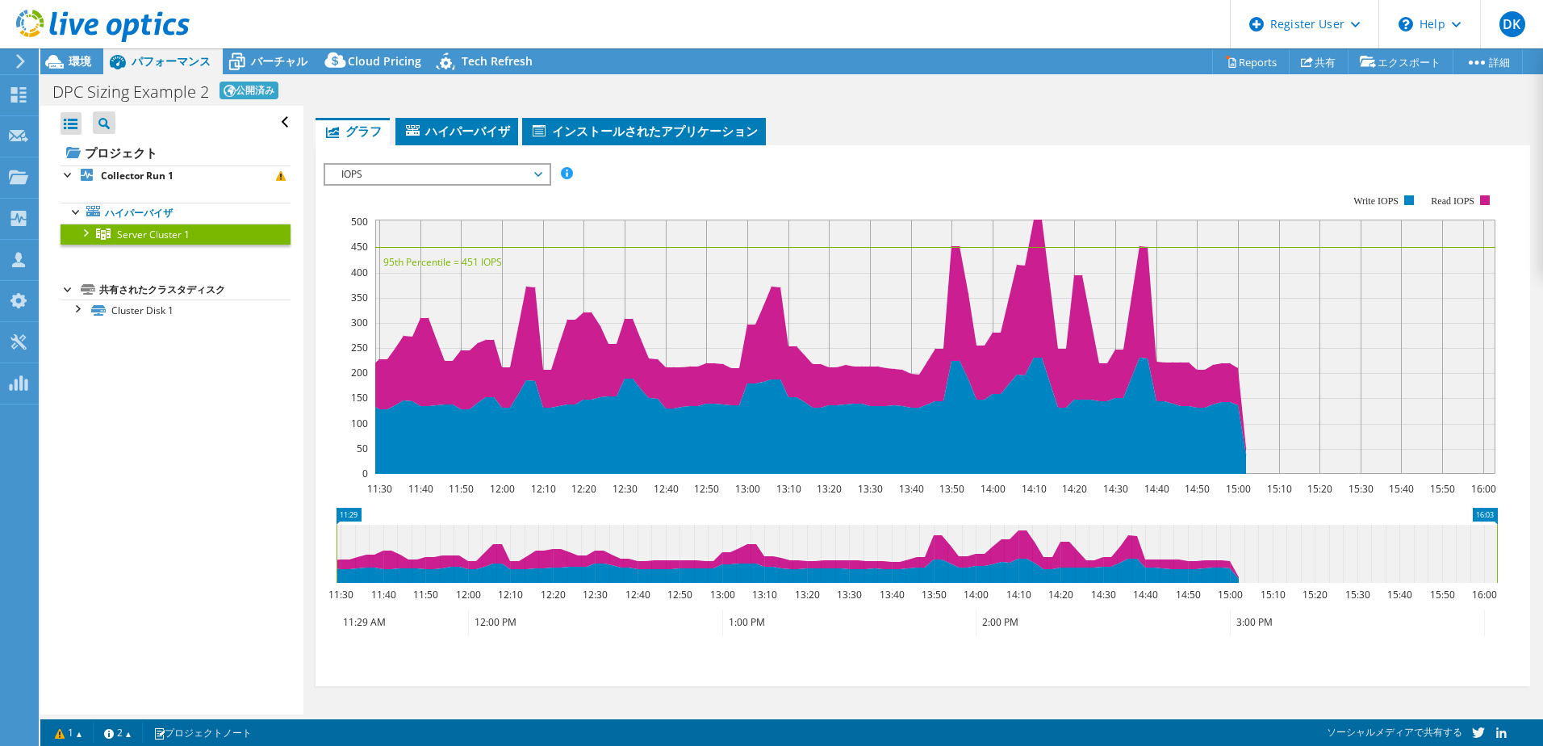
click at [419, 174] on span "IOPS" at bounding box center [436, 174] width 207 height 19
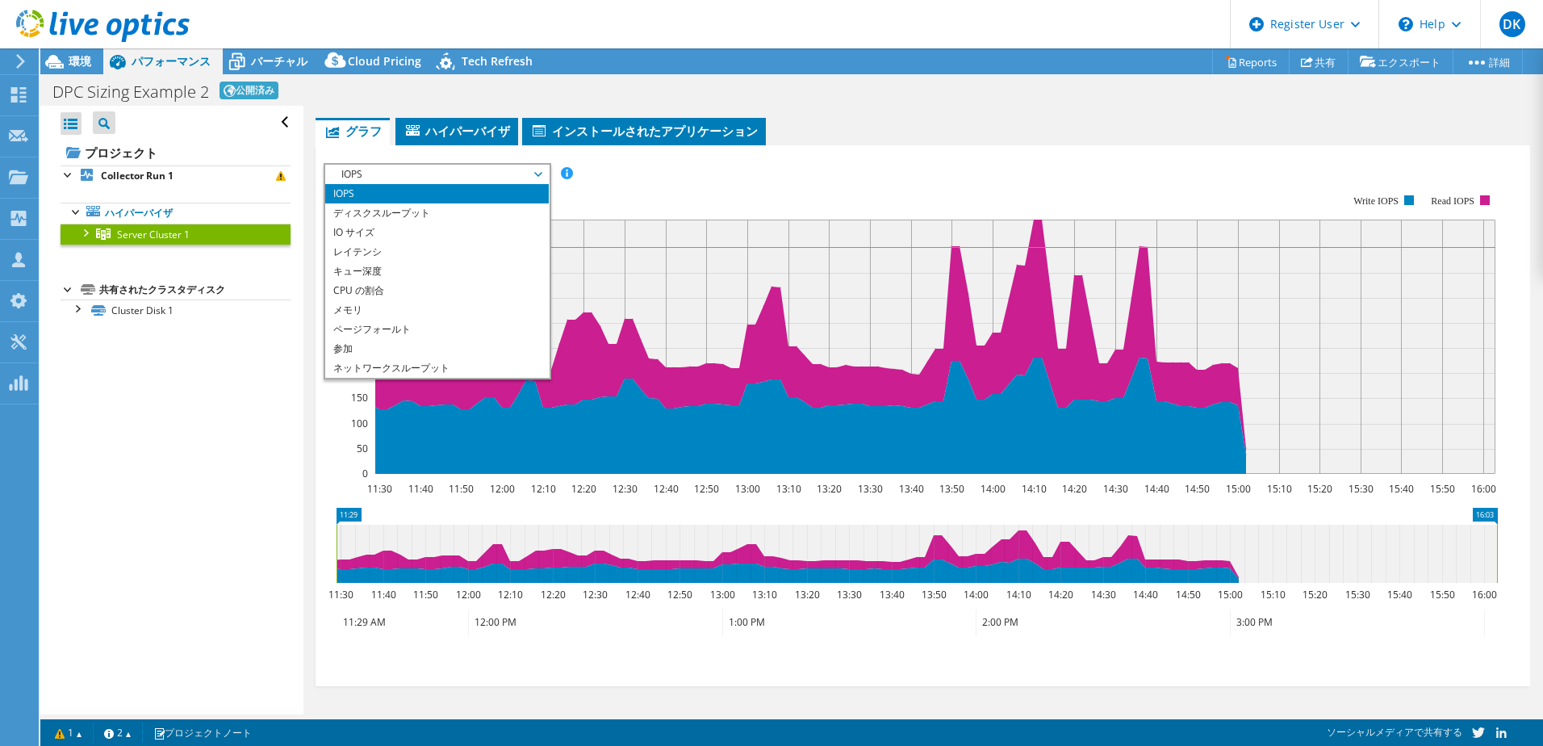
click at [410, 289] on li "CPU の割合" at bounding box center [437, 290] width 224 height 19
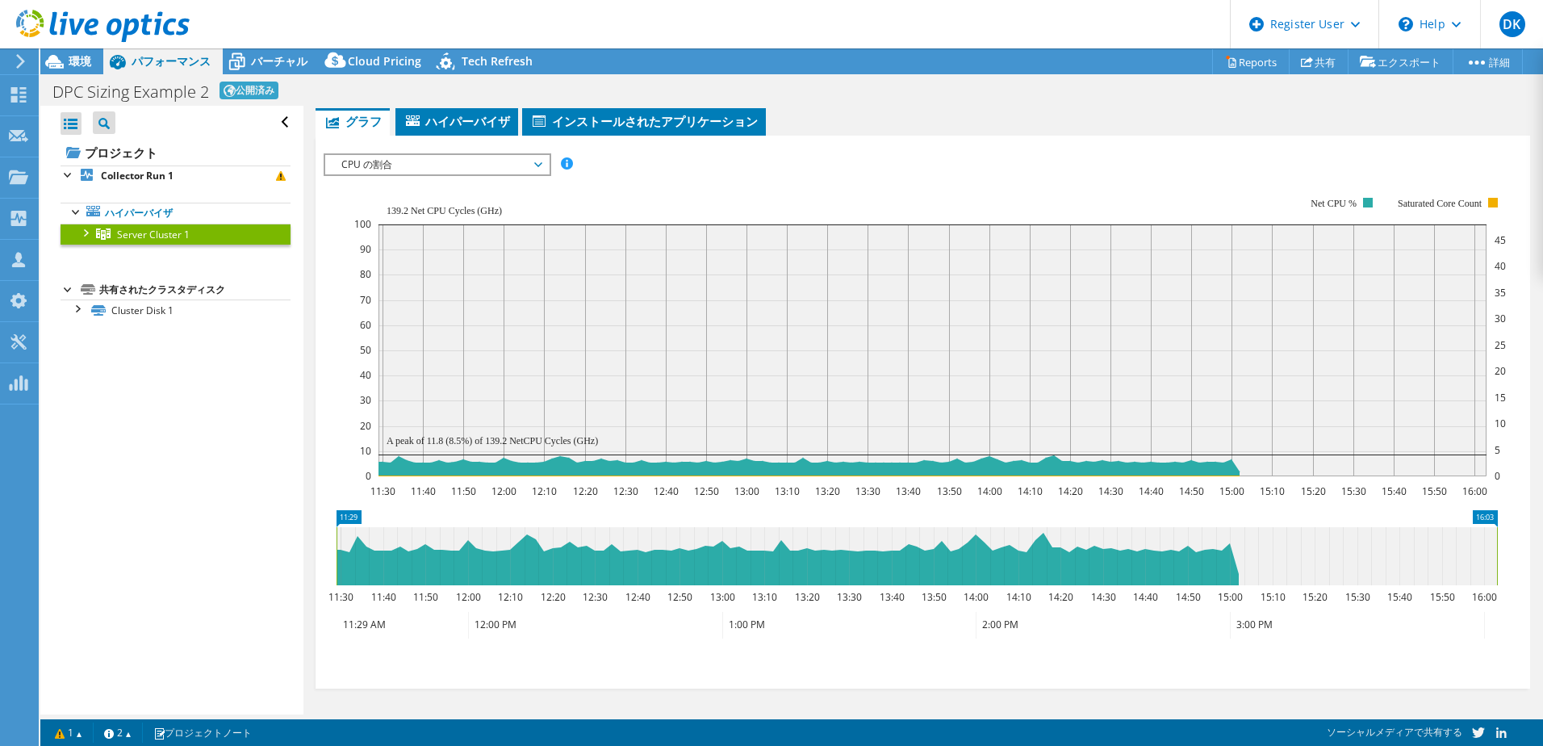
scroll to position [231, 0]
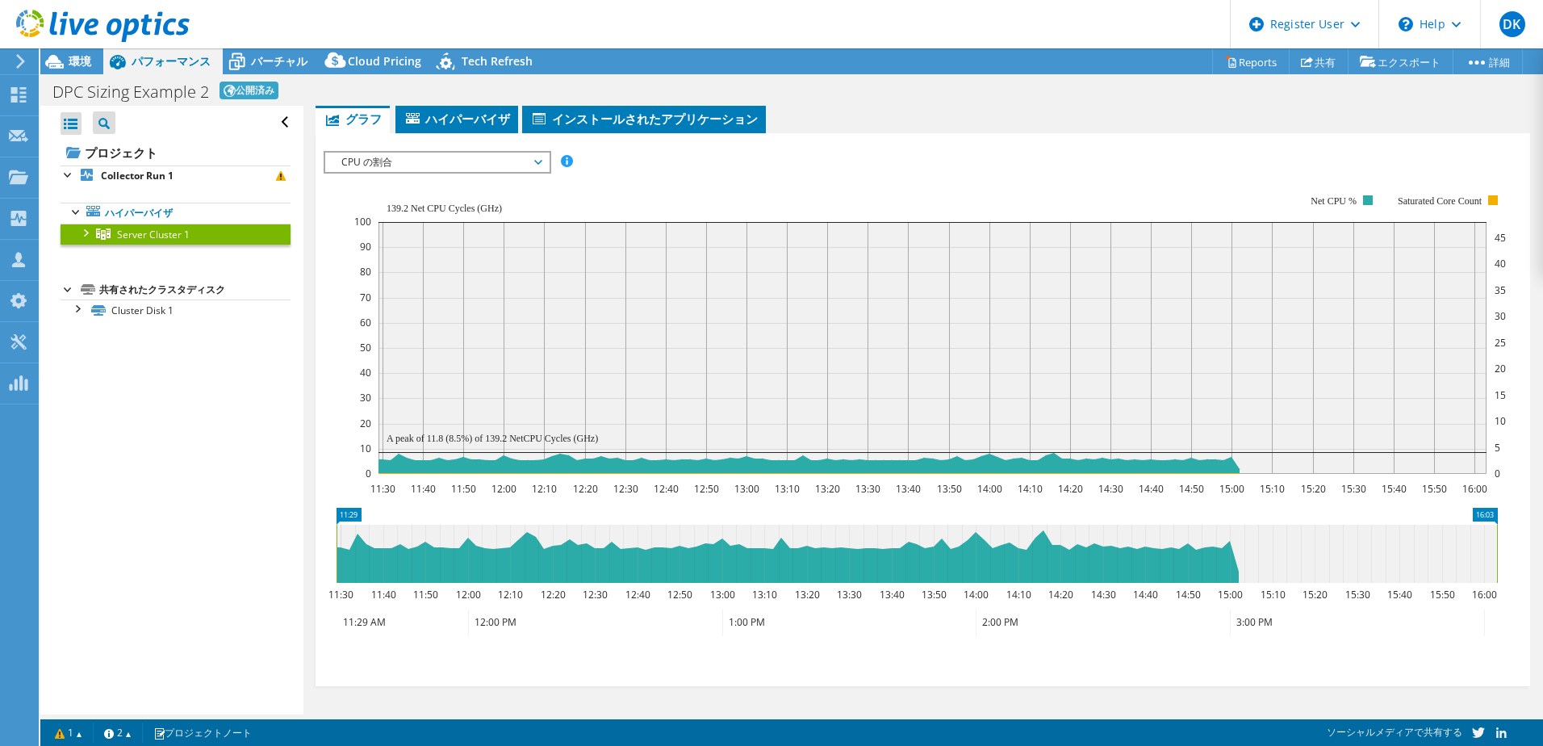
click at [410, 500] on section "Workload Concentration: 11:30 11:40 11:50 12:00 12:10 12:20 12:30 12:40 12:50 1…" at bounding box center [923, 425] width 1198 height 505
click at [354, 358] on rect at bounding box center [930, 334] width 1152 height 323
click at [749, 173] on rect at bounding box center [930, 334] width 1152 height 323
click at [397, 153] on span "CPU の割合" at bounding box center [436, 162] width 207 height 19
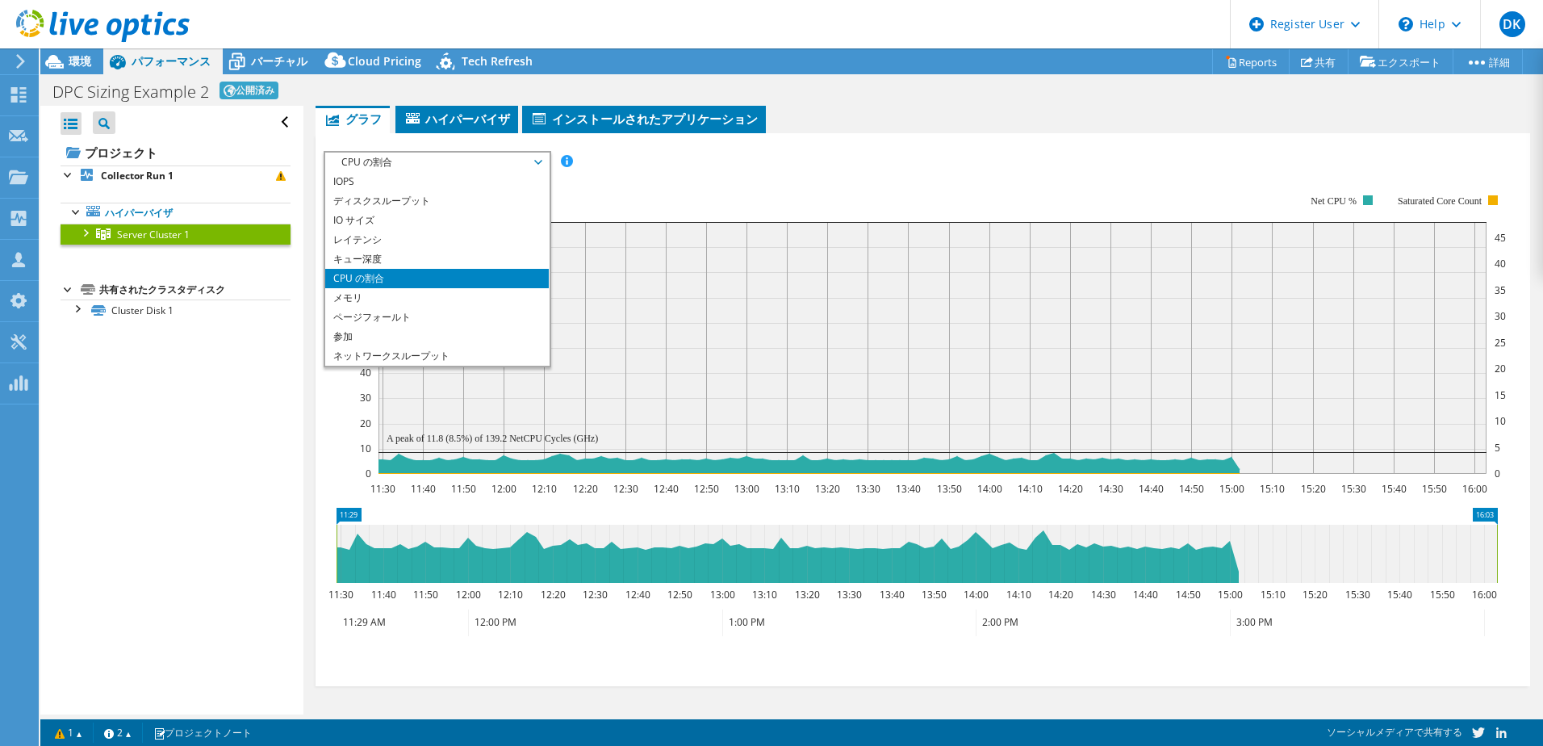
click at [398, 291] on li "メモリ" at bounding box center [437, 297] width 224 height 19
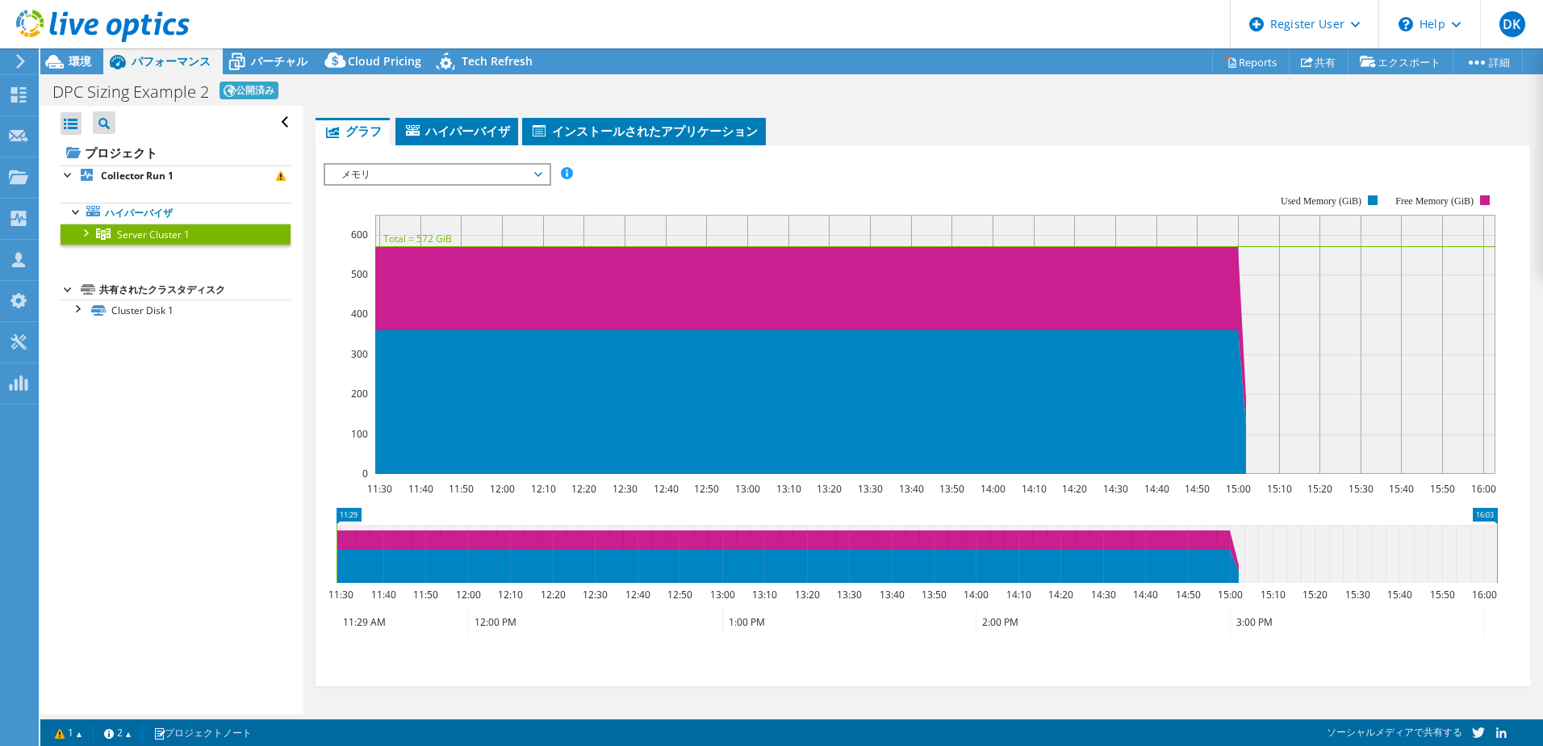
scroll to position [219, 0]
click at [671, 186] on rect at bounding box center [911, 334] width 1174 height 323
